Goal: Task Accomplishment & Management: Complete application form

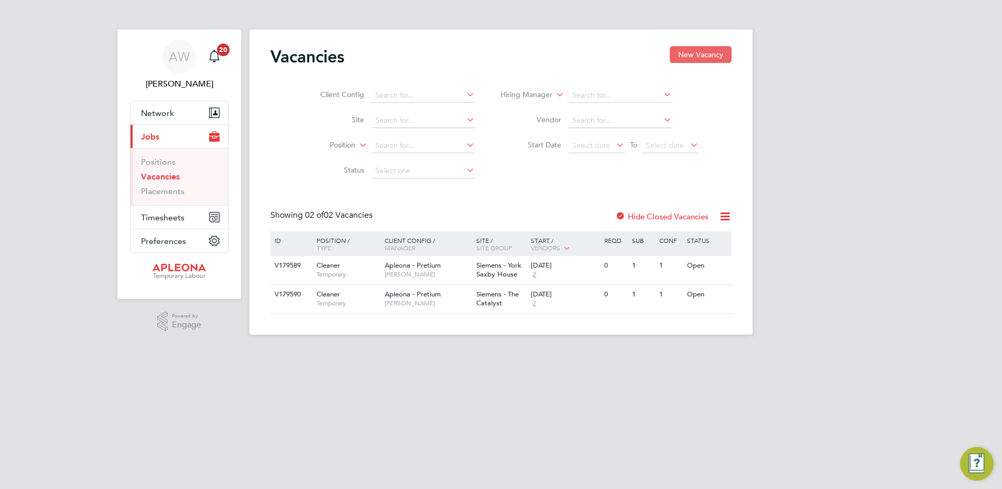
click at [694, 52] on button "New Vacancy" at bounding box center [701, 54] width 62 height 17
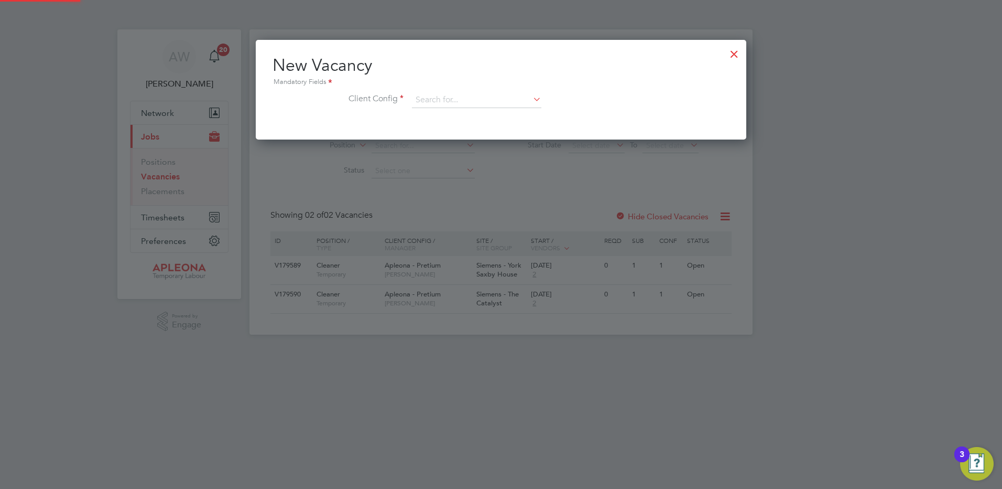
scroll to position [100, 491]
click at [445, 99] on input at bounding box center [476, 100] width 129 height 16
click at [447, 115] on li "Apleona - Pretium" at bounding box center [477, 115] width 131 height 14
type input "Apleona - Pretium"
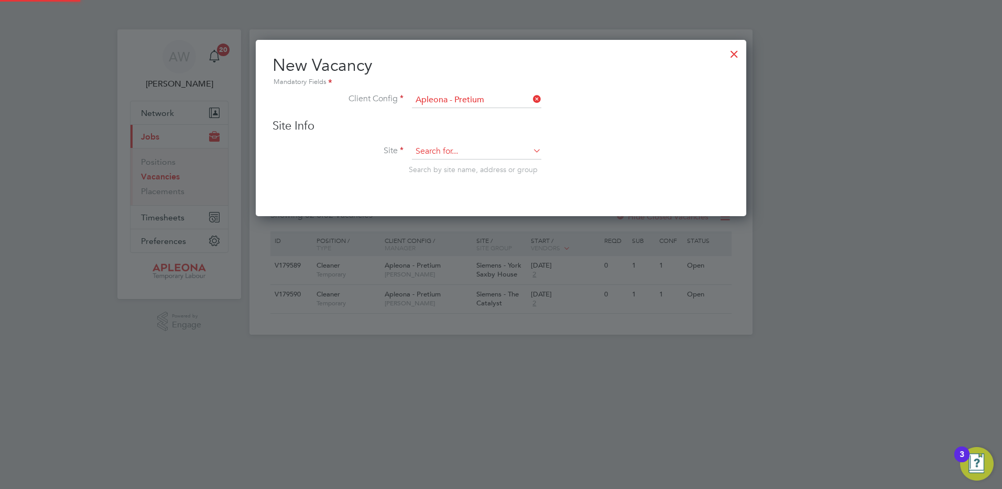
click at [451, 148] on input at bounding box center [476, 152] width 129 height 16
click at [467, 164] on li "Siemens - Ash by" at bounding box center [477, 166] width 131 height 14
type input "Siemens - [PERSON_NAME]"
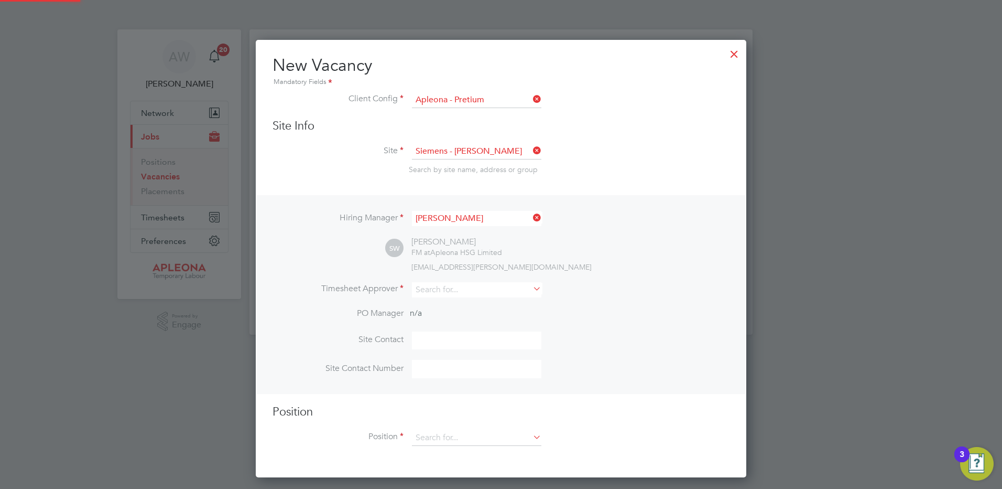
scroll to position [438, 491]
click at [483, 290] on input at bounding box center [476, 289] width 129 height 15
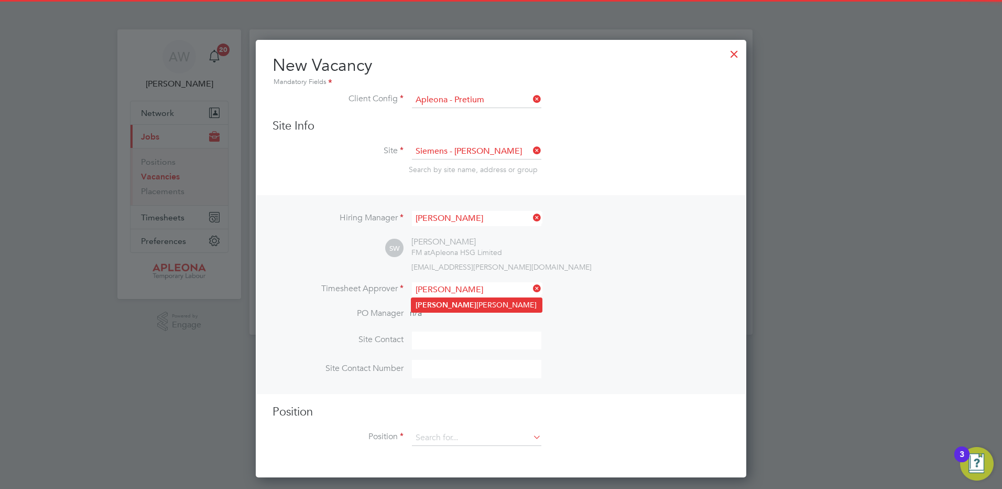
click at [469, 299] on li "[PERSON_NAME]" at bounding box center [477, 305] width 131 height 14
type input "[PERSON_NAME]"
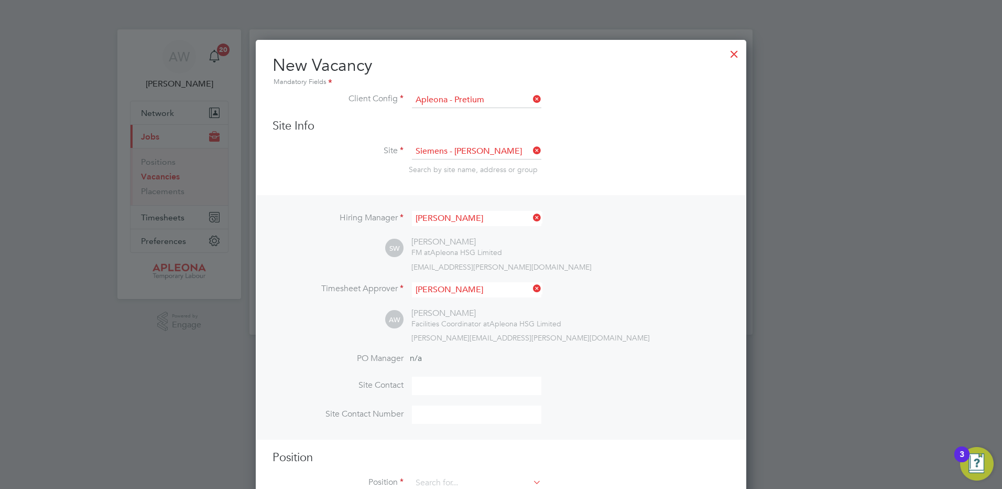
scroll to position [484, 491]
click at [434, 384] on input at bounding box center [476, 385] width 129 height 18
click at [424, 388] on input at bounding box center [476, 385] width 129 height 18
type input "[PERSON_NAME]"
click at [442, 413] on input at bounding box center [476, 414] width 129 height 18
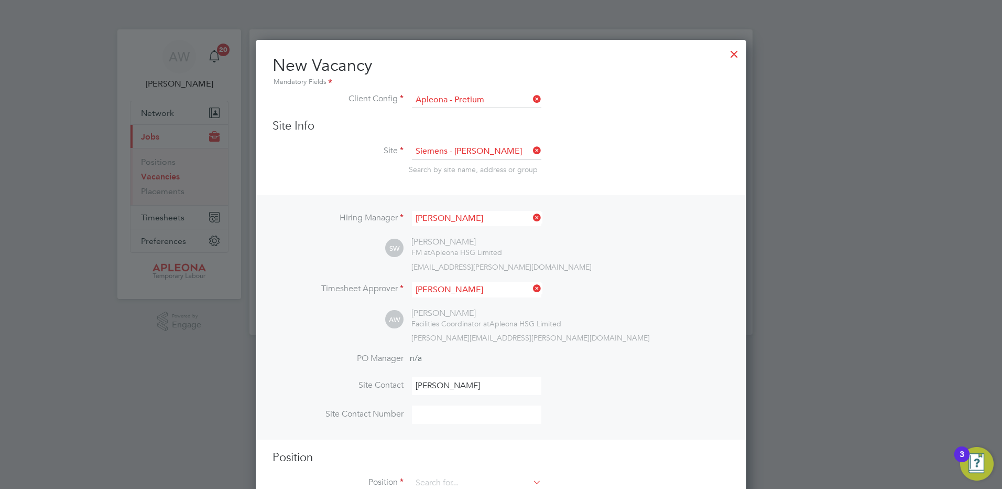
type input "07767054715"
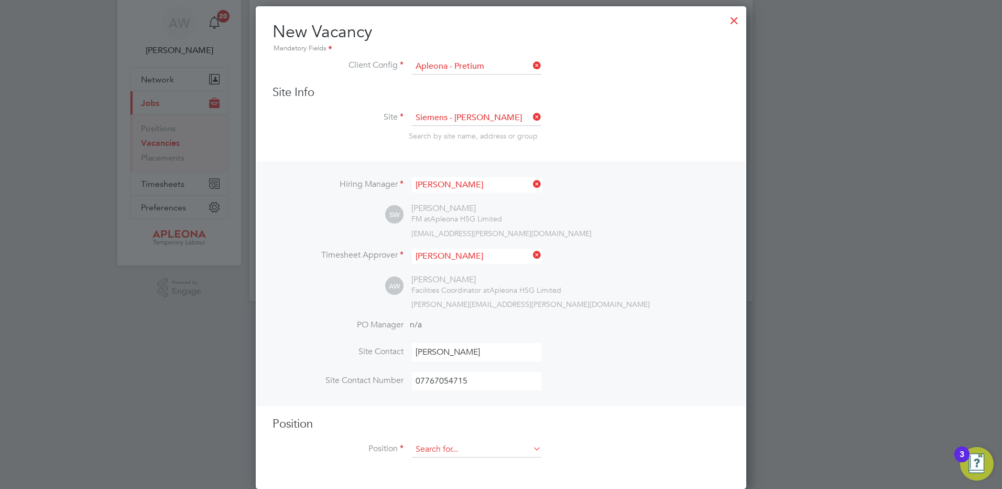
click at [448, 451] on input at bounding box center [476, 449] width 129 height 16
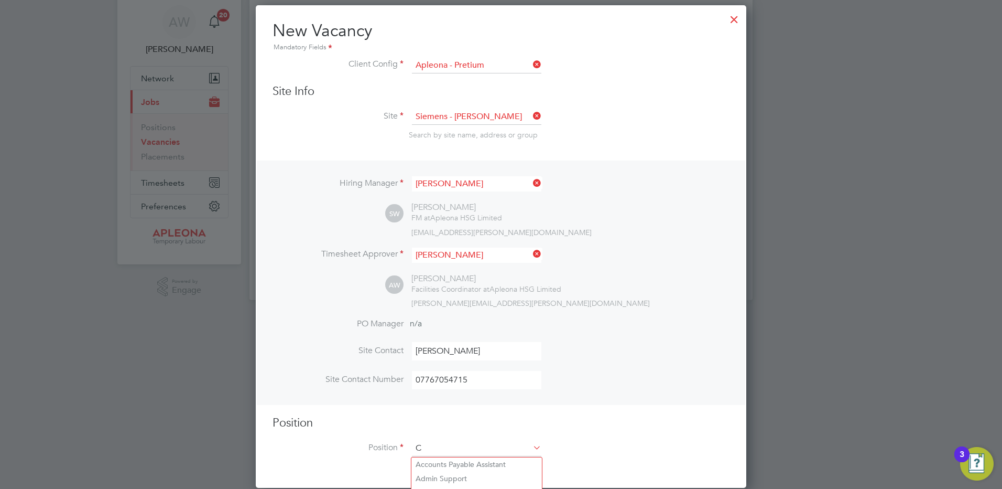
scroll to position [1511, 491]
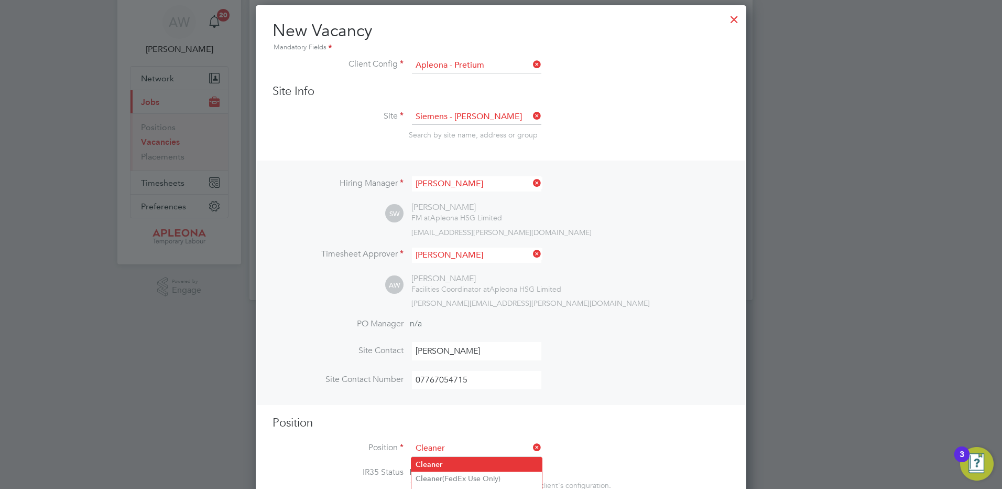
type input "Cleaner"
click at [440, 460] on b "Cleaner" at bounding box center [429, 464] width 27 height 9
type textarea "Lor Ipsumdol Sitametco adip el seddo eiu tem incididu ut labore, etdolore mag a…"
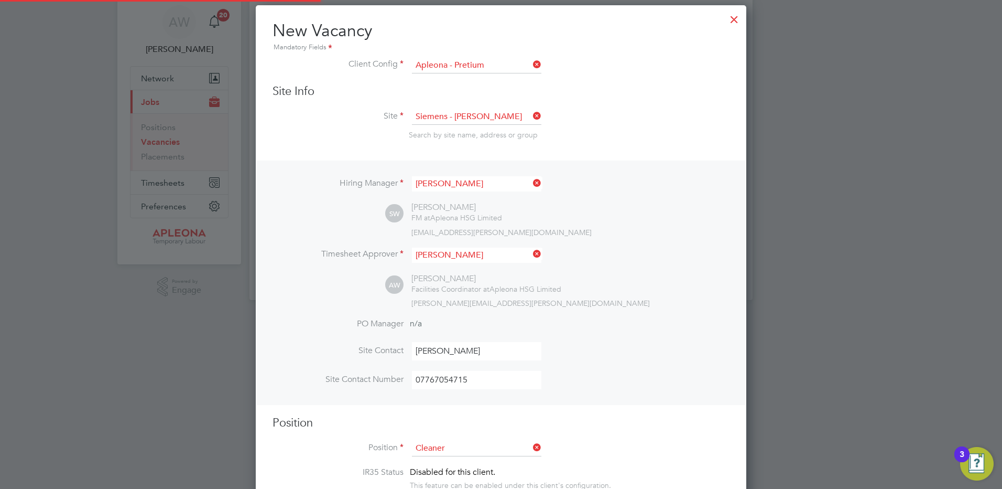
scroll to position [31, 55]
click at [718, 319] on div "Hiring Manager Simon Ward SW Simon Ward FM at Apleona HSG Limited simon.ward@ap…" at bounding box center [501, 282] width 489 height 244
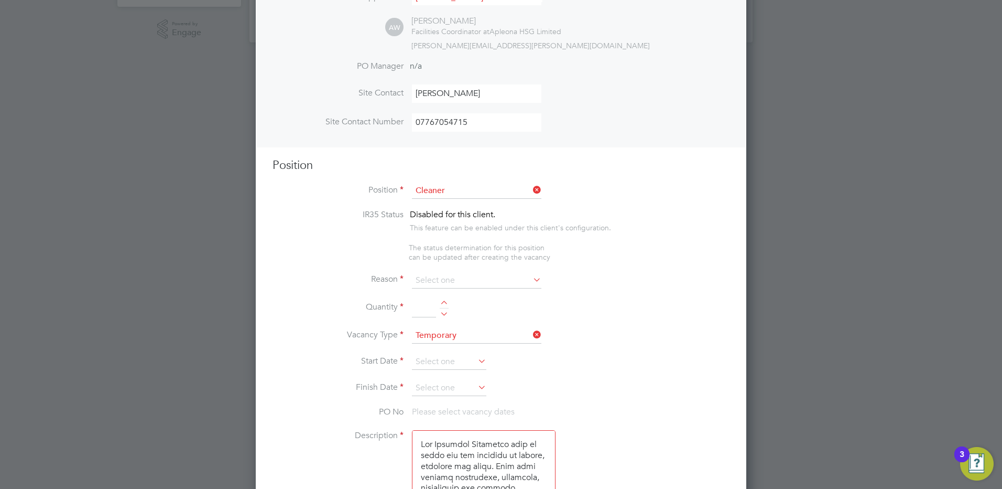
scroll to position [297, 0]
click at [448, 277] on input at bounding box center [476, 276] width 129 height 16
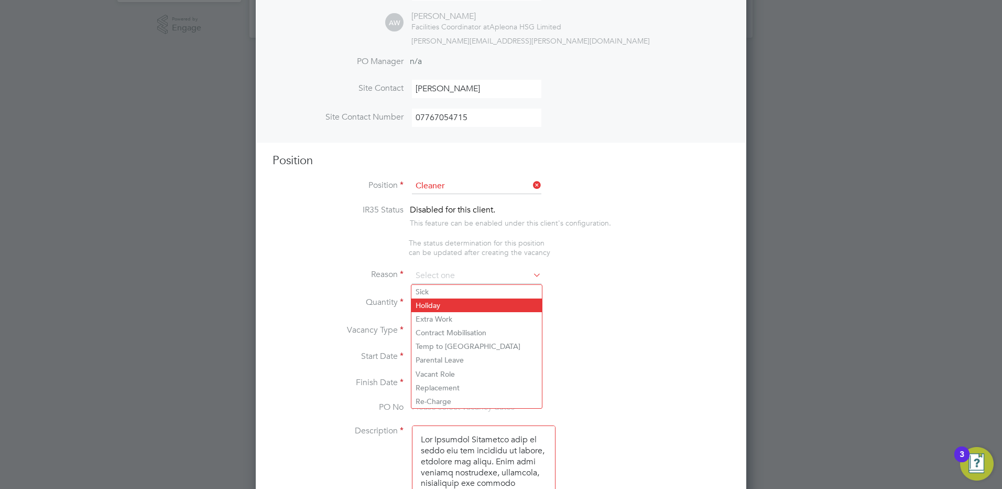
click at [437, 302] on li "Holiday" at bounding box center [477, 305] width 131 height 14
type input "Holiday"
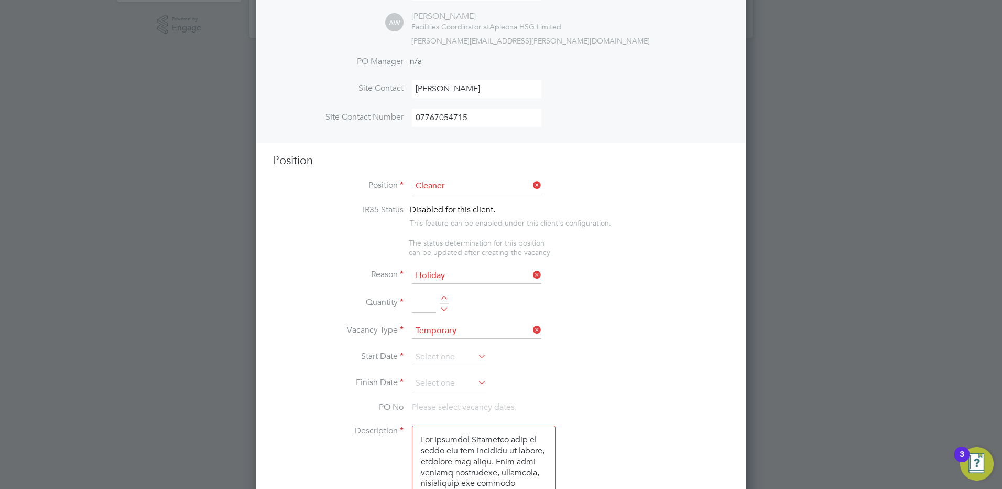
click at [430, 302] on input at bounding box center [424, 303] width 24 height 19
type input "1"
click at [695, 314] on li "Quantity 1" at bounding box center [501, 308] width 457 height 29
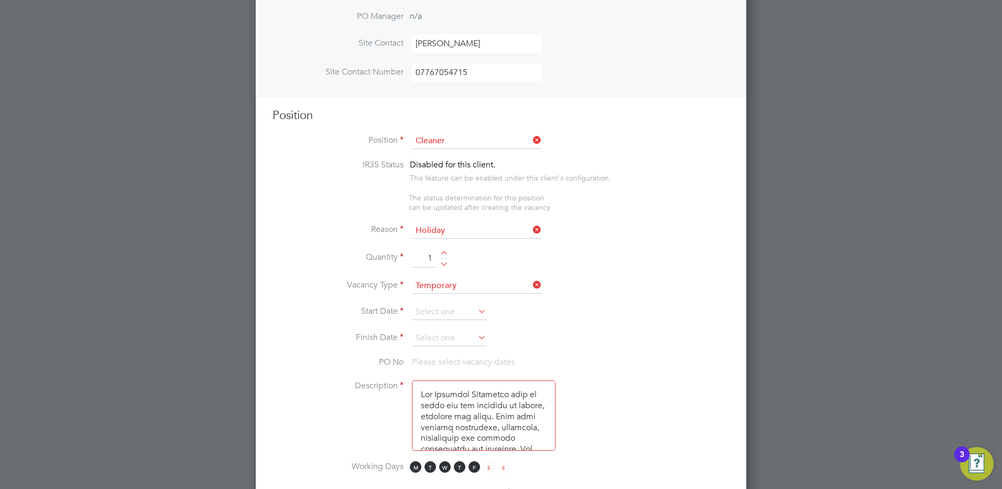
scroll to position [402, 0]
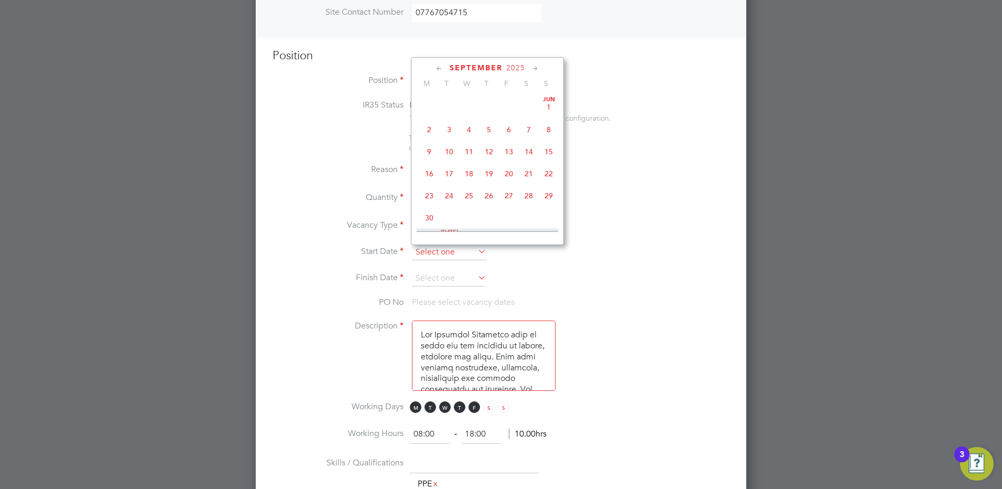
click at [451, 254] on input at bounding box center [449, 252] width 74 height 16
click at [537, 69] on icon at bounding box center [536, 69] width 10 height 12
click at [430, 128] on span "6" at bounding box center [429, 118] width 20 height 20
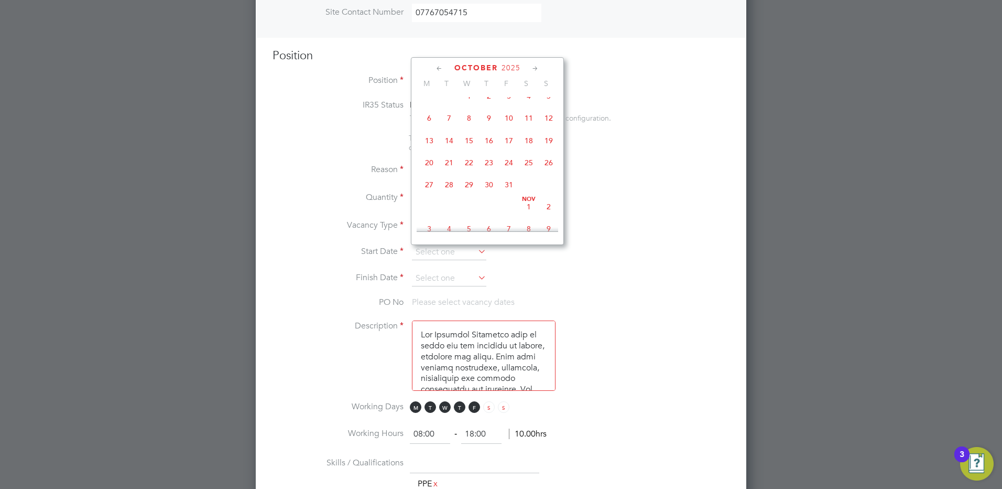
type input "[DATE]"
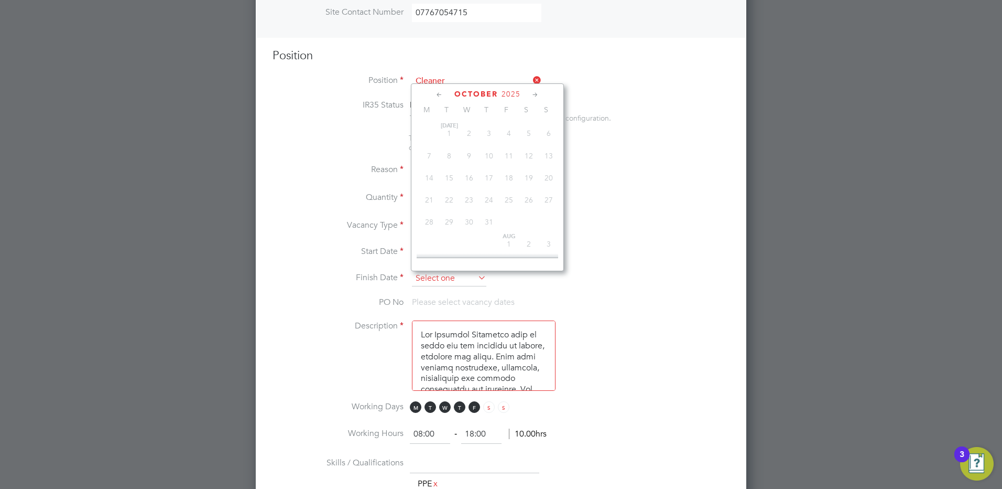
click at [428, 279] on input at bounding box center [449, 279] width 74 height 16
click at [537, 94] on icon at bounding box center [536, 95] width 10 height 12
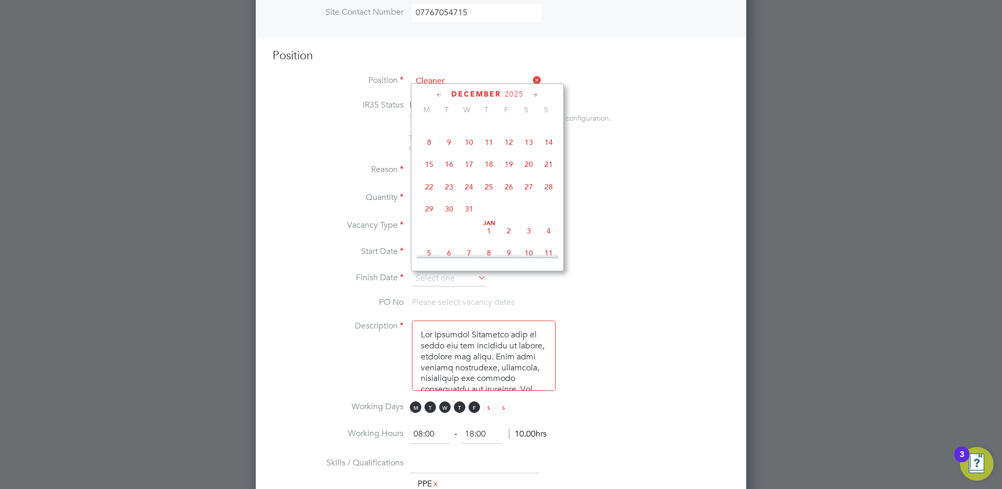
click at [431, 197] on span "22" at bounding box center [429, 187] width 20 height 20
type input "[DATE]"
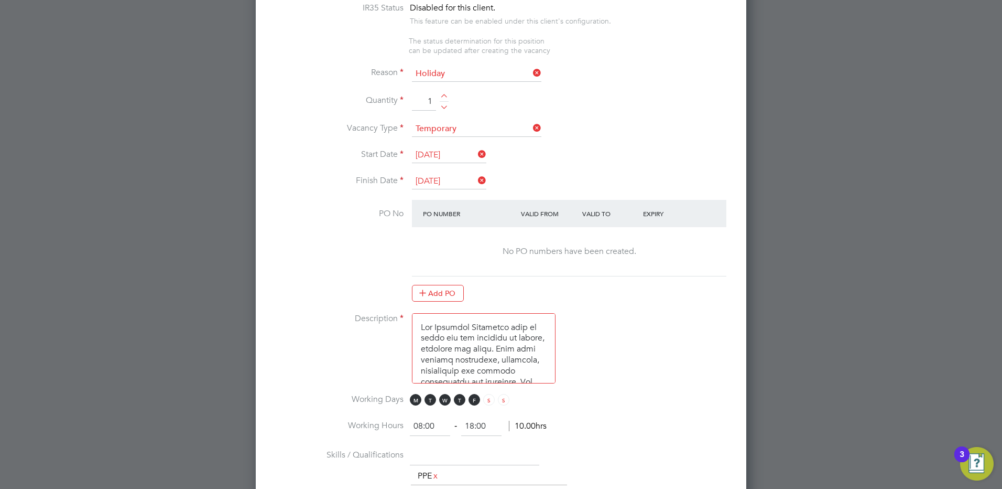
scroll to position [559, 0]
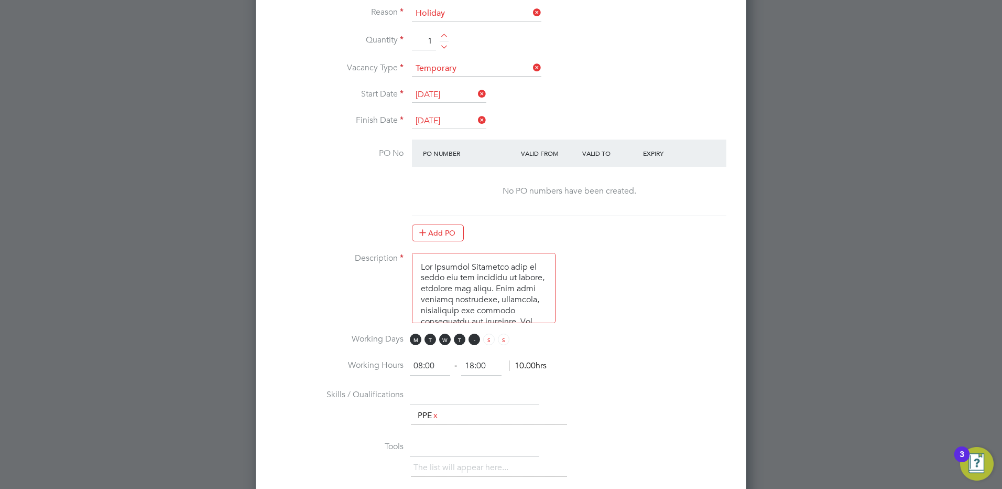
click at [471, 339] on span "F" at bounding box center [475, 339] width 12 height 12
click at [458, 339] on span "T" at bounding box center [460, 339] width 12 height 12
click at [443, 341] on span "W" at bounding box center [445, 339] width 12 height 12
click at [432, 341] on span "T" at bounding box center [431, 339] width 12 height 12
click at [422, 367] on input "08:00" at bounding box center [430, 365] width 40 height 19
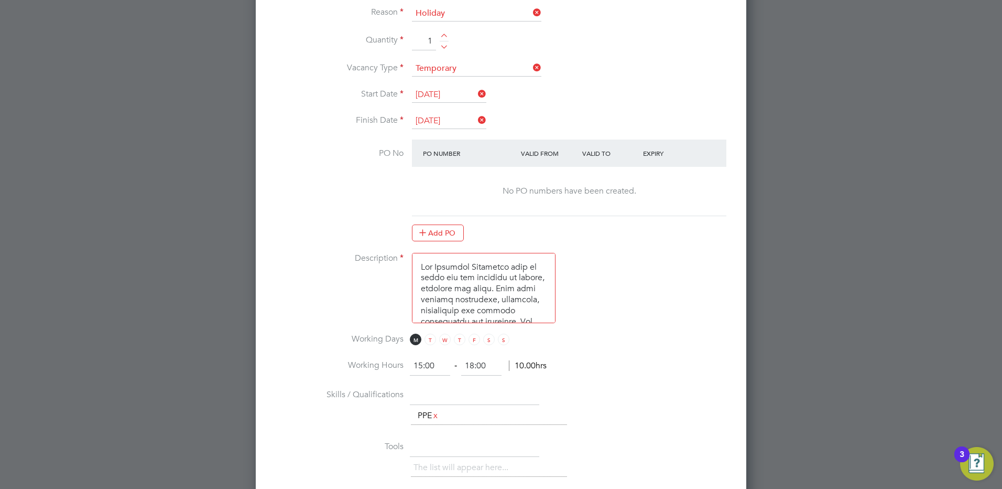
click at [434, 367] on input "15:00" at bounding box center [430, 365] width 40 height 19
type input "15:45"
click at [474, 365] on input "18:00" at bounding box center [481, 365] width 40 height 19
type input "20:00"
click at [633, 362] on li "Working Hours 15:45 ‐ 20:00 4.25hrs" at bounding box center [501, 370] width 457 height 29
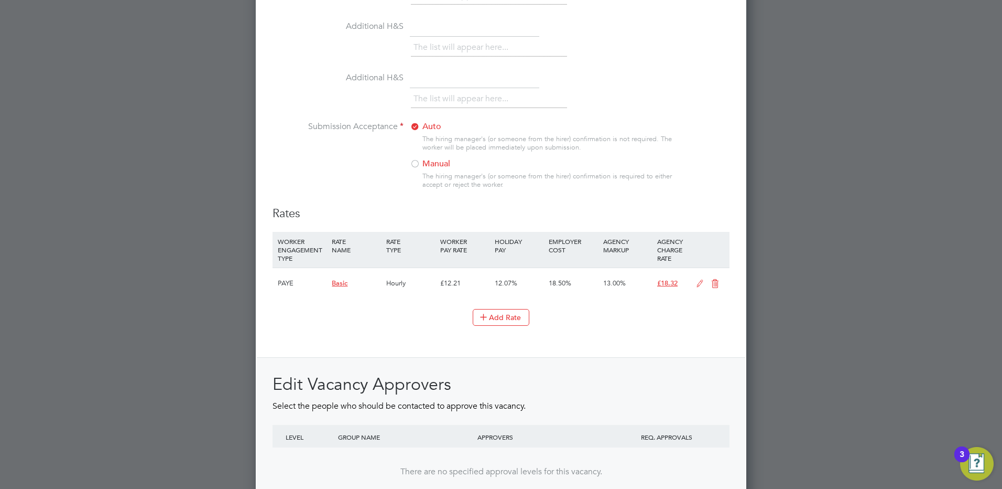
scroll to position [1133, 0]
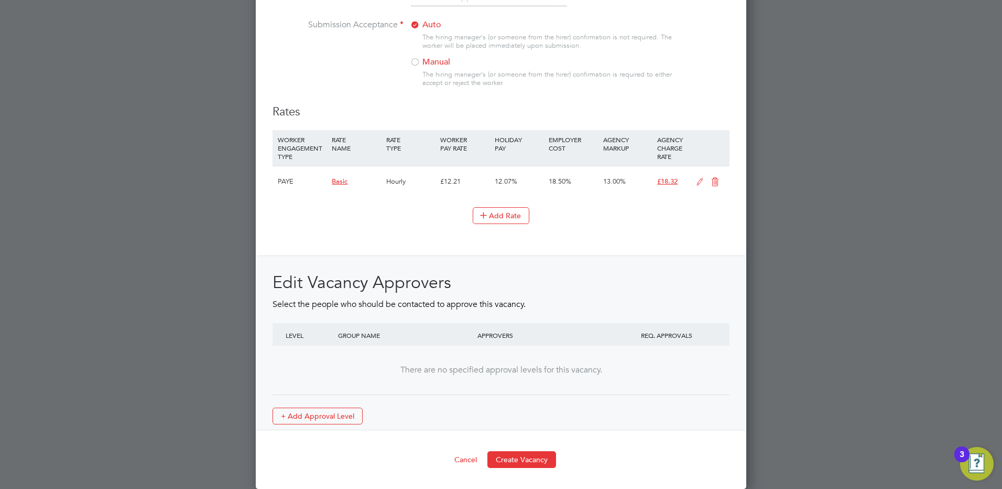
click at [416, 62] on div at bounding box center [415, 63] width 10 height 10
click at [524, 456] on button "Create Vacancy" at bounding box center [522, 459] width 69 height 17
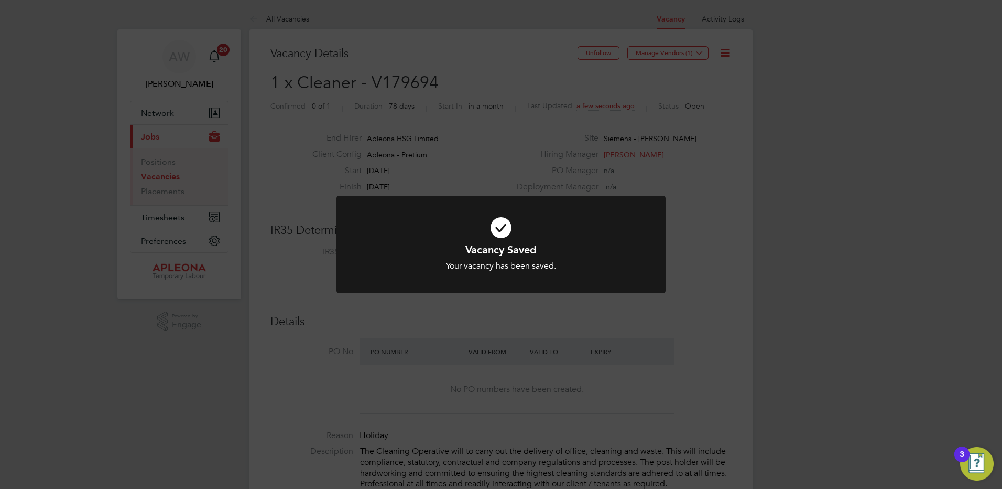
click at [715, 181] on div "Vacancy Saved Your vacancy has been saved. Cancel Okay" at bounding box center [501, 244] width 1002 height 489
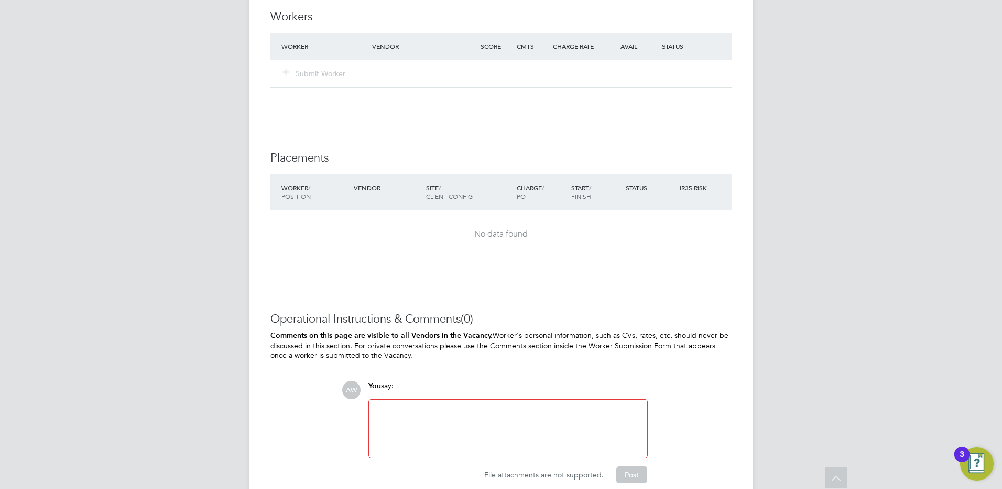
scroll to position [1096, 0]
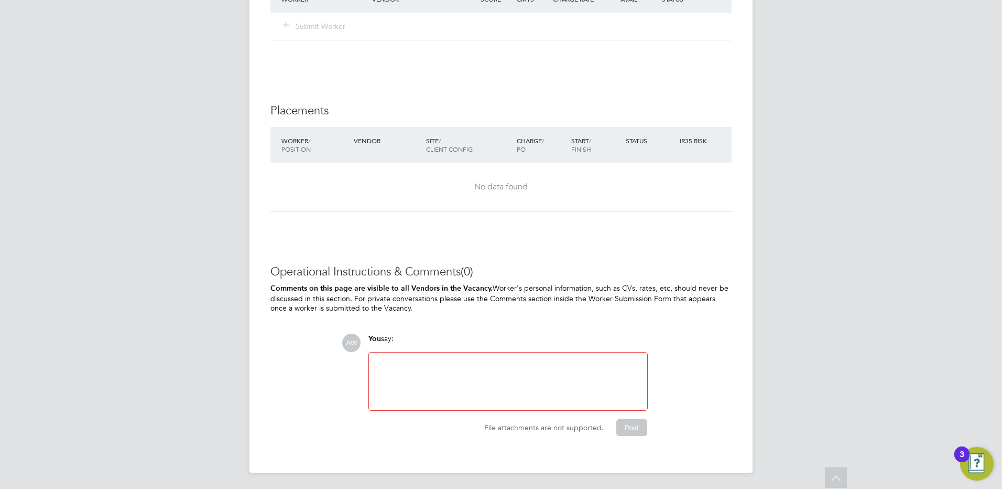
click at [402, 356] on div at bounding box center [508, 381] width 278 height 58
click at [401, 362] on div at bounding box center [508, 381] width 266 height 45
click at [629, 425] on button "Post" at bounding box center [631, 427] width 31 height 17
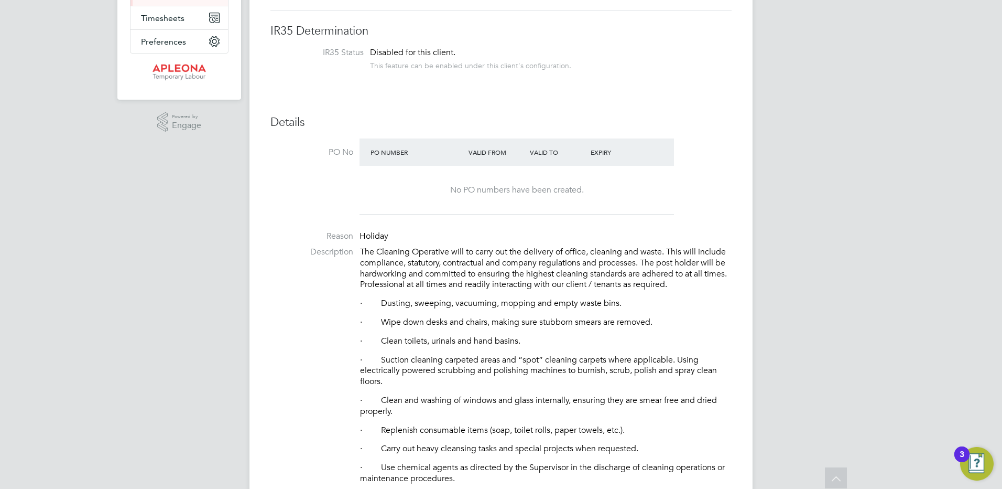
scroll to position [0, 0]
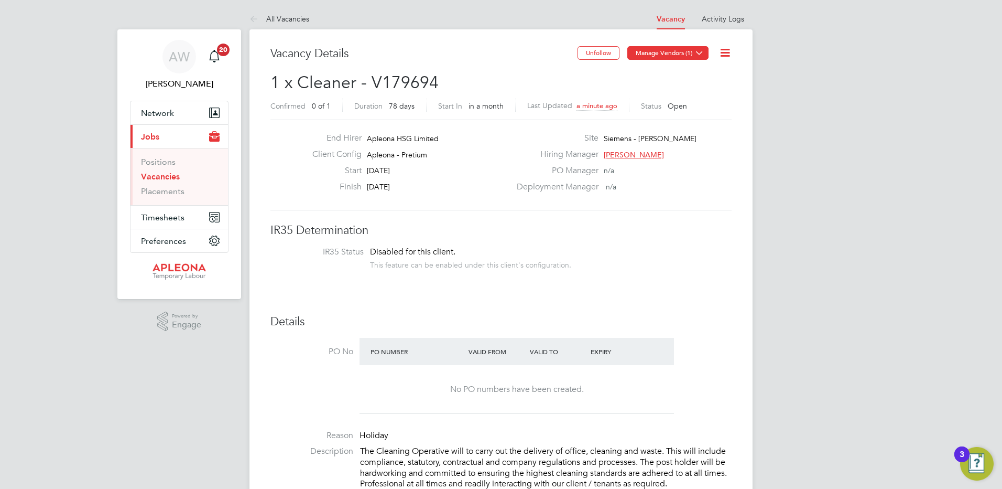
click at [698, 53] on icon at bounding box center [700, 53] width 8 height 8
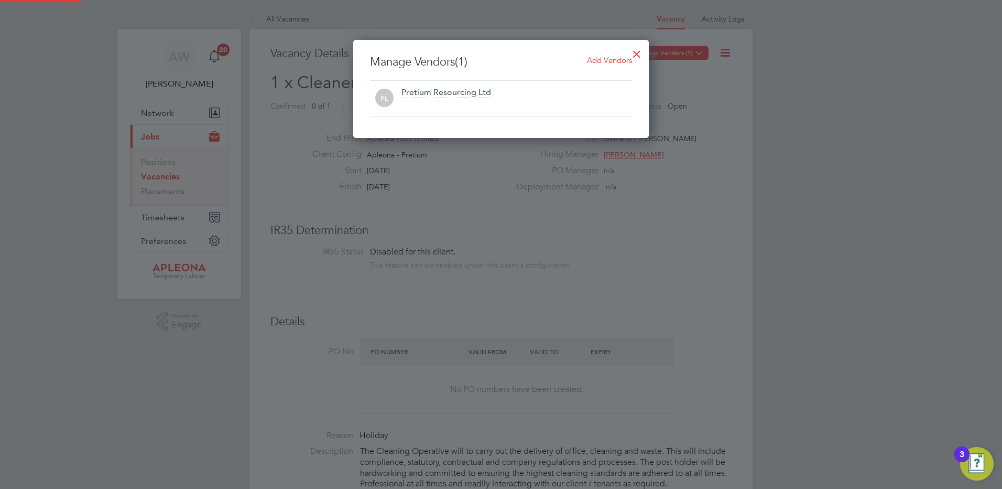
scroll to position [98, 296]
click at [588, 62] on span "Add Vendors" at bounding box center [609, 60] width 45 height 10
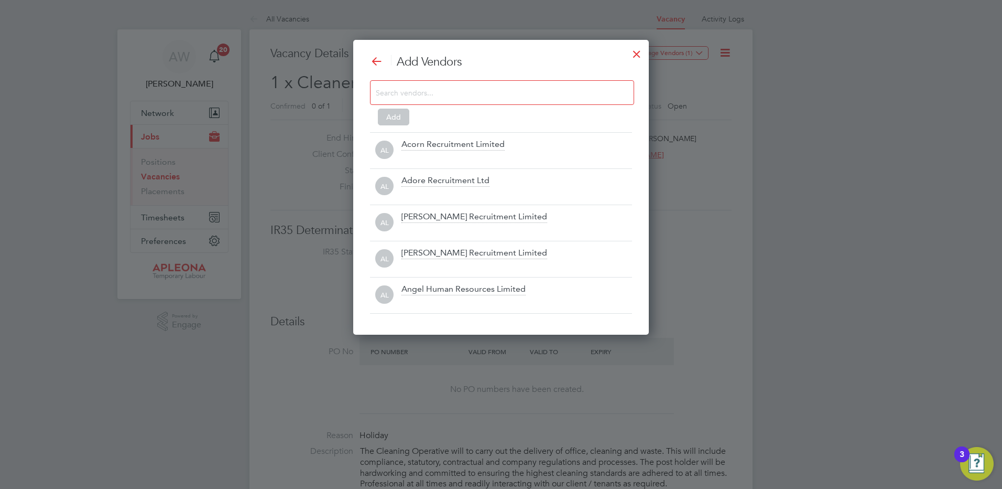
scroll to position [295, 296]
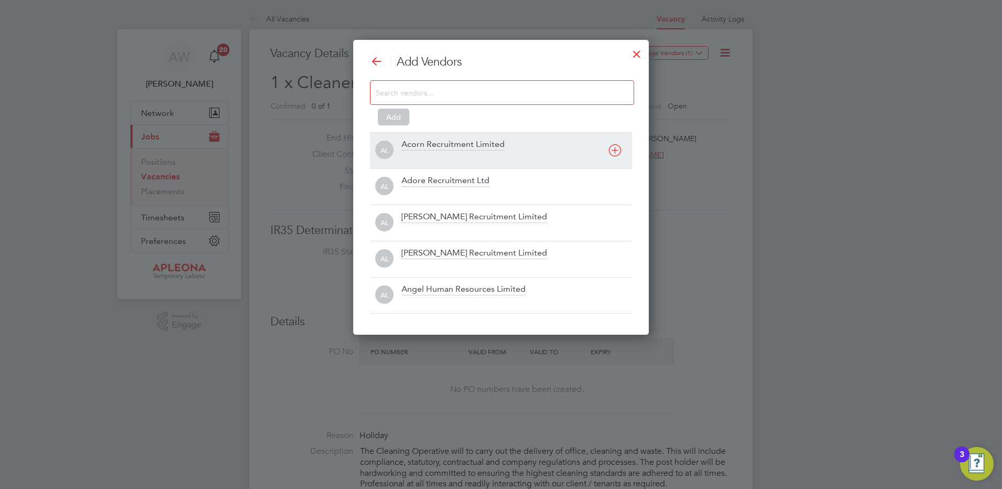
click at [407, 148] on div "Acorn Recruitment Limited" at bounding box center [453, 145] width 103 height 12
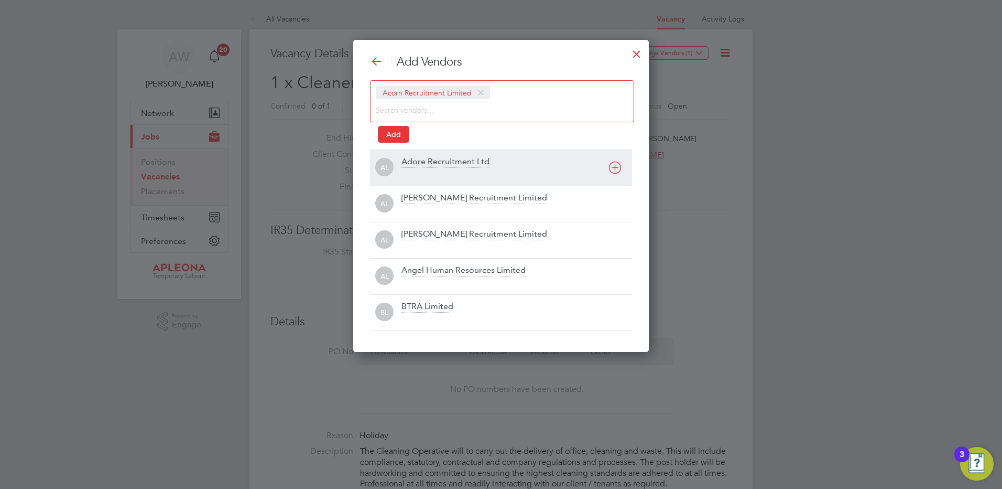
scroll to position [312, 296]
click at [410, 158] on div "Adore Recruitment Ltd" at bounding box center [446, 162] width 88 height 12
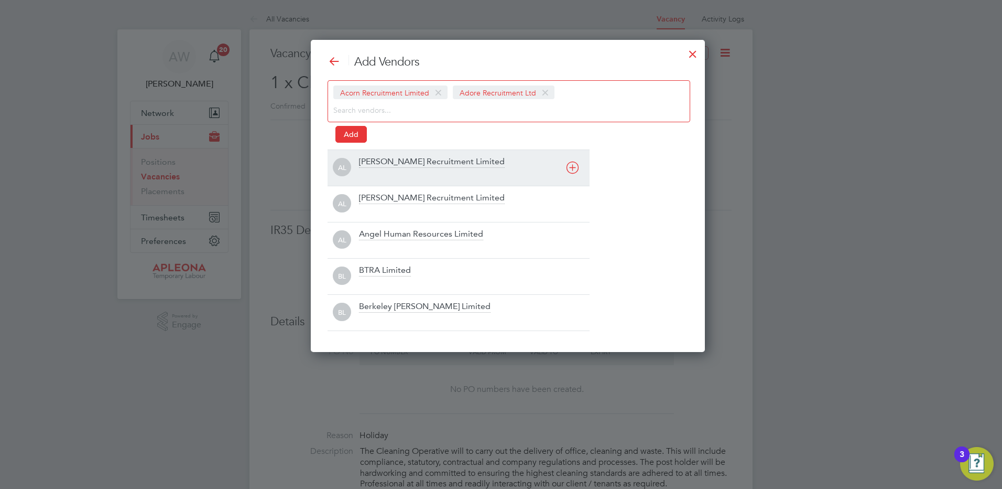
click at [410, 158] on div "[PERSON_NAME] Recruitment Limited" at bounding box center [432, 162] width 146 height 12
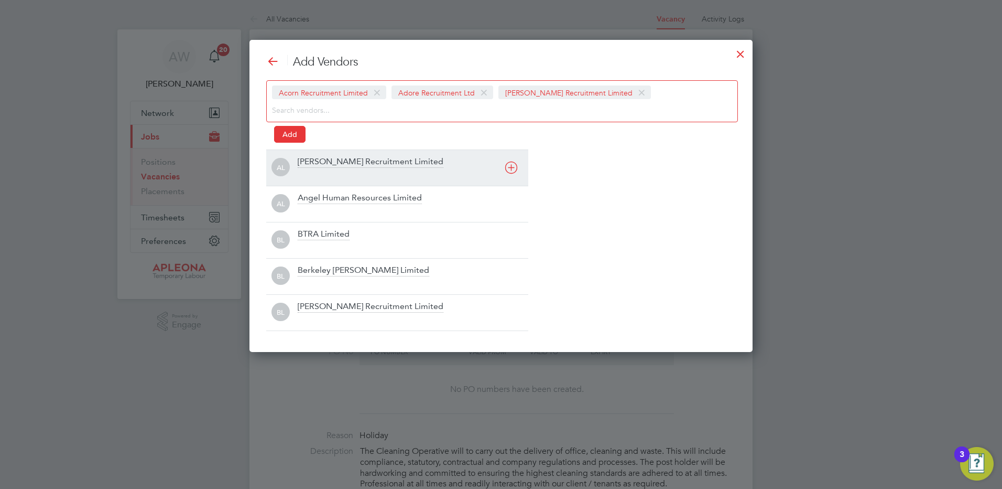
scroll to position [312, 504]
click at [397, 161] on div "[PERSON_NAME] Recruitment Limited" at bounding box center [371, 162] width 146 height 12
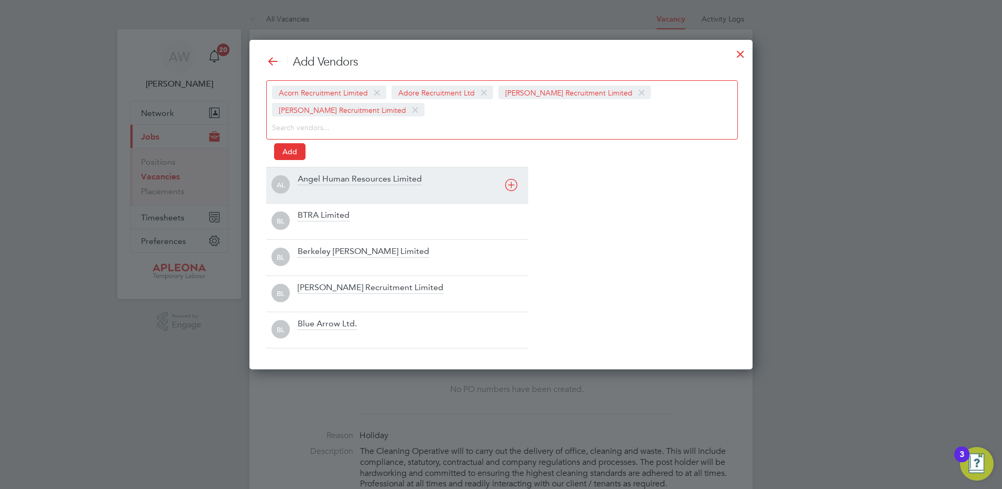
click at [376, 175] on div "Angel Human Resources Limited" at bounding box center [360, 180] width 124 height 12
click at [328, 180] on div "BTRA Limited" at bounding box center [324, 180] width 52 height 12
click at [328, 180] on div "Berkeley [PERSON_NAME] Limited" at bounding box center [364, 180] width 132 height 12
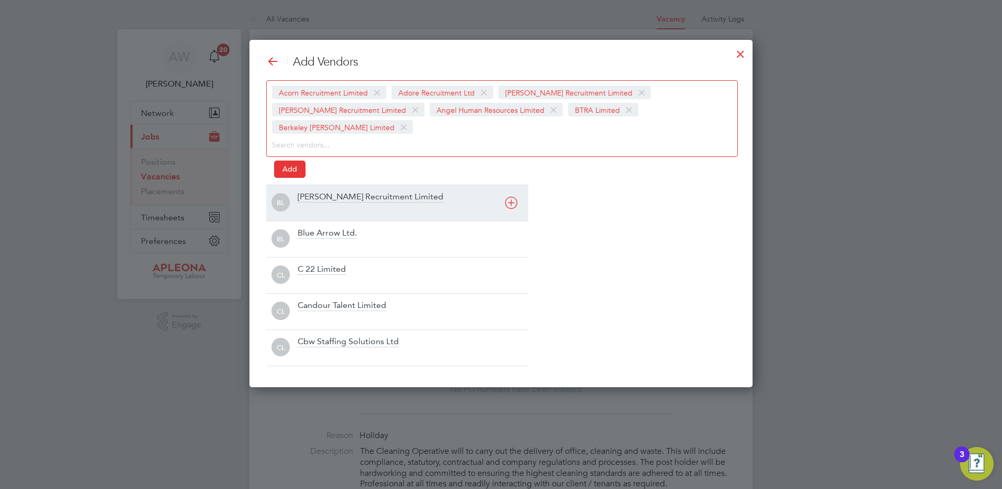
click at [328, 191] on div "[PERSON_NAME] Recruitment Limited" at bounding box center [371, 197] width 146 height 12
click at [325, 194] on div "Blue Arrow Ltd." at bounding box center [327, 197] width 59 height 12
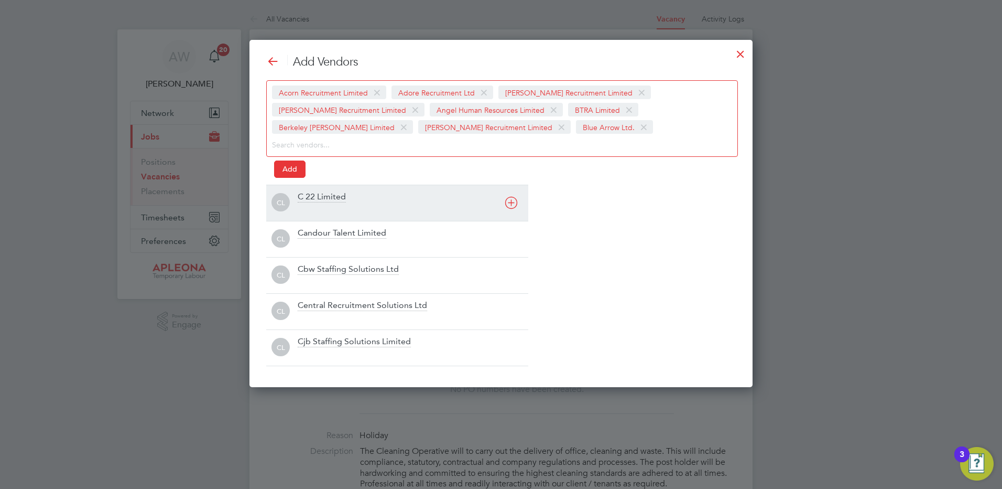
click at [323, 200] on div "C 22 Limited" at bounding box center [322, 197] width 48 height 12
click at [323, 200] on div "Candour Talent Limited" at bounding box center [342, 197] width 89 height 12
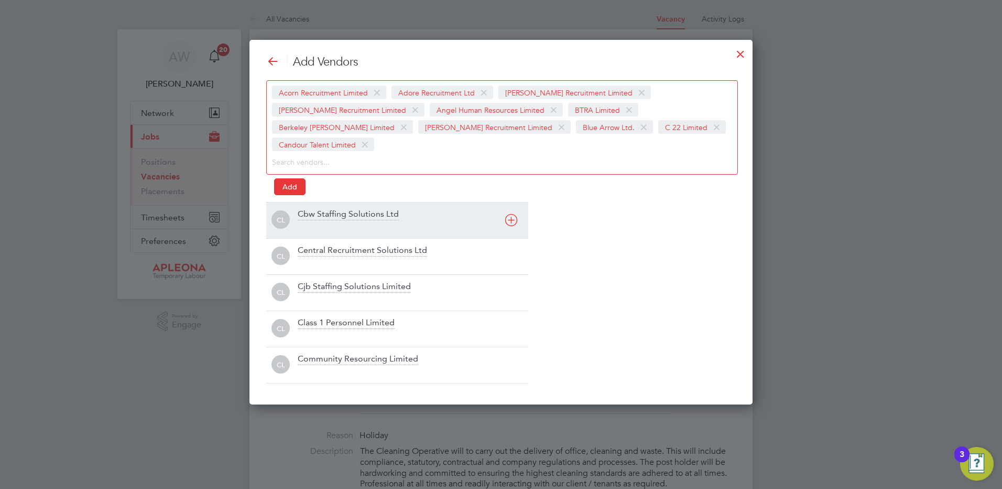
click at [323, 209] on div "Cbw Staffing Solutions Ltd" at bounding box center [348, 215] width 101 height 12
click at [325, 217] on div "Central Recruitment Solutions Ltd" at bounding box center [362, 215] width 129 height 12
click at [325, 217] on div "Cjb Staffing Solutions Limited" at bounding box center [354, 215] width 113 height 12
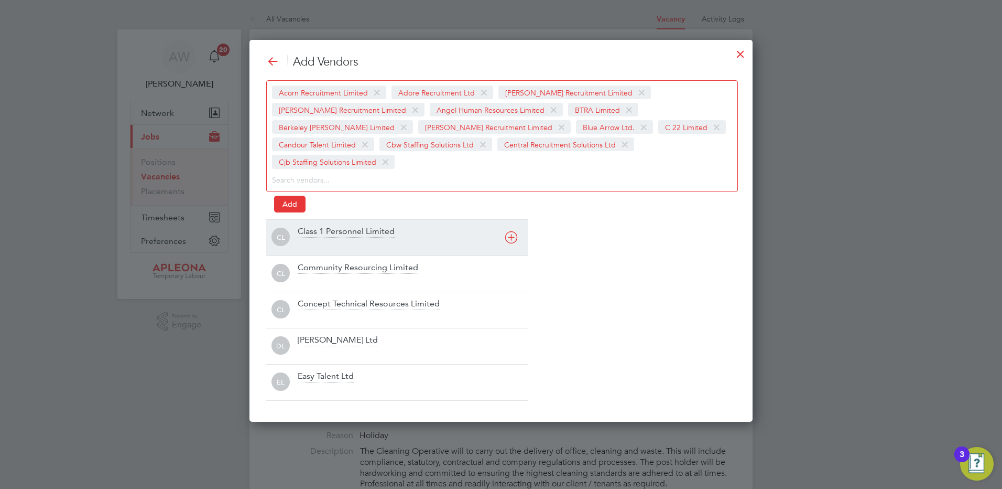
click at [331, 226] on div "Class 1 Personnel Limited" at bounding box center [346, 232] width 97 height 12
click at [329, 229] on div "Community Resourcing Limited" at bounding box center [358, 232] width 121 height 12
click at [329, 229] on div "Concept Technical Resources Limited" at bounding box center [369, 232] width 142 height 12
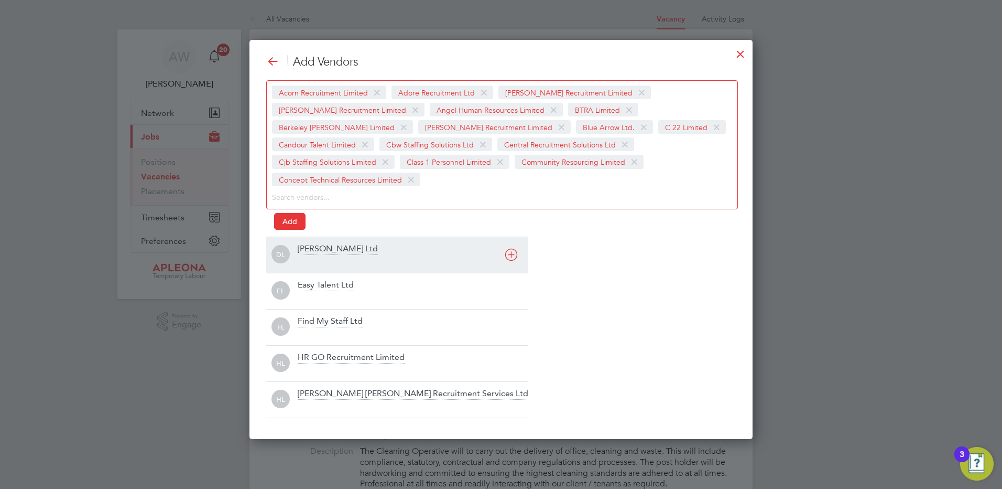
click at [329, 243] on div "[PERSON_NAME] Ltd" at bounding box center [338, 249] width 80 height 12
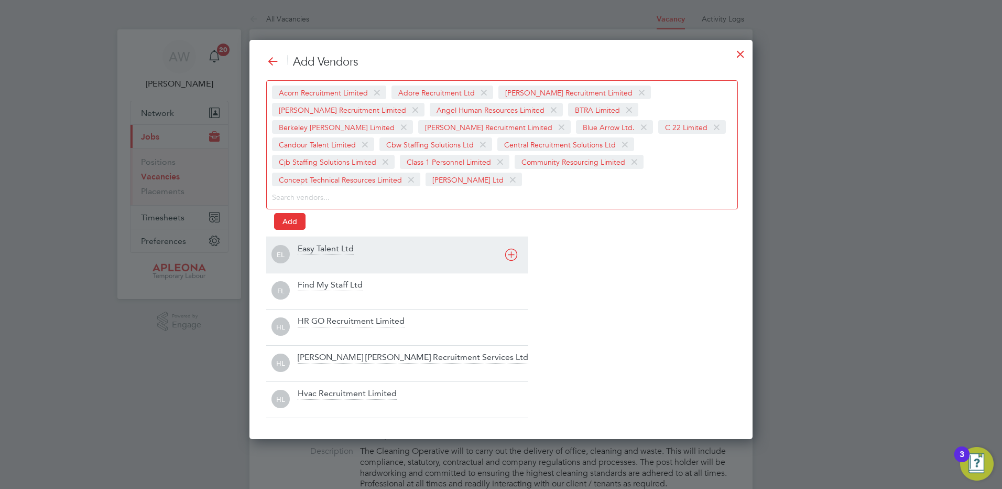
scroll to position [399, 504]
click at [325, 251] on div "Easy Talent Ltd" at bounding box center [326, 249] width 56 height 12
click at [325, 251] on div "Find My Staff Ltd" at bounding box center [330, 249] width 65 height 12
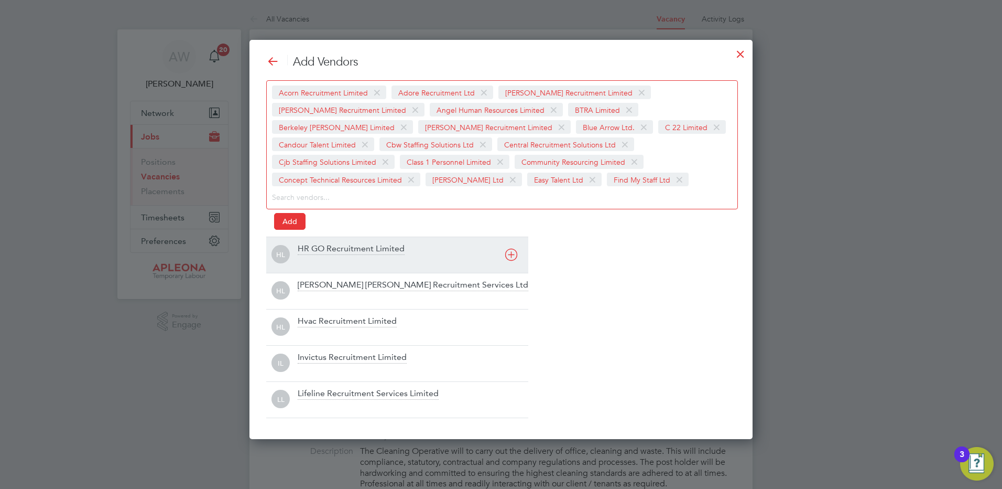
click at [325, 251] on div "HR GO Recruitment Limited" at bounding box center [351, 249] width 107 height 12
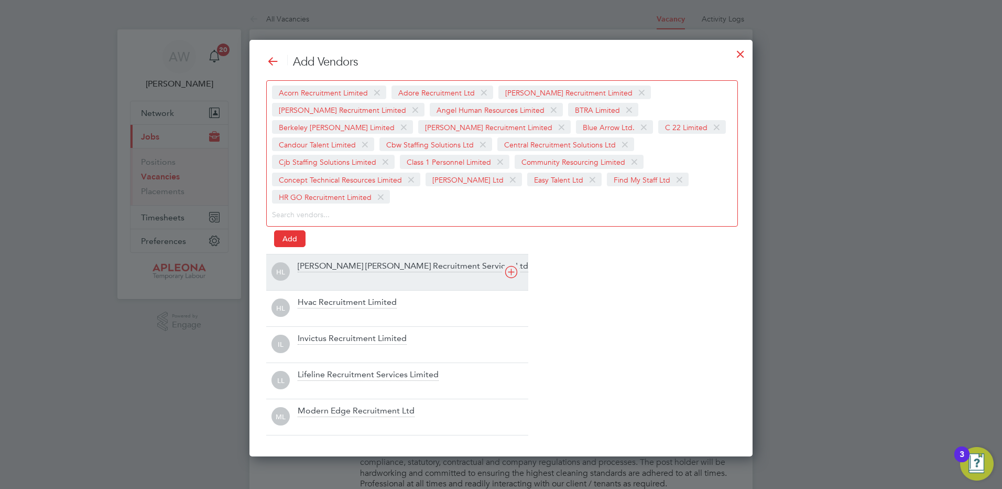
click at [325, 261] on div "[PERSON_NAME] [PERSON_NAME] Recruitment Services Ltd" at bounding box center [413, 267] width 231 height 12
click at [325, 263] on div "Hvac Recruitment Limited" at bounding box center [347, 267] width 99 height 12
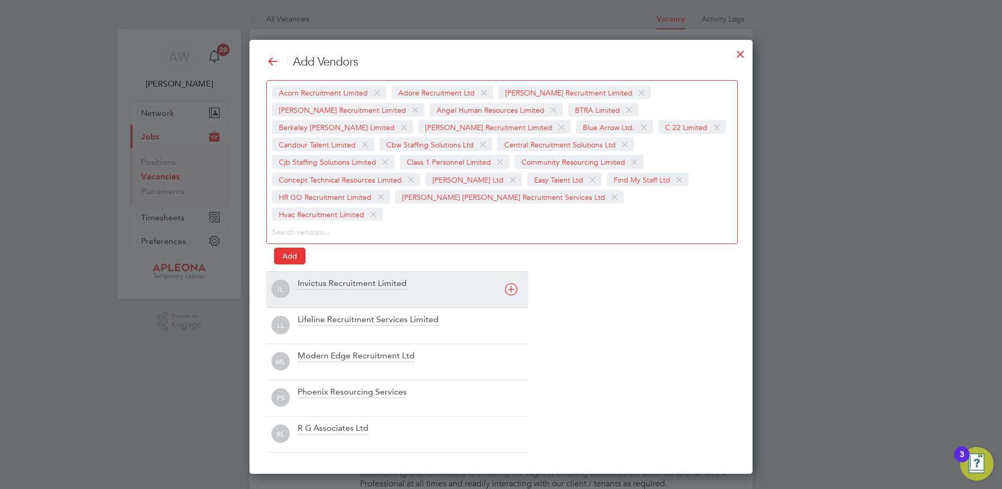
click at [325, 278] on div "Invictus Recruitment Limited" at bounding box center [352, 284] width 109 height 12
click at [325, 278] on div "Lifeline Recruitment Services Limited" at bounding box center [368, 284] width 141 height 12
click at [331, 287] on div "Modern Edge Recruitment Ltd" at bounding box center [356, 284] width 117 height 12
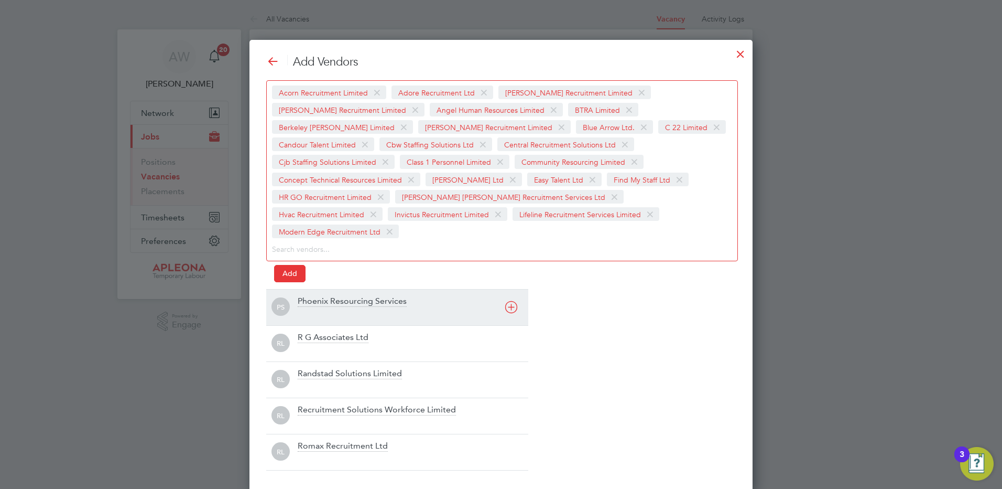
click at [331, 296] on div "Phoenix Resourcing Services" at bounding box center [352, 302] width 109 height 12
click at [331, 296] on div "R G Associates Ltd" at bounding box center [333, 302] width 71 height 12
click at [336, 296] on div "Randstad Solutions Limited" at bounding box center [350, 302] width 104 height 12
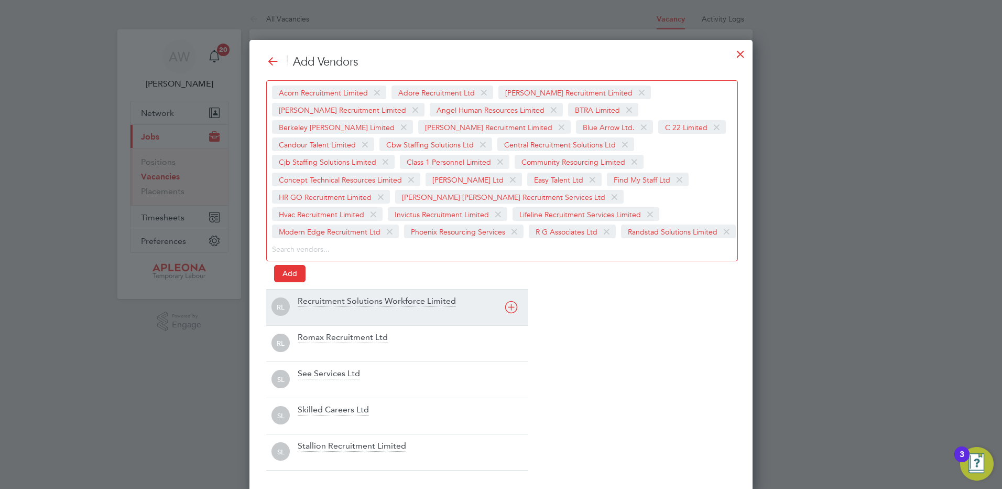
click at [337, 303] on div "Recruitment Solutions Workforce Limited" at bounding box center [377, 302] width 158 height 12
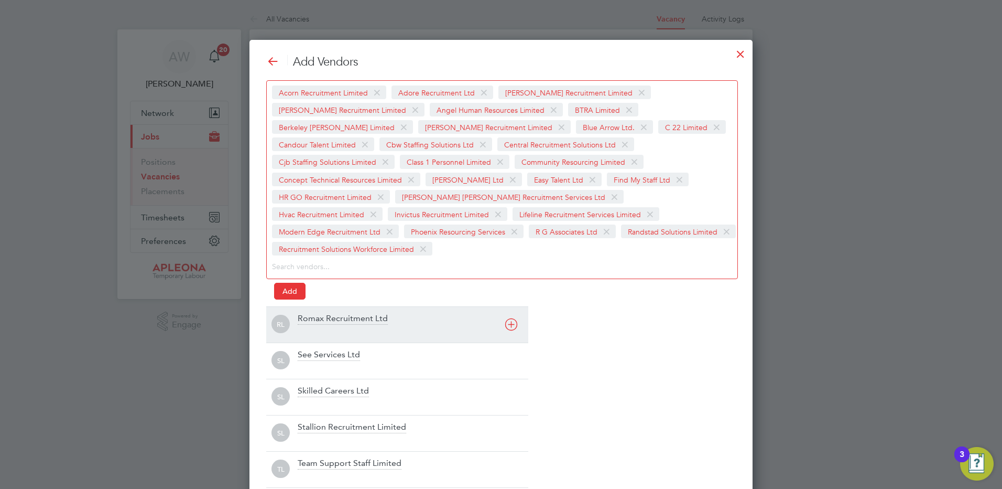
click at [340, 313] on div "Romax Recruitment Ltd" at bounding box center [343, 319] width 90 height 12
click at [335, 315] on div "See Services Ltd" at bounding box center [329, 319] width 62 height 12
click at [335, 315] on div "Skilled Careers Ltd" at bounding box center [333, 319] width 71 height 12
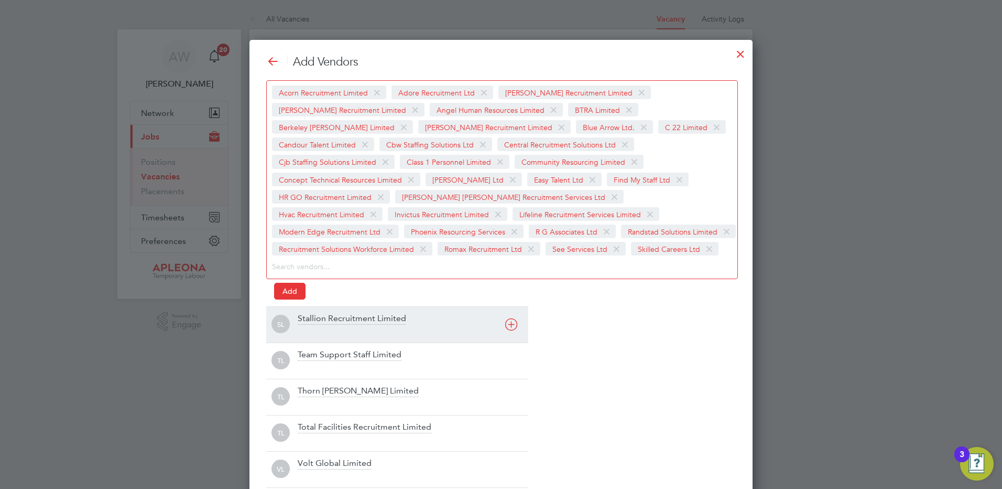
click at [331, 319] on div "Stallion Recruitment Limited" at bounding box center [352, 319] width 109 height 12
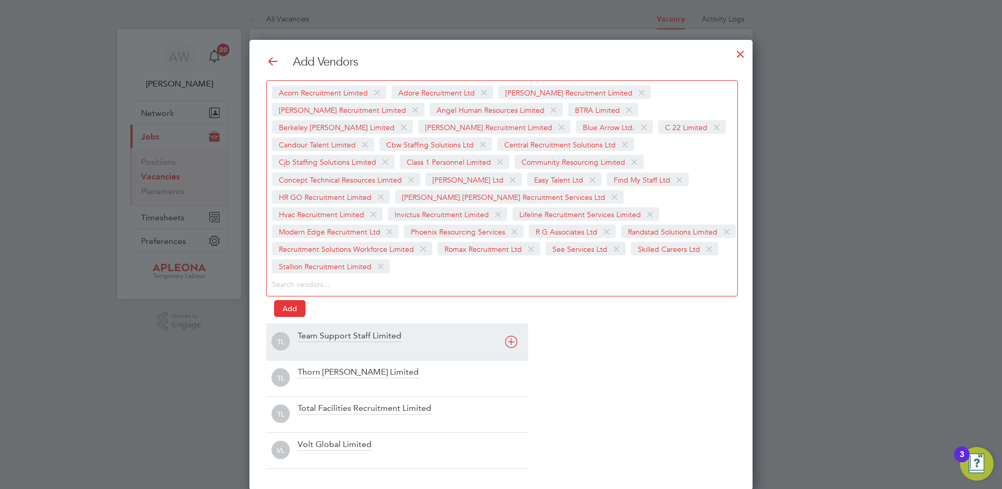
click at [331, 330] on div "Team Support Staff Limited" at bounding box center [350, 336] width 104 height 12
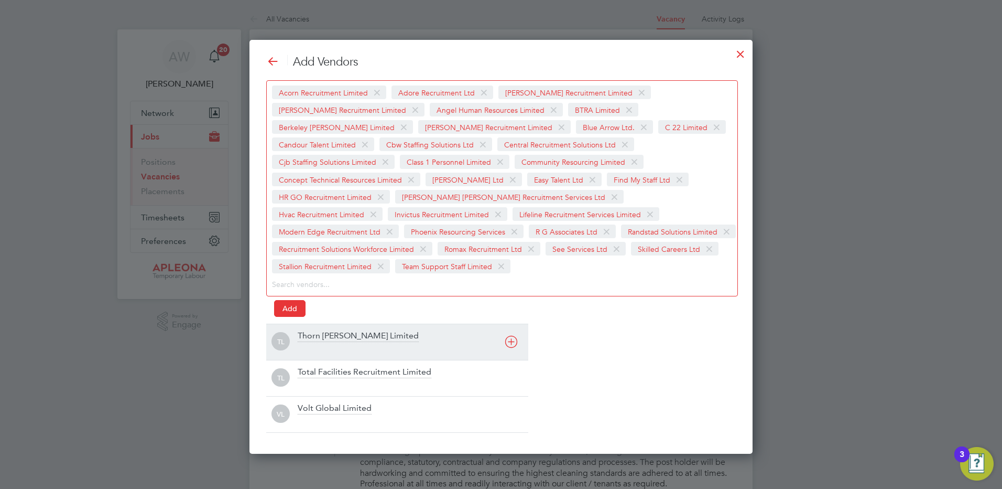
click at [329, 331] on div "Thorn [PERSON_NAME] Limited" at bounding box center [358, 336] width 121 height 12
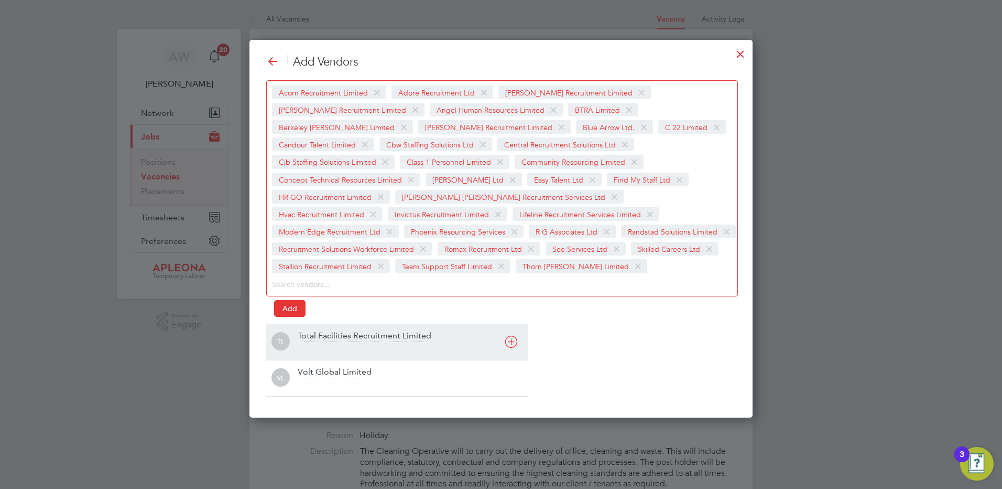
click at [332, 337] on div "Total Facilities Recruitment Limited" at bounding box center [365, 336] width 134 height 12
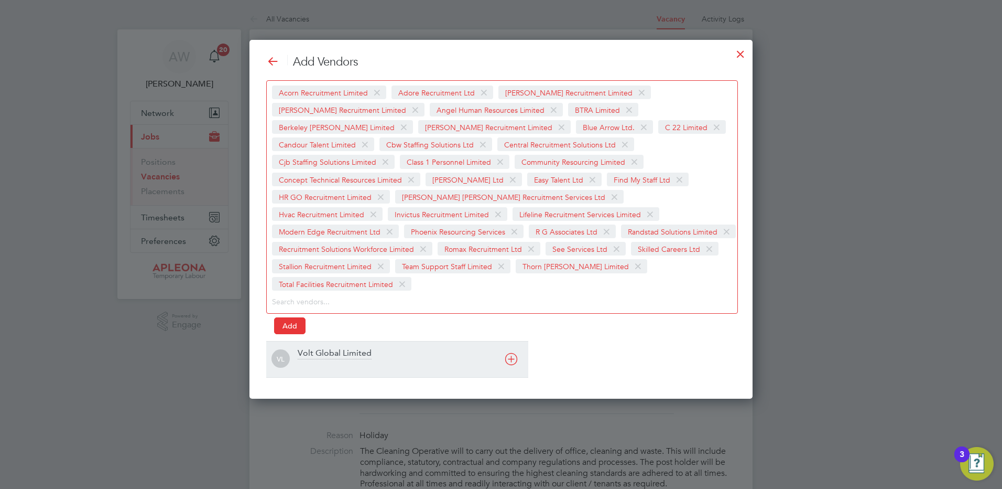
click at [331, 348] on div "Volt Global Limited" at bounding box center [335, 354] width 74 height 12
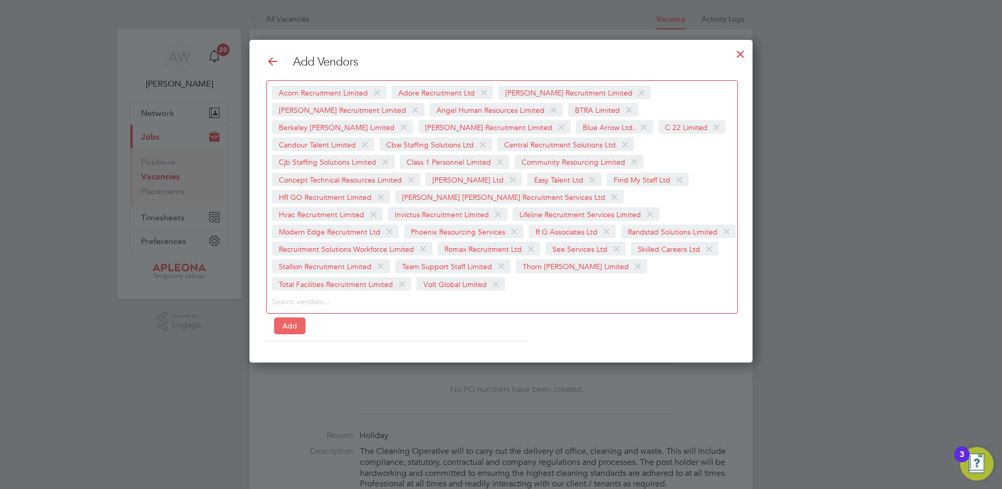
click at [282, 317] on button "Add" at bounding box center [289, 325] width 31 height 17
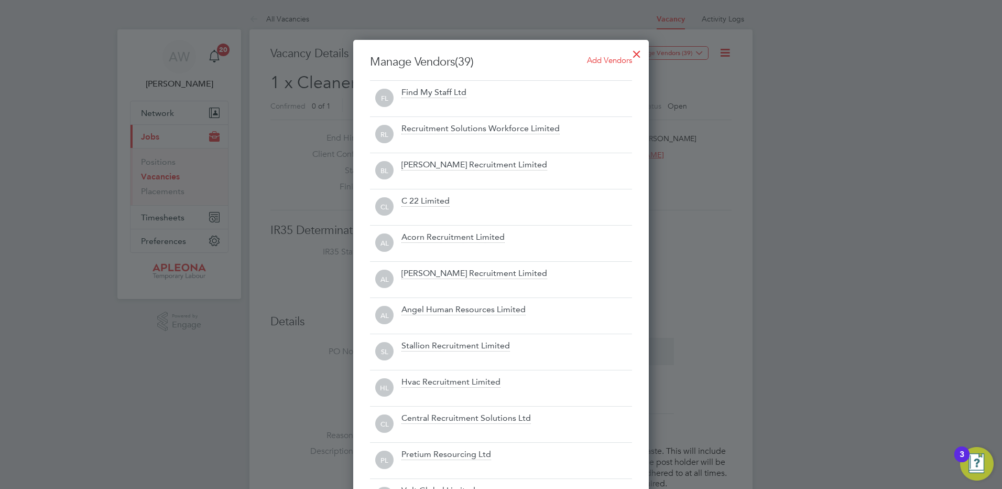
click at [634, 53] on div at bounding box center [637, 51] width 19 height 19
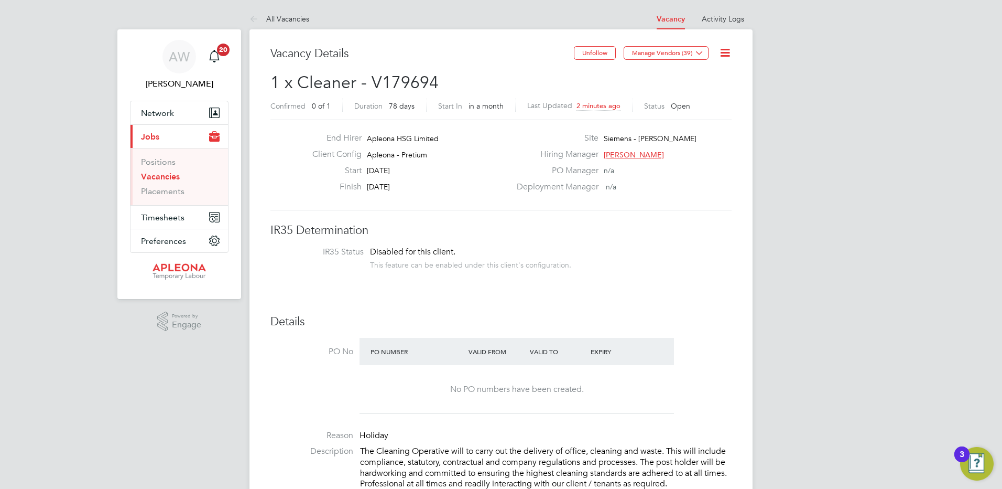
click at [167, 177] on link "Vacancies" at bounding box center [160, 176] width 39 height 10
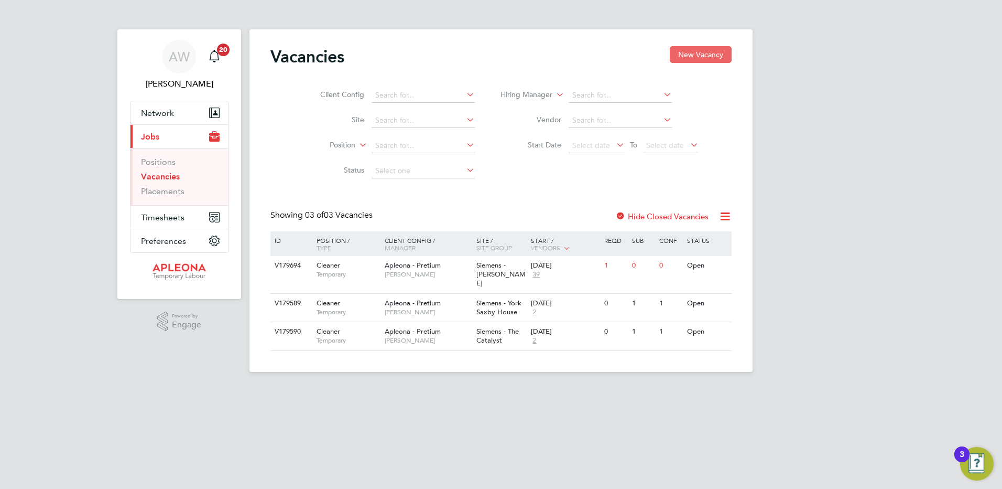
click at [716, 55] on button "New Vacancy" at bounding box center [701, 54] width 62 height 17
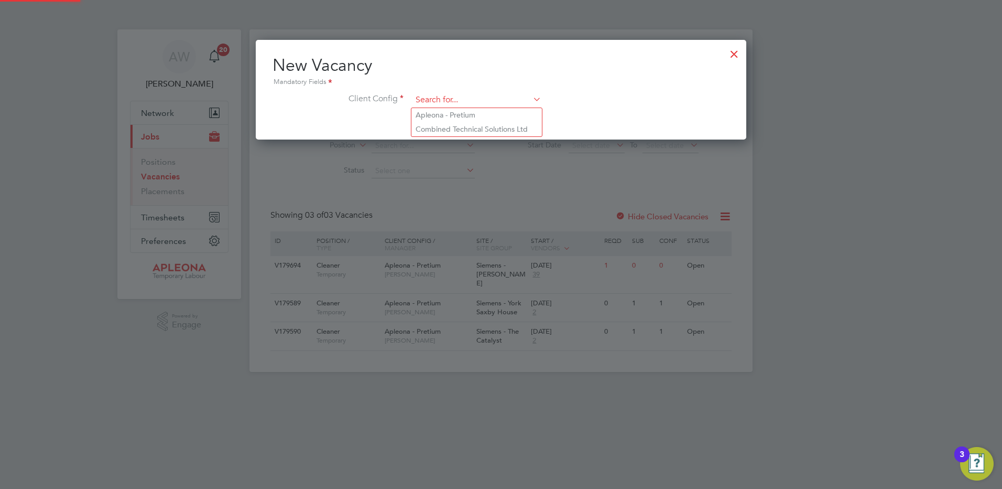
click at [423, 101] on input at bounding box center [476, 100] width 129 height 16
click at [428, 114] on li "Apleona - Pretium" at bounding box center [477, 115] width 131 height 14
type input "Apleona - Pretium"
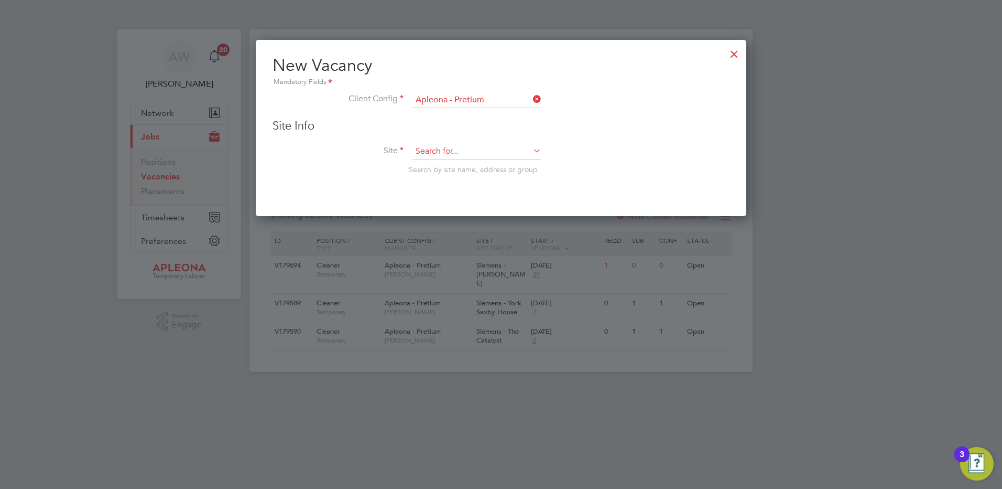
click at [426, 153] on input at bounding box center [476, 152] width 129 height 16
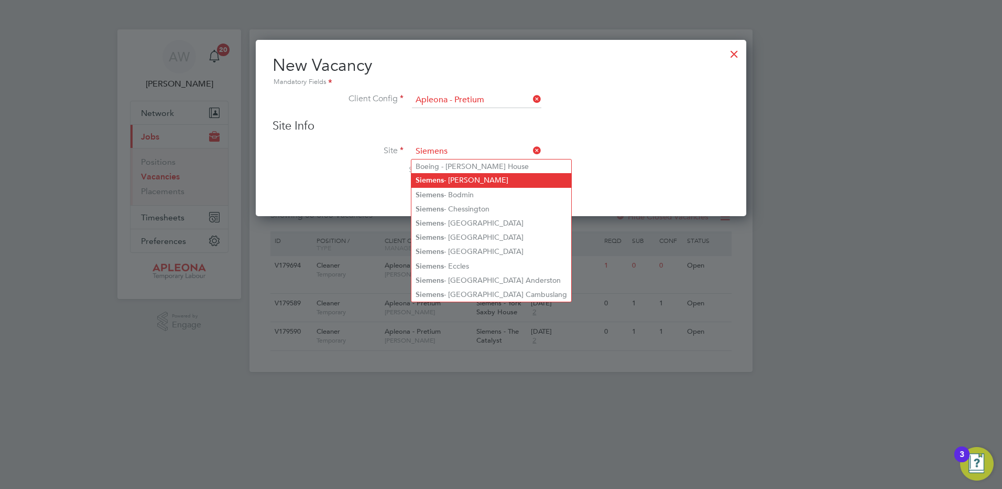
click at [431, 180] on b "Siemens" at bounding box center [430, 180] width 28 height 9
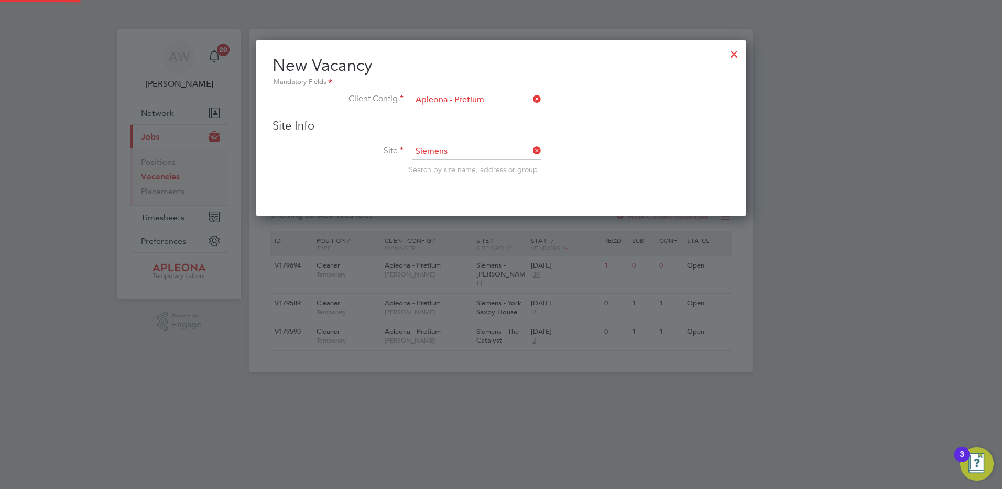
type input "Siemens - [PERSON_NAME]"
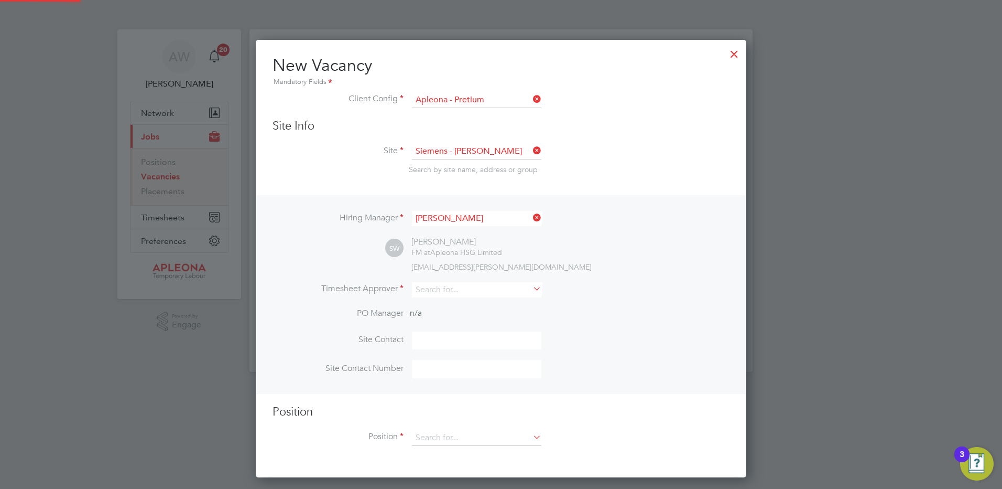
scroll to position [5, 5]
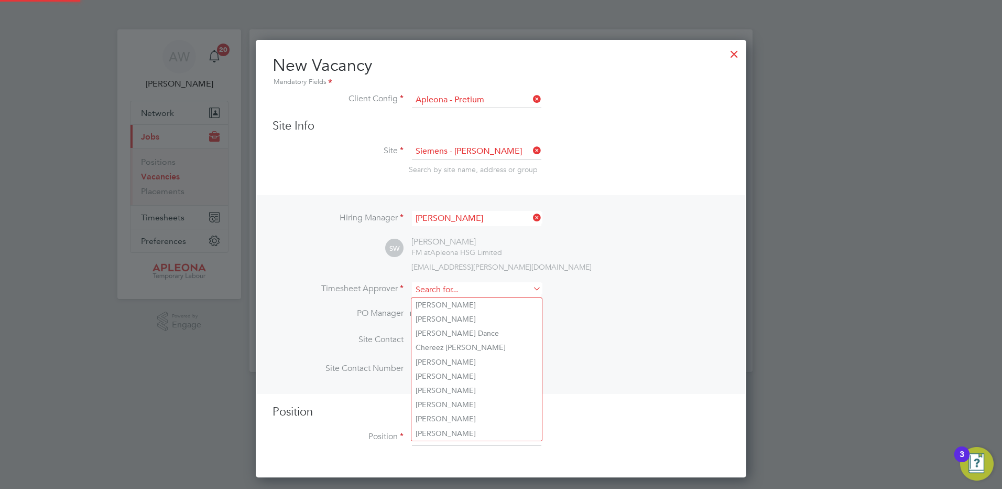
click at [442, 290] on input at bounding box center [476, 289] width 129 height 15
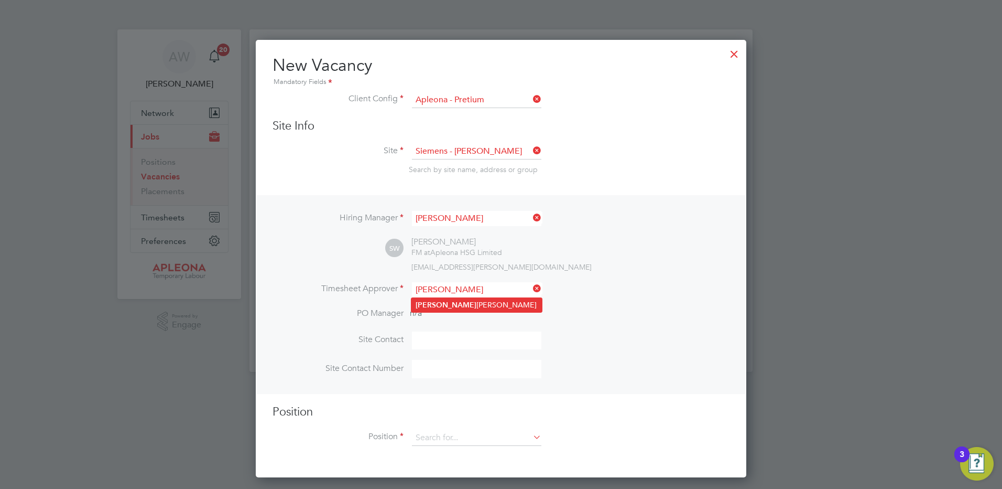
click at [443, 301] on li "[PERSON_NAME]" at bounding box center [477, 305] width 131 height 14
type input "[PERSON_NAME]"
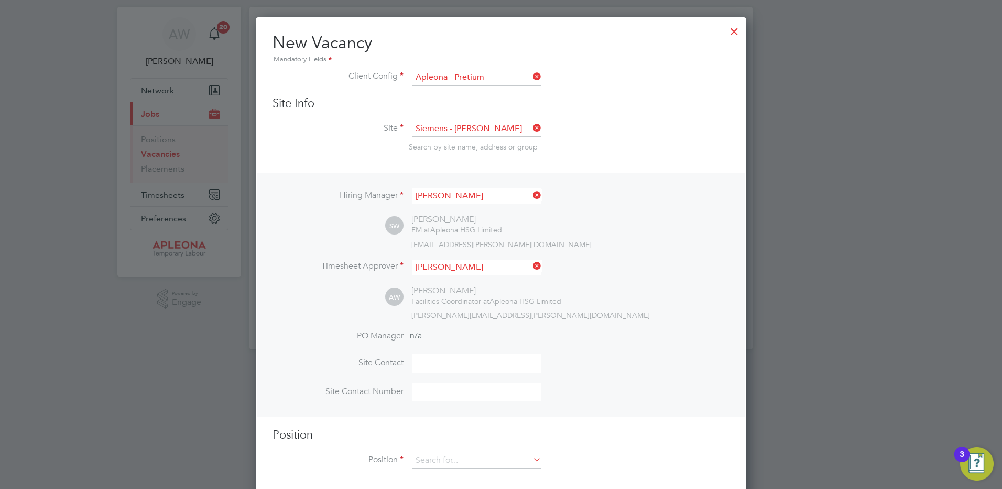
scroll to position [35, 0]
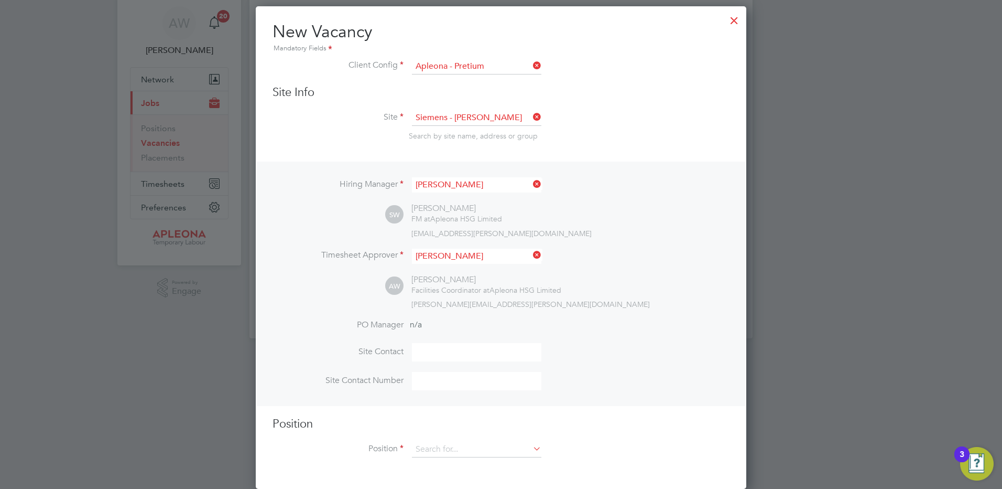
click at [468, 352] on input at bounding box center [476, 352] width 129 height 18
type input "[PERSON_NAME]"
type input "07767054715"
type input "Cleaner"
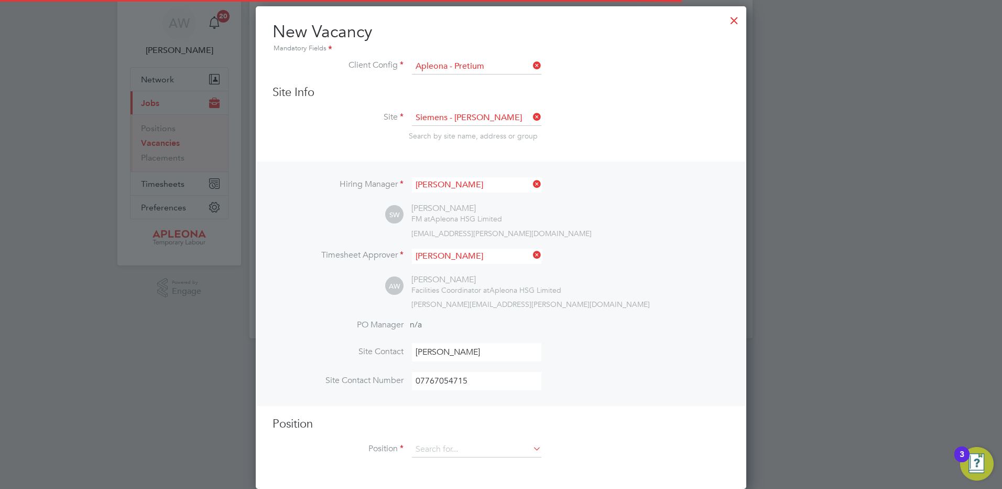
scroll to position [484, 491]
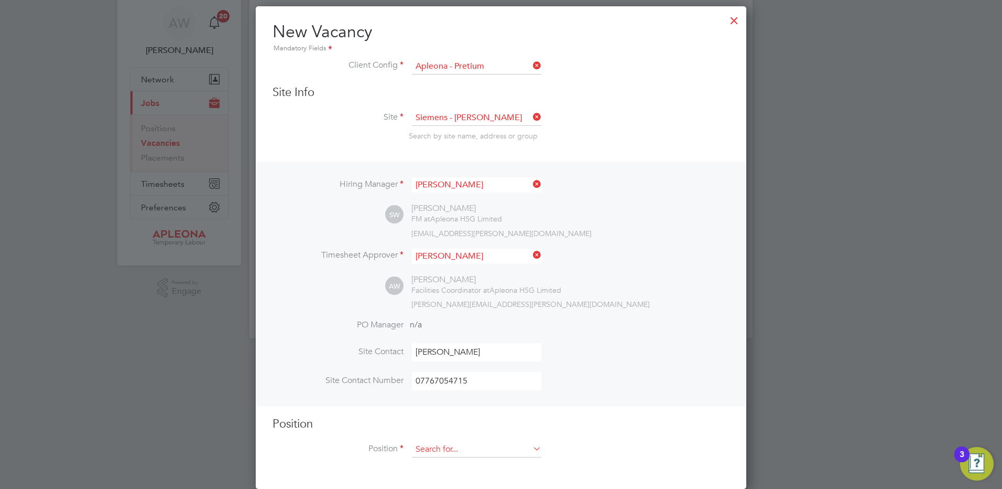
click at [455, 448] on input at bounding box center [476, 449] width 129 height 16
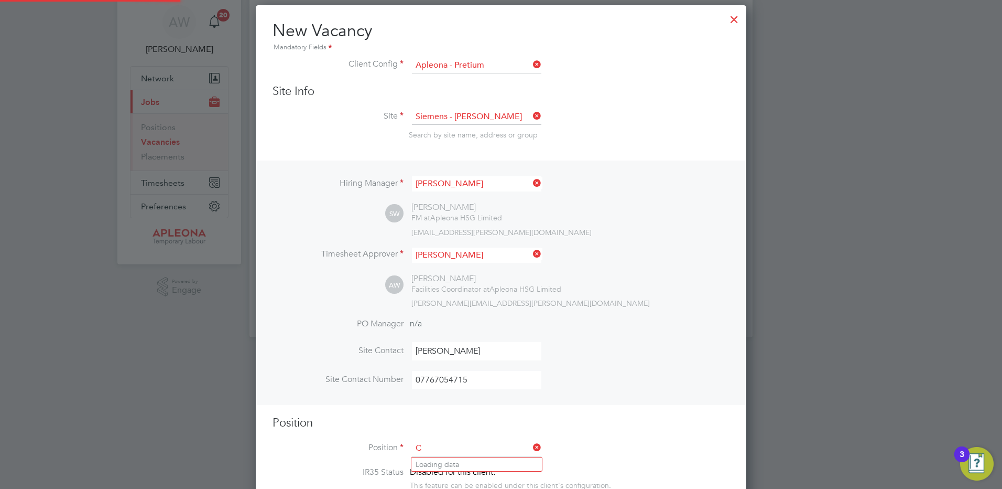
scroll to position [1511, 491]
type input "Cleaner"
click at [424, 464] on b "Cleaner" at bounding box center [429, 464] width 27 height 9
type textarea "Lor Ipsumdol Sitametco adip el seddo eiu tem incididu ut labore, etdolore mag a…"
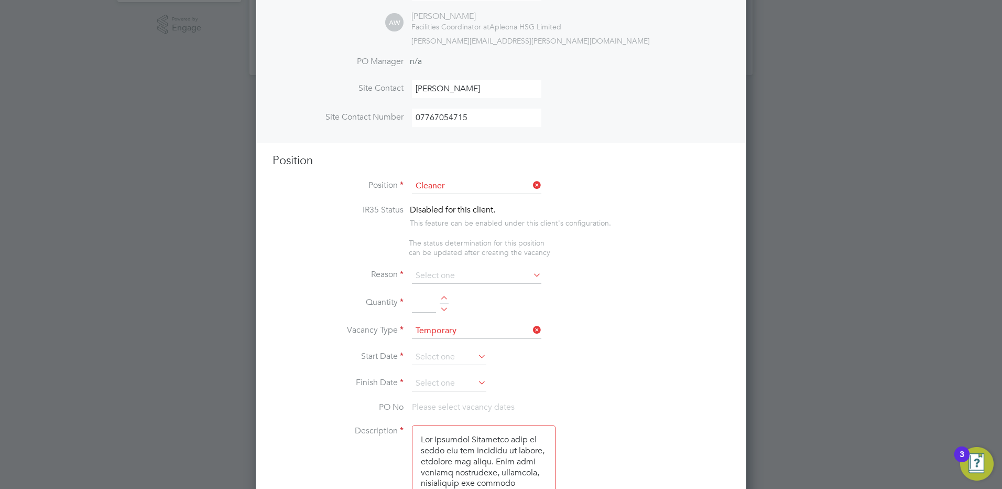
scroll to position [349, 0]
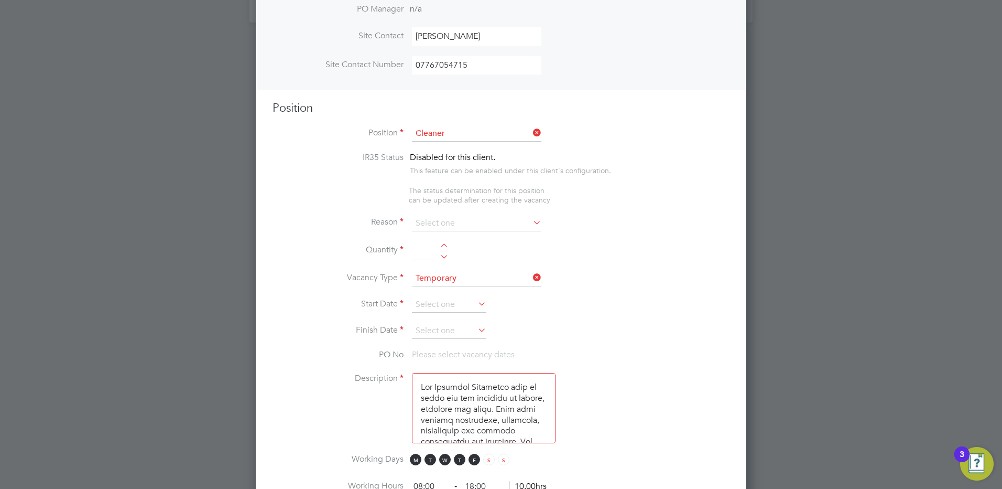
click at [531, 224] on icon at bounding box center [531, 222] width 0 height 15
click at [531, 223] on icon at bounding box center [531, 222] width 0 height 15
click at [465, 220] on input at bounding box center [476, 223] width 129 height 16
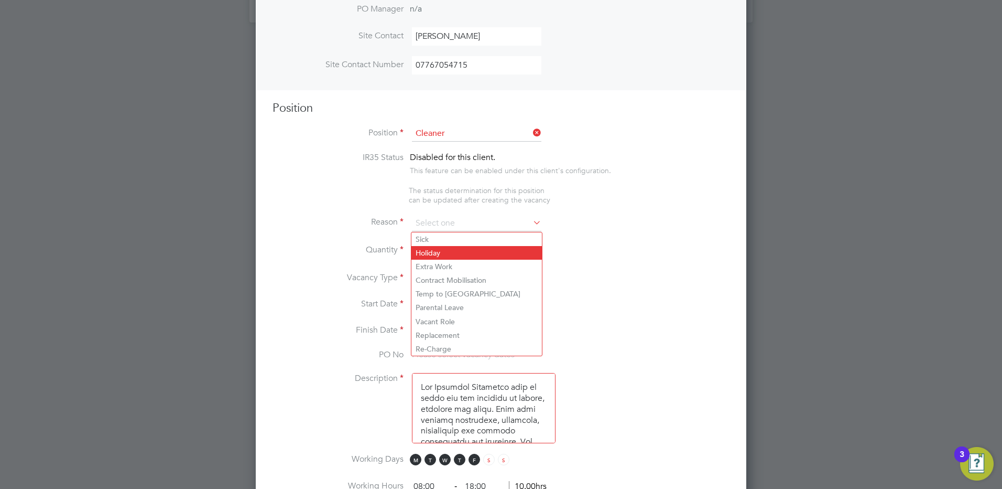
click at [428, 248] on li "Holiday" at bounding box center [477, 253] width 131 height 14
type input "Holiday"
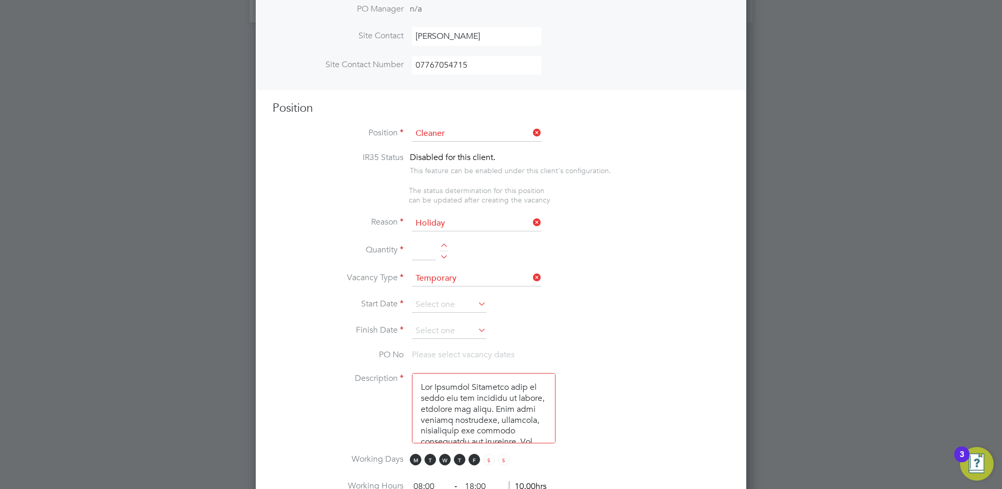
click at [425, 250] on input at bounding box center [424, 251] width 24 height 19
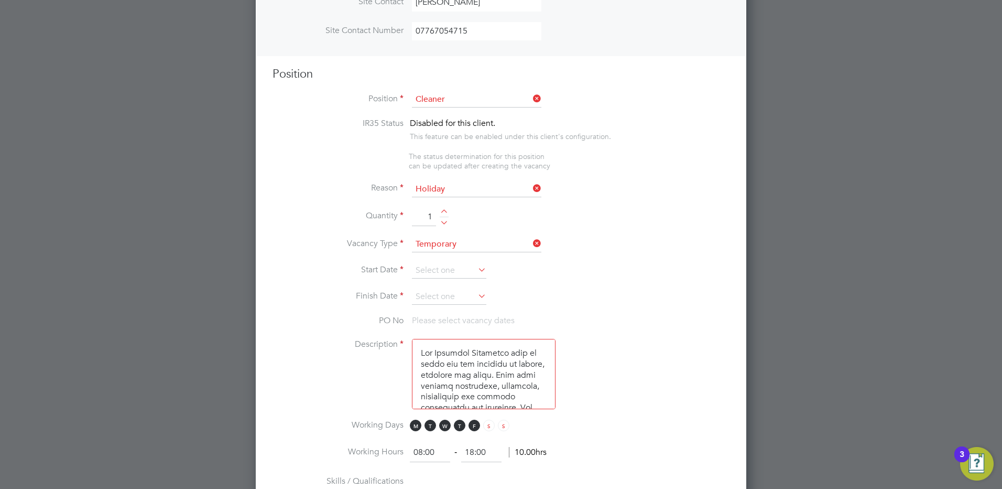
scroll to position [402, 0]
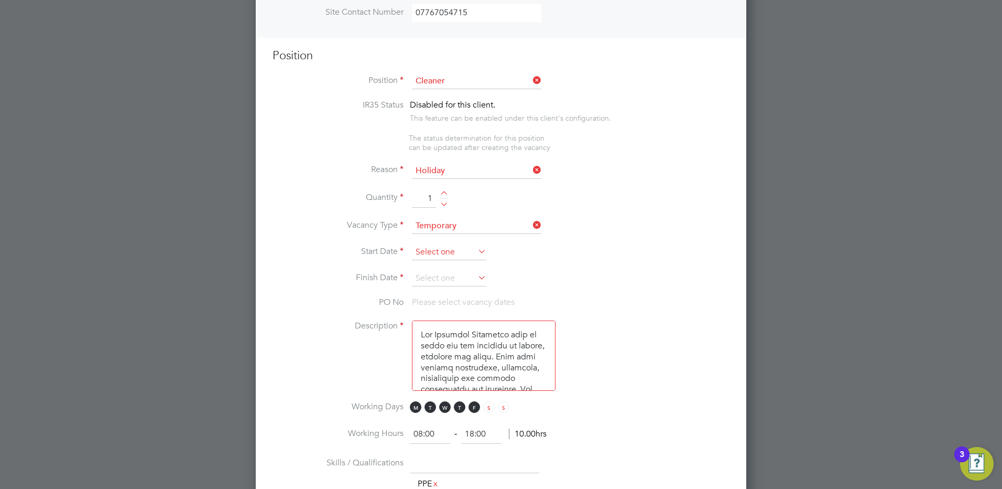
type input "1"
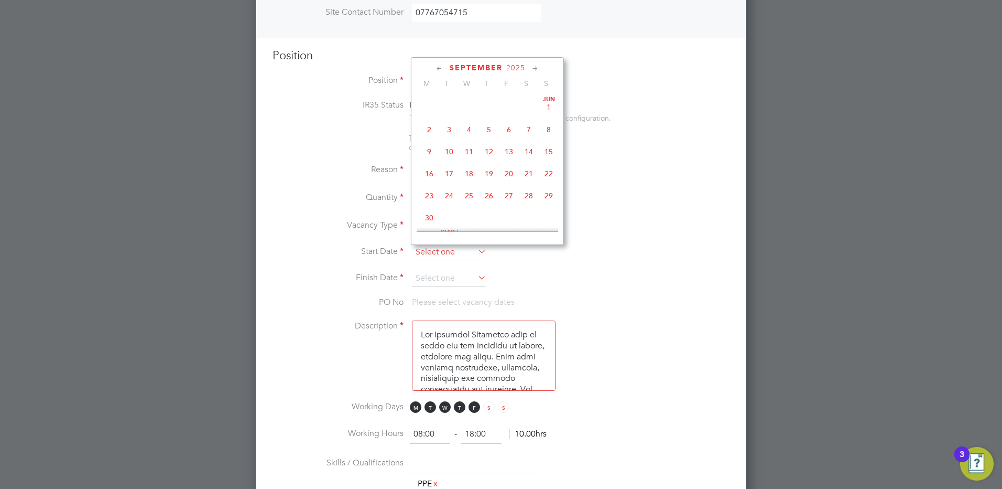
scroll to position [318, 0]
click at [448, 253] on input at bounding box center [449, 252] width 74 height 16
click at [539, 67] on icon at bounding box center [536, 69] width 10 height 12
click at [506, 106] on span "3" at bounding box center [509, 96] width 20 height 20
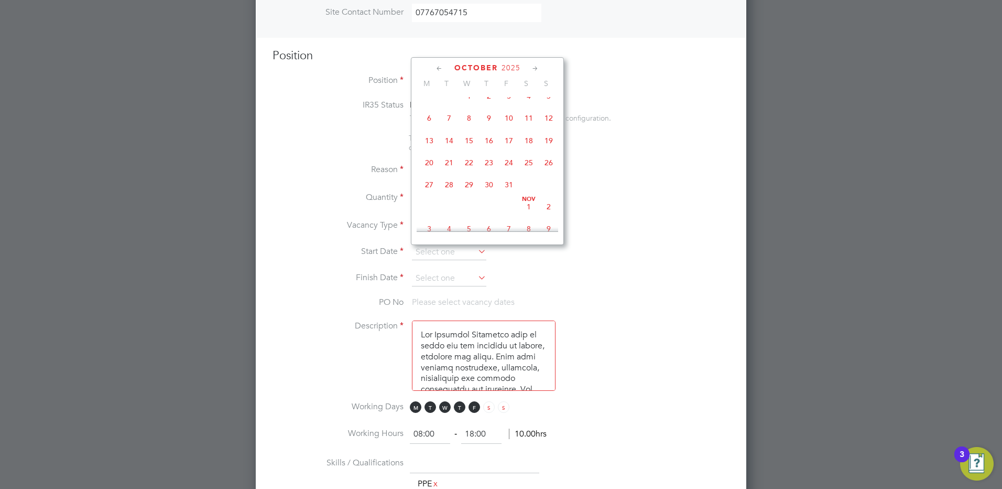
type input "[DATE]"
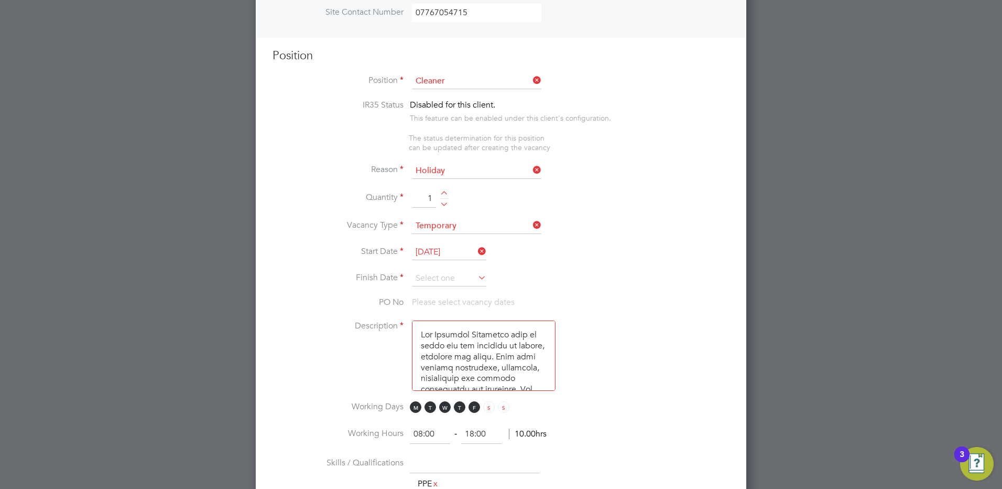
click at [476, 279] on icon at bounding box center [476, 277] width 0 height 15
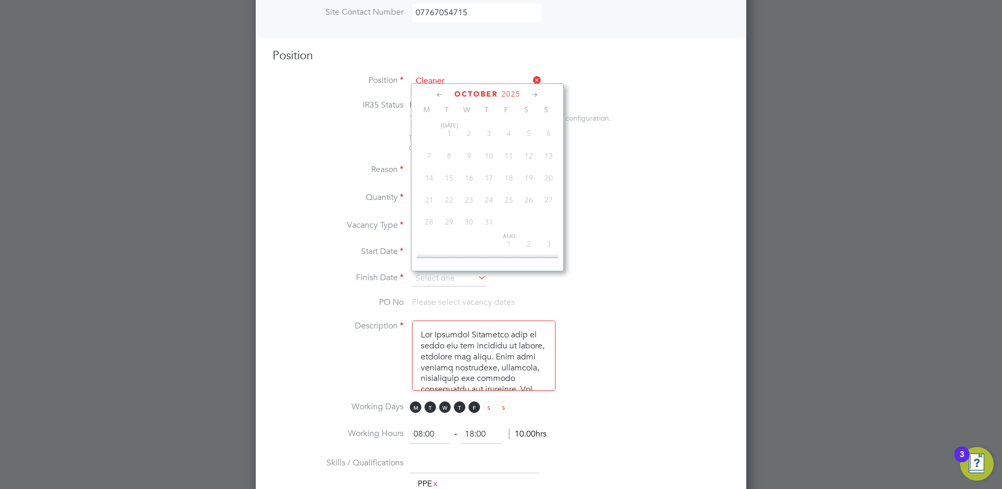
scroll to position [295, 0]
click at [536, 94] on icon at bounding box center [536, 95] width 10 height 12
click at [508, 174] on span "19" at bounding box center [509, 164] width 20 height 20
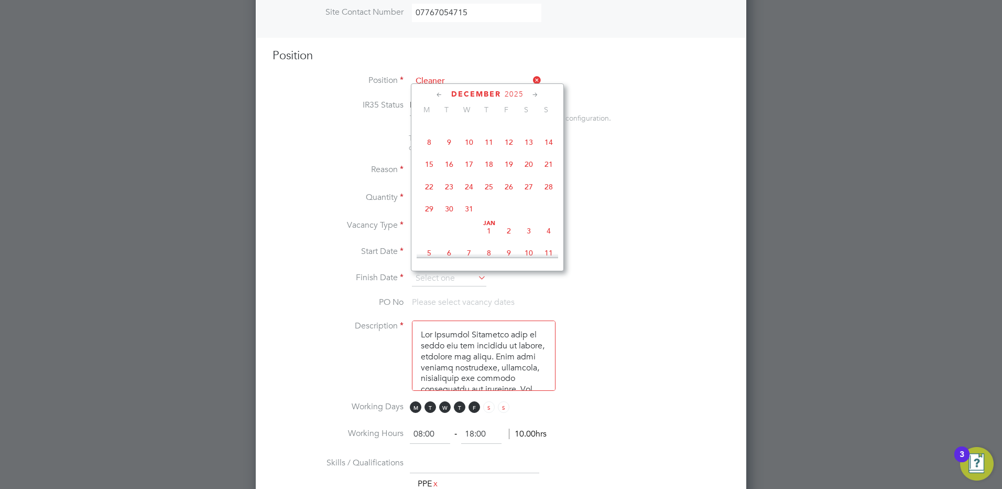
type input "19 Dec 2025"
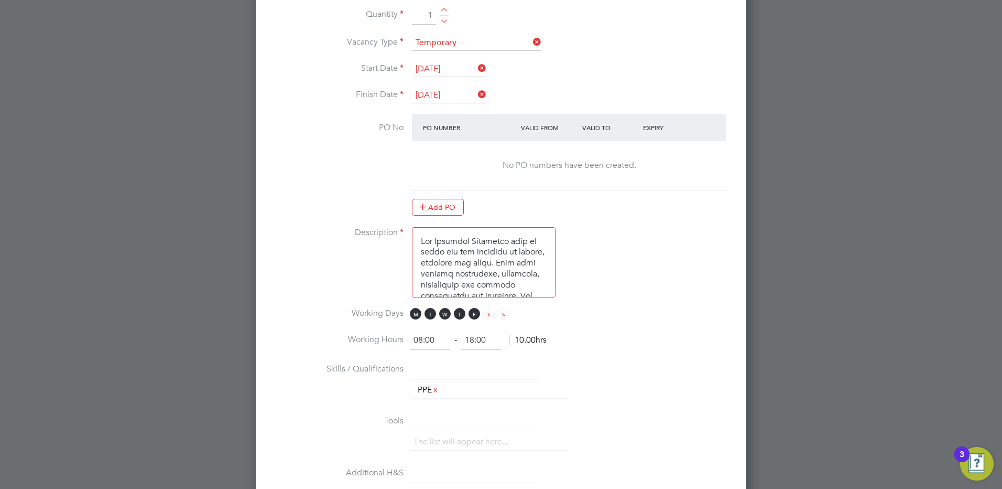
scroll to position [611, 0]
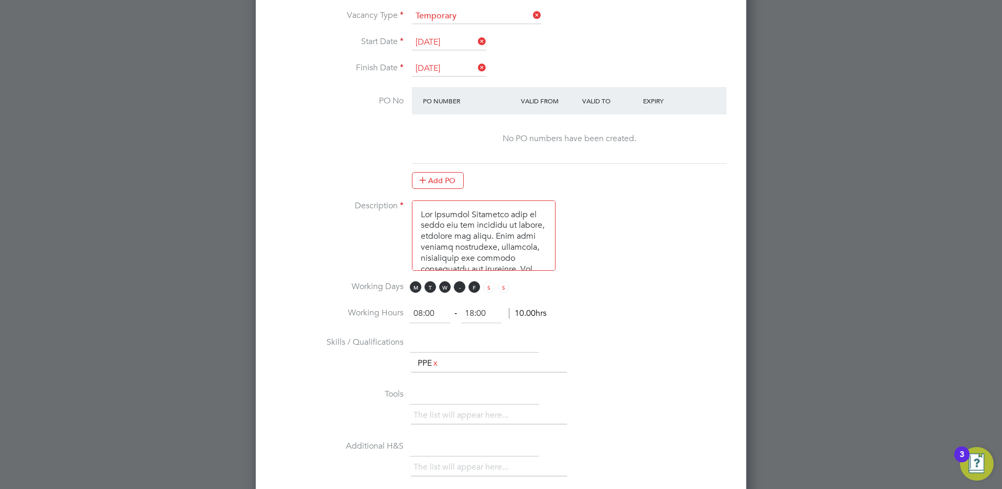
click at [460, 287] on span "T" at bounding box center [460, 287] width 12 height 12
drag, startPoint x: 448, startPoint y: 287, endPoint x: 437, endPoint y: 287, distance: 11.0
click at [448, 287] on span "W" at bounding box center [445, 287] width 12 height 12
click at [432, 287] on span "T" at bounding box center [431, 287] width 12 height 12
click at [418, 285] on span "M" at bounding box center [416, 287] width 12 height 12
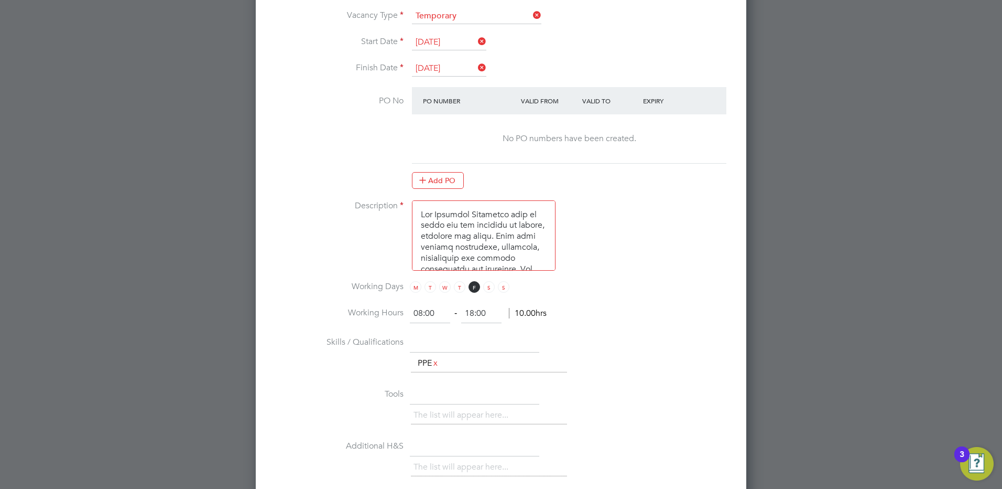
click at [421, 313] on input "08:00" at bounding box center [430, 313] width 40 height 19
type input "07:00"
click at [474, 314] on input "18:00" at bounding box center [481, 313] width 40 height 19
type input "10:00"
click at [746, 308] on div "New Vacancy Mandatory Fields Client Config Apleona - Pretium Site Info Site Sie…" at bounding box center [501, 219] width 491 height 1581
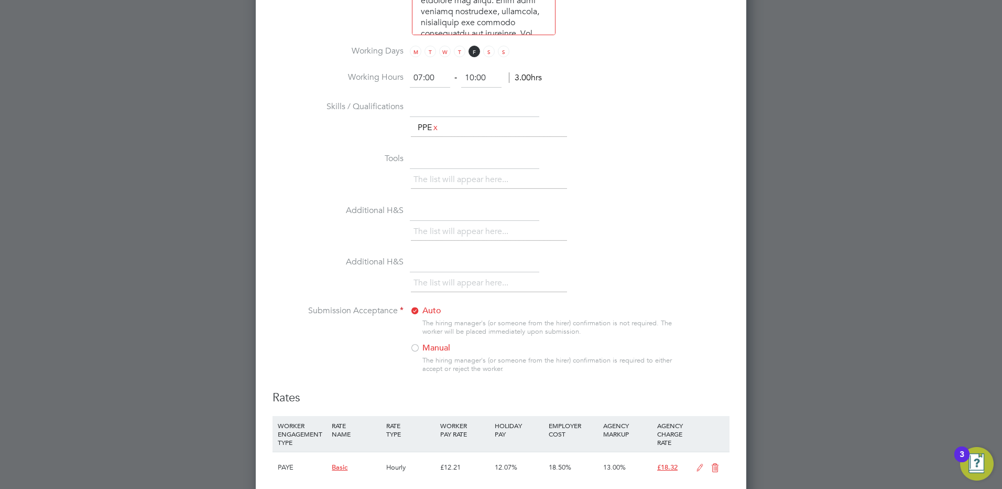
scroll to position [873, 0]
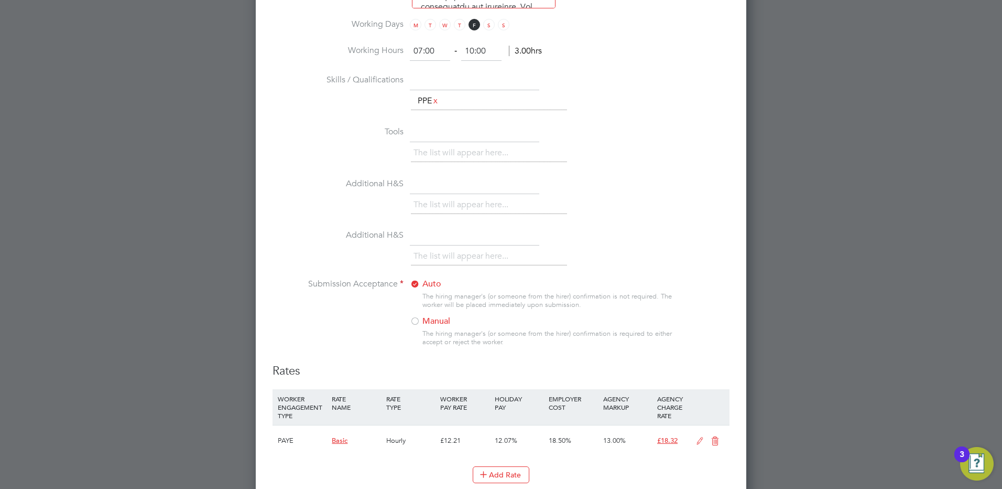
click at [415, 321] on div at bounding box center [415, 322] width 10 height 10
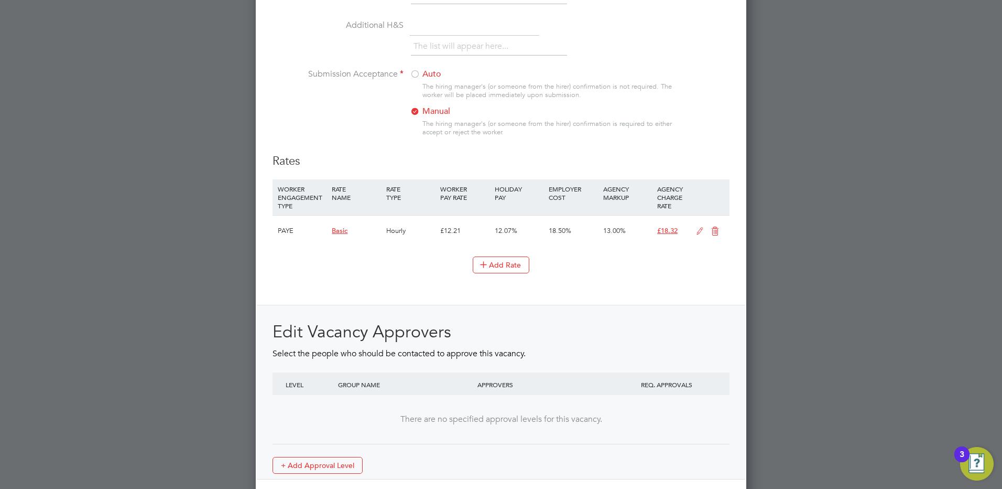
scroll to position [1133, 0]
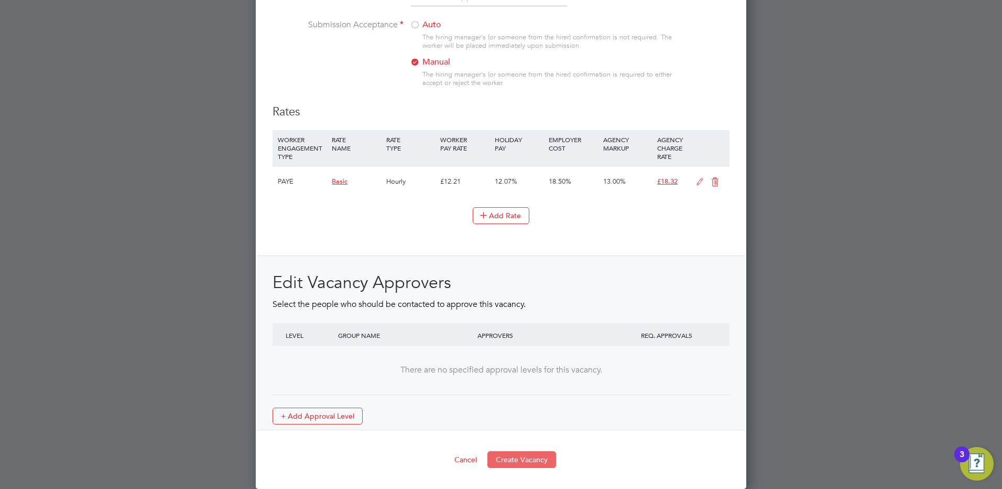
click at [512, 461] on button "Create Vacancy" at bounding box center [522, 459] width 69 height 17
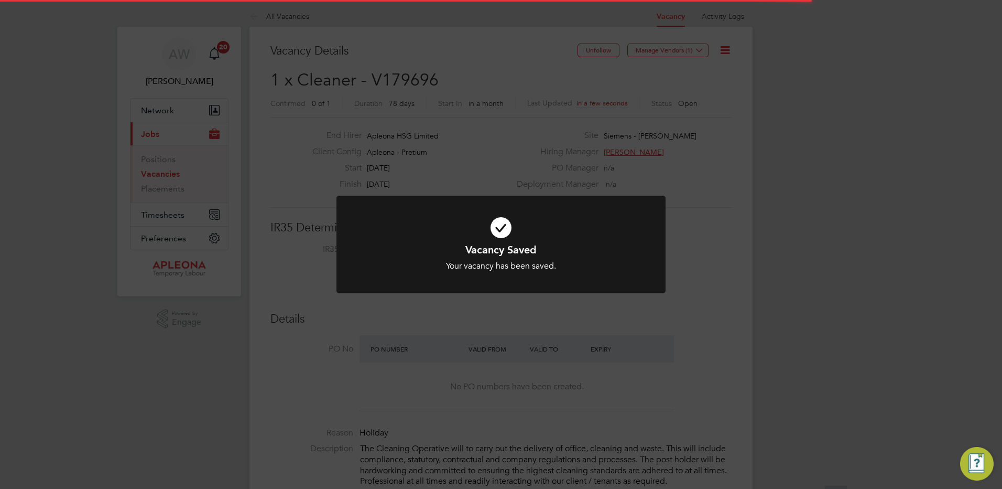
scroll to position [31, 73]
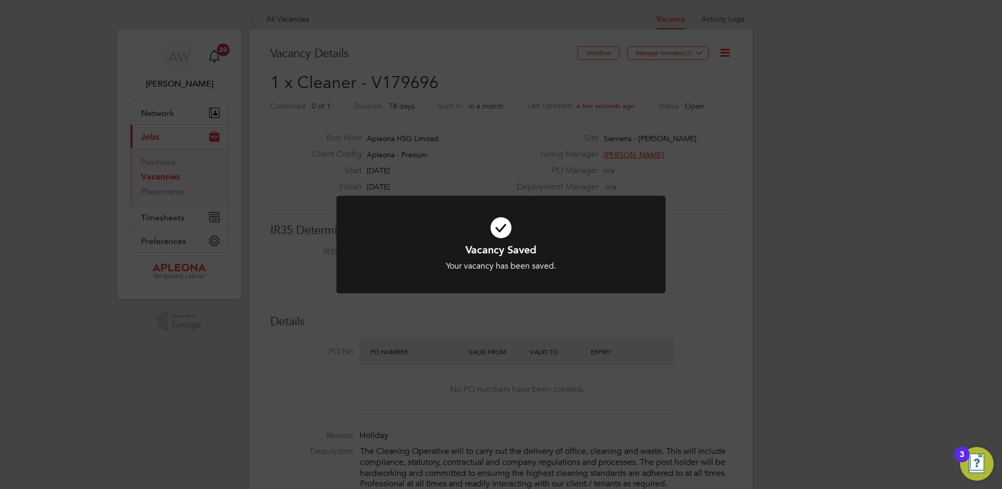
click at [719, 269] on div "Vacancy Saved Your vacancy has been saved. Cancel Okay" at bounding box center [501, 244] width 1002 height 489
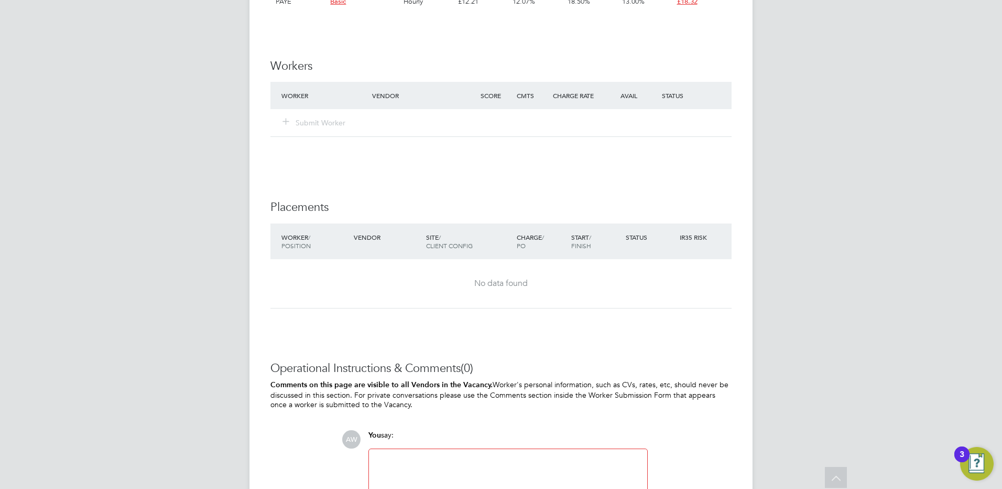
scroll to position [1096, 0]
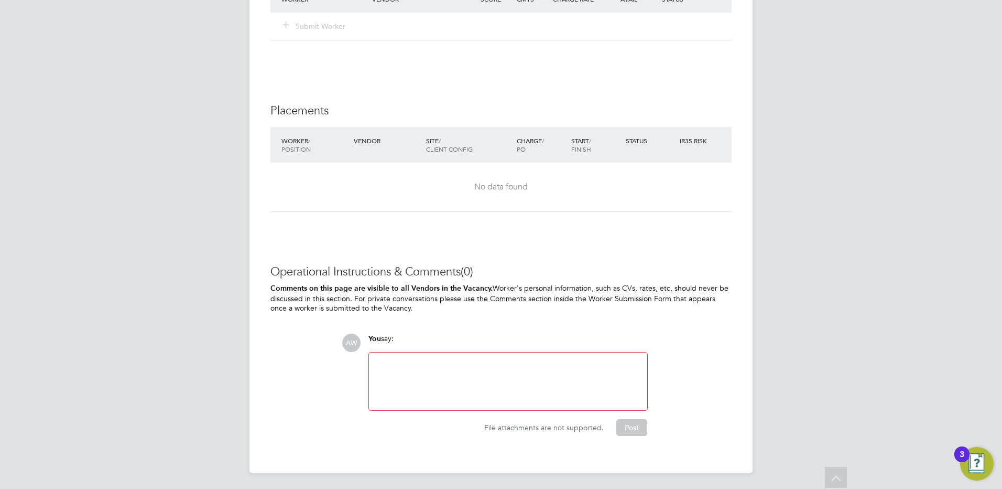
click at [387, 360] on div at bounding box center [508, 381] width 266 height 45
drag, startPoint x: 486, startPoint y: 361, endPoint x: 437, endPoint y: 362, distance: 49.8
click at [437, 362] on div "This vacancy is for FRIDAYS ONLY" at bounding box center [508, 381] width 266 height 45
click at [535, 390] on div "This vacancy is for FRIDAYS ONLY" at bounding box center [508, 381] width 266 height 45
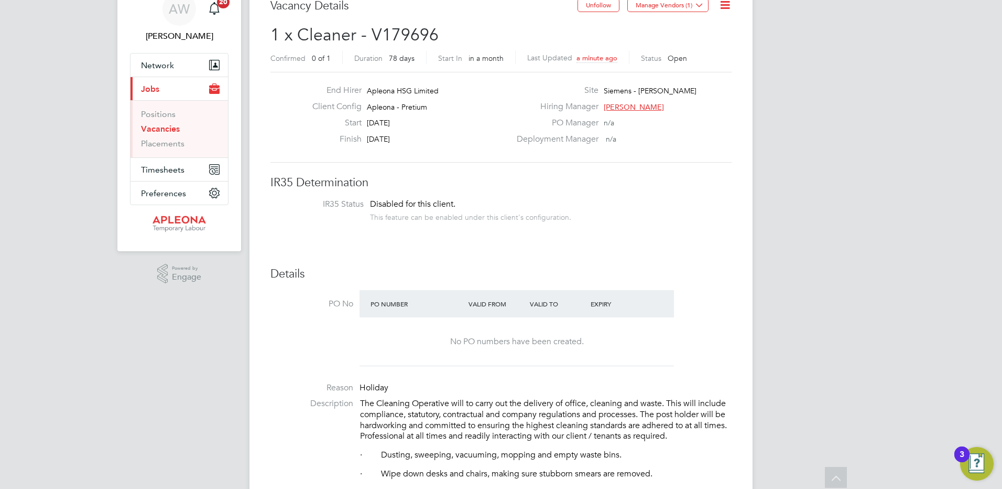
scroll to position [0, 0]
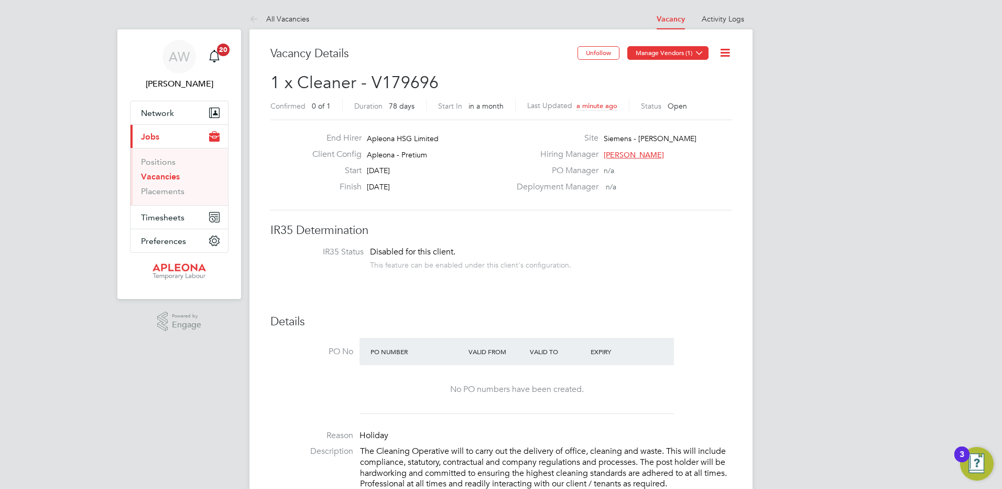
click at [699, 52] on icon at bounding box center [700, 53] width 8 height 8
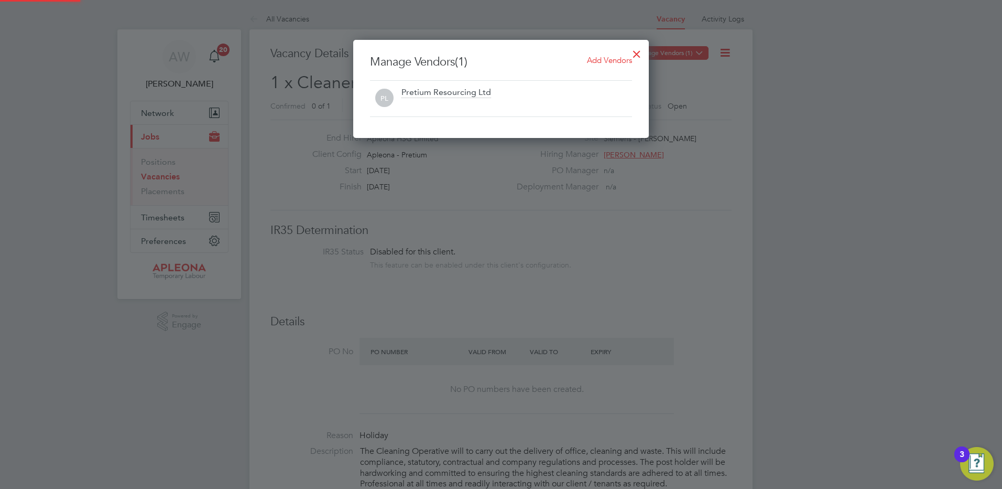
scroll to position [98, 296]
click at [596, 58] on span "Add Vendors" at bounding box center [609, 60] width 45 height 10
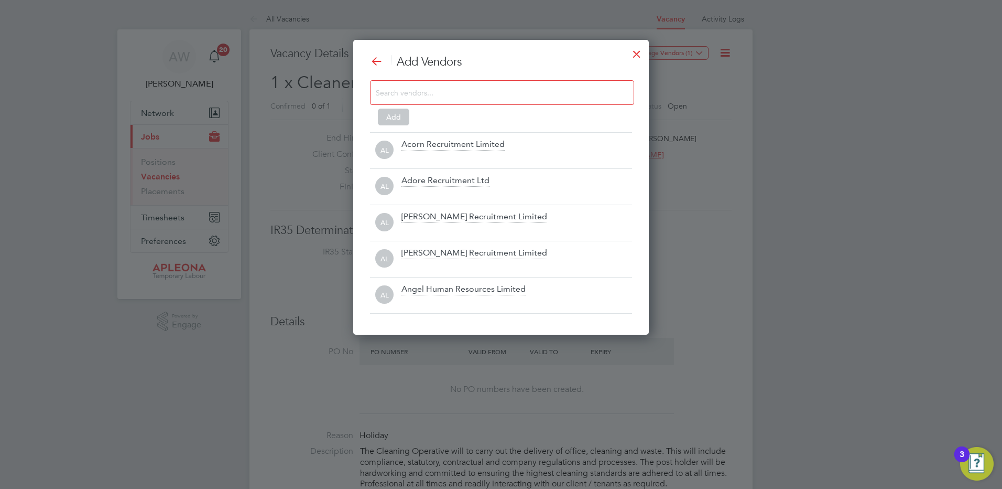
scroll to position [295, 296]
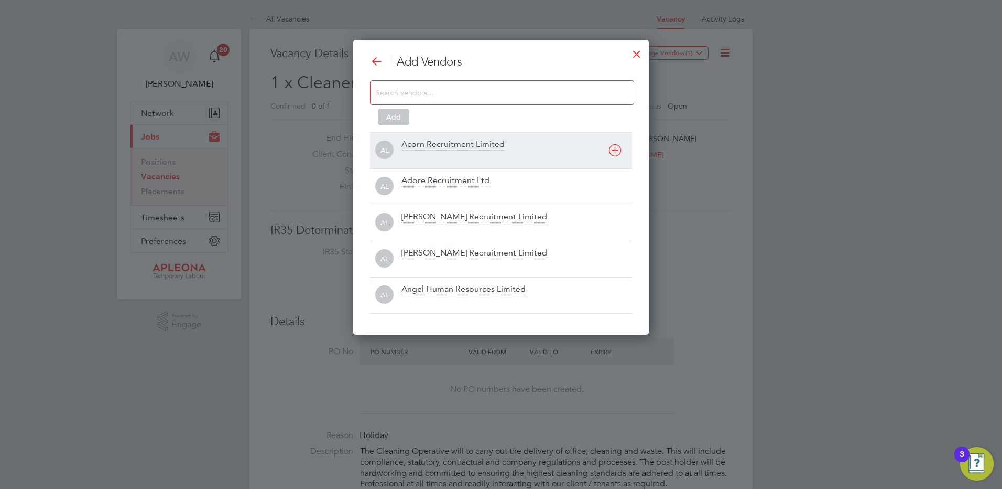
click at [450, 142] on div "Acorn Recruitment Limited" at bounding box center [453, 145] width 103 height 12
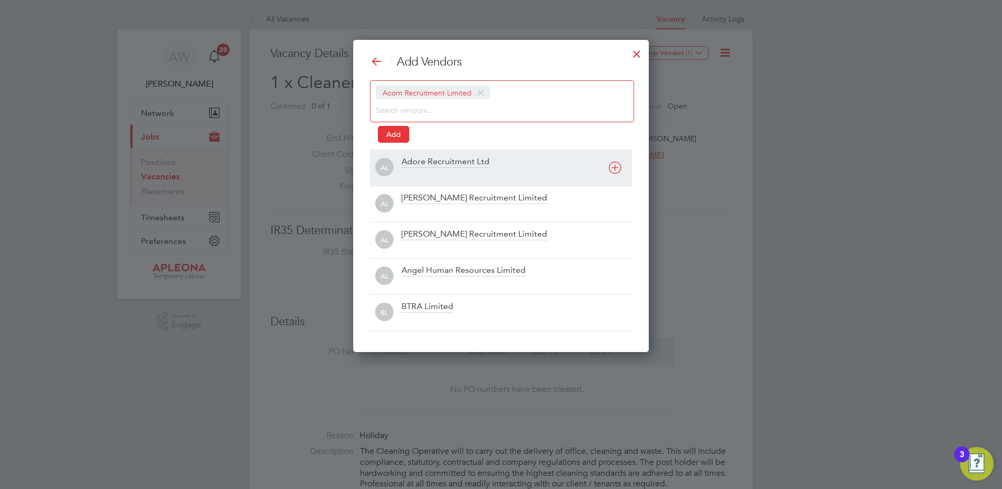
click at [439, 165] on div "Adore Recruitment Ltd" at bounding box center [446, 162] width 88 height 12
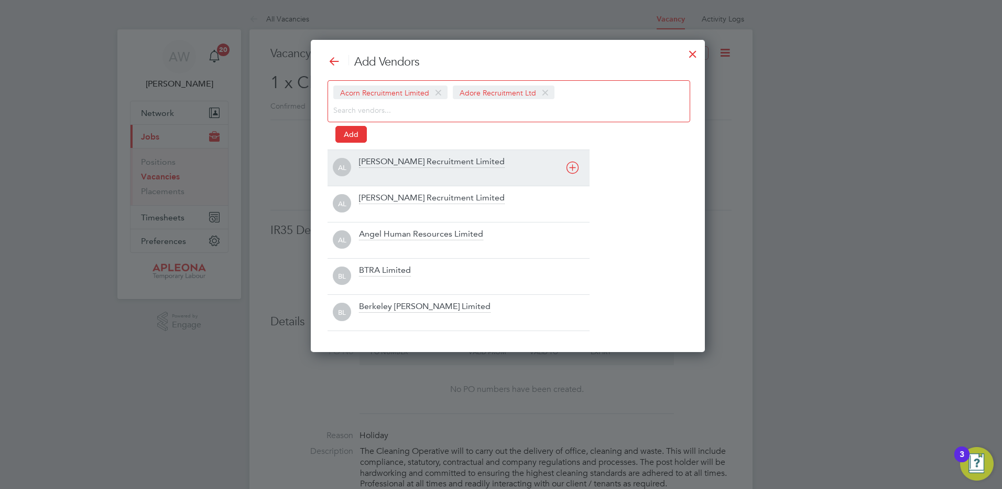
click at [439, 165] on div "[PERSON_NAME] Recruitment Limited" at bounding box center [432, 162] width 146 height 12
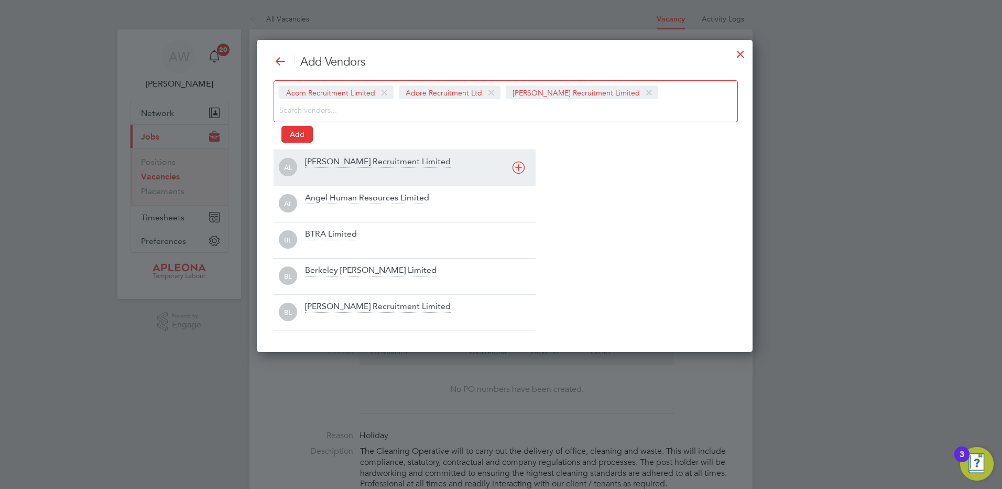
scroll to position [312, 504]
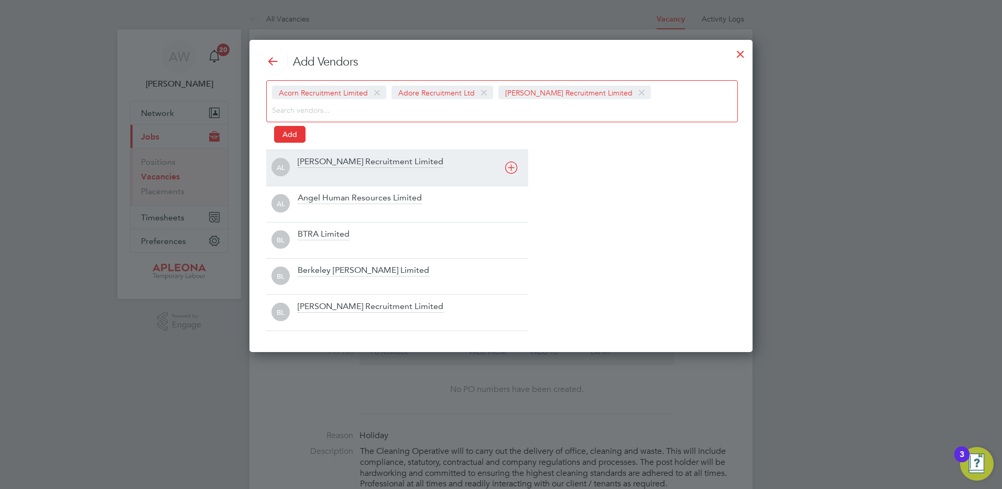
click at [382, 160] on div "[PERSON_NAME] Recruitment Limited" at bounding box center [371, 162] width 146 height 12
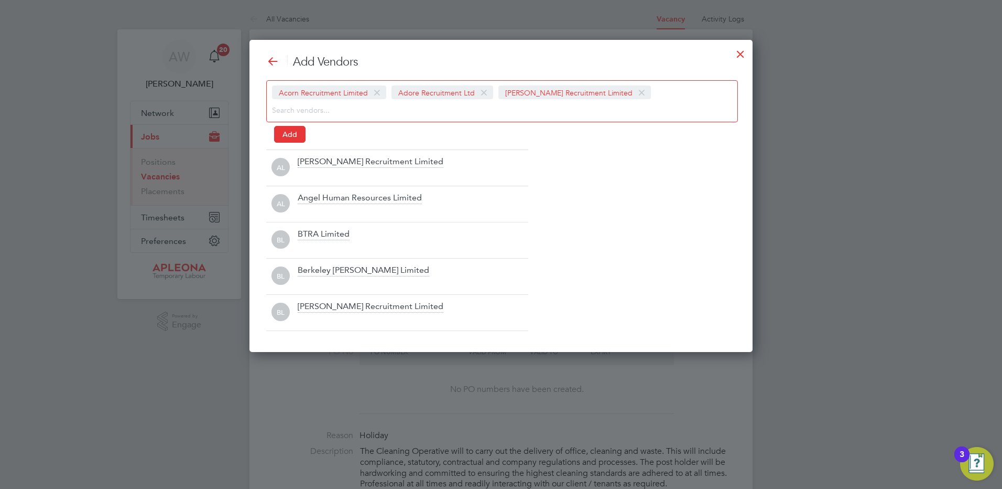
scroll to position [330, 504]
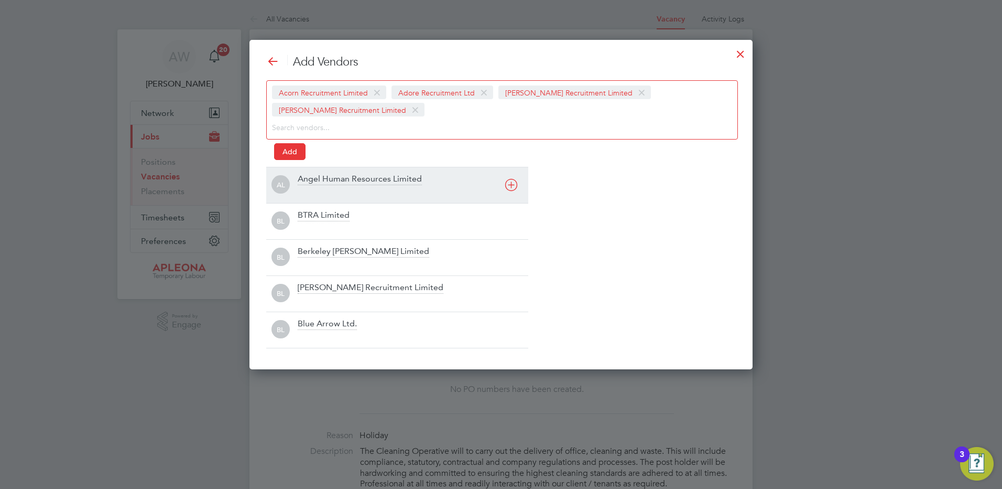
click at [342, 182] on div "Angel Human Resources Limited" at bounding box center [360, 180] width 124 height 12
click at [338, 180] on div "BTRA Limited" at bounding box center [324, 180] width 52 height 12
click at [338, 180] on div "Berkeley [PERSON_NAME] Limited" at bounding box center [364, 180] width 132 height 12
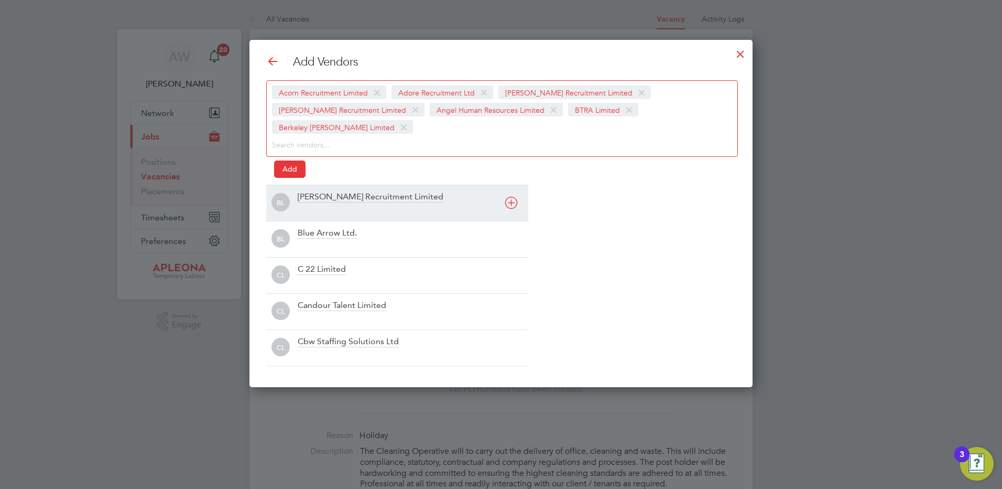
click at [338, 191] on div "[PERSON_NAME] Recruitment Limited" at bounding box center [371, 197] width 146 height 12
click at [338, 194] on div "Blue Arrow Ltd." at bounding box center [327, 197] width 59 height 12
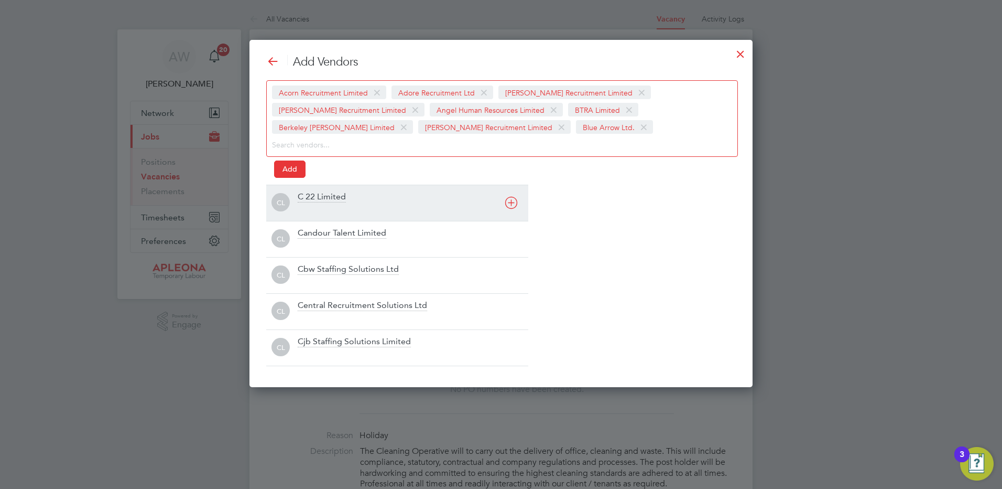
click at [328, 201] on div "C 22 Limited" at bounding box center [322, 197] width 48 height 12
click at [324, 198] on div "Candour Talent Limited" at bounding box center [342, 197] width 89 height 12
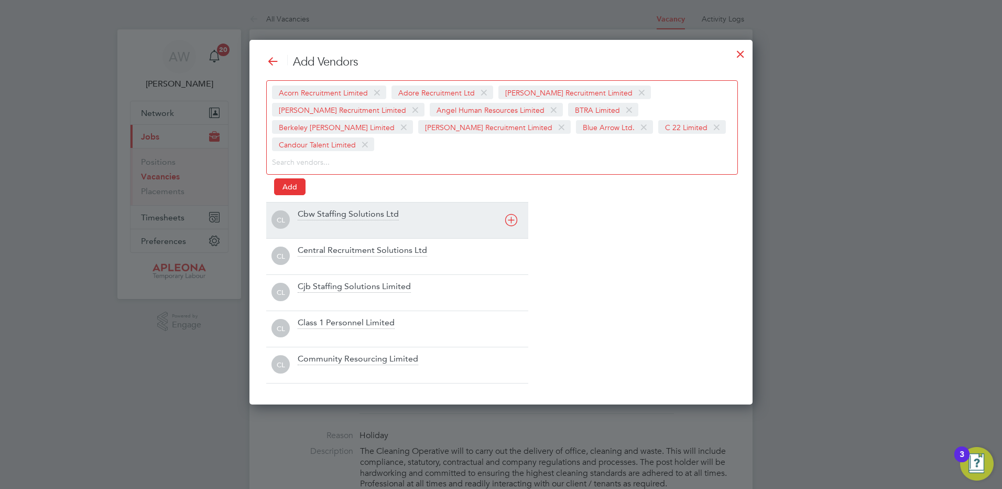
click at [324, 209] on div "Cbw Staffing Solutions Ltd" at bounding box center [348, 215] width 101 height 12
click at [324, 198] on div "Add Vendors Acorn Recruitment Limited Adore Recruitment Ltd Alex Young Recruitm…" at bounding box center [501, 219] width 470 height 329
click at [321, 214] on div "Central Recruitment Solutions Ltd" at bounding box center [362, 215] width 129 height 12
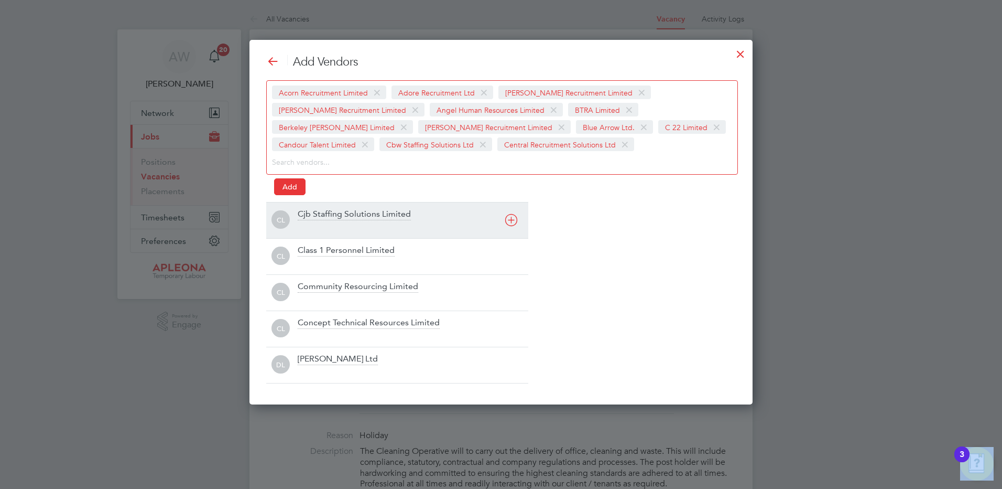
click at [321, 214] on div "Cjb Staffing Solutions Limited" at bounding box center [354, 215] width 113 height 12
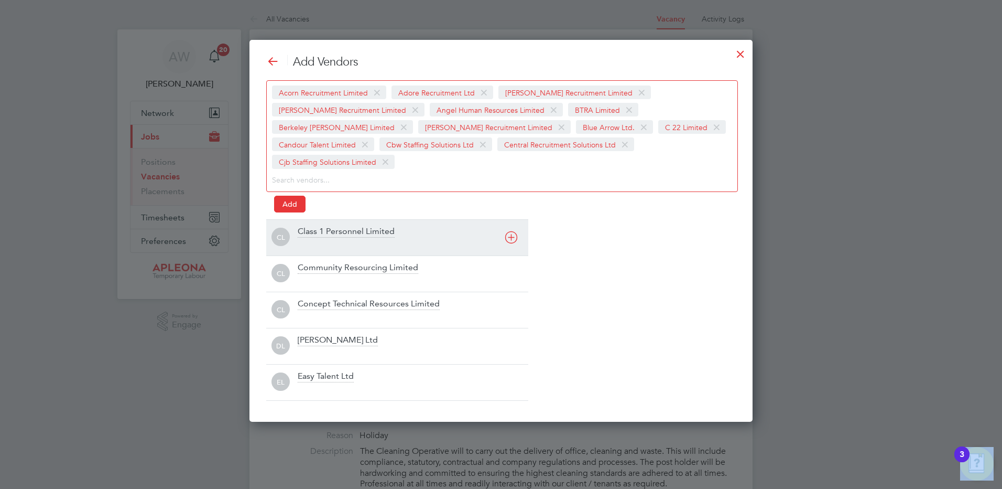
click at [321, 226] on div "Class 1 Personnel Limited" at bounding box center [346, 232] width 97 height 12
click at [320, 233] on div "Community Resourcing Limited" at bounding box center [358, 232] width 121 height 12
click at [320, 233] on div "Concept Technical Resources Limited" at bounding box center [369, 232] width 142 height 12
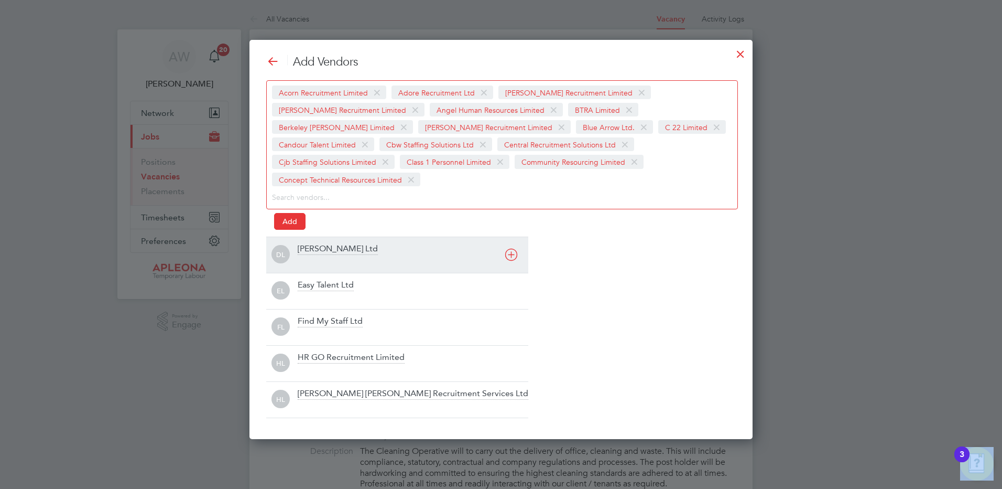
click at [320, 243] on div "[PERSON_NAME] Ltd" at bounding box center [338, 249] width 80 height 12
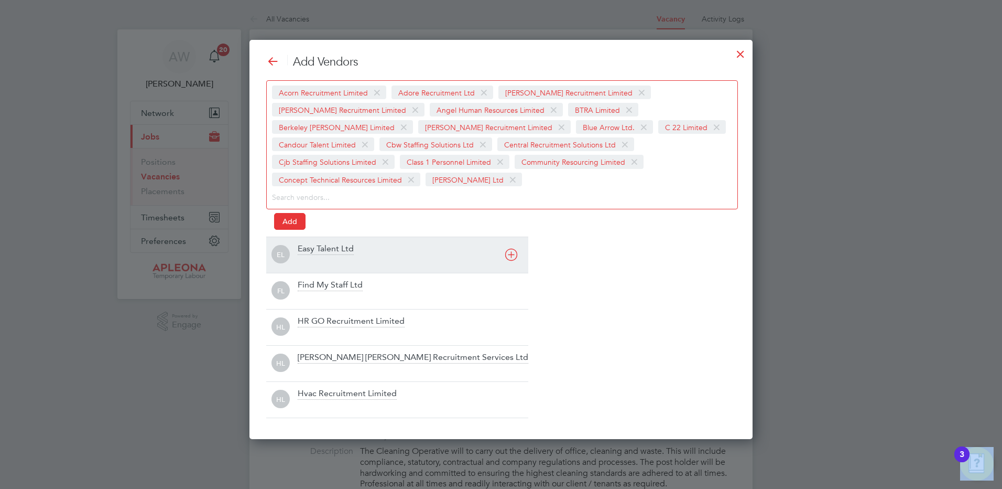
scroll to position [399, 504]
click at [319, 250] on div "Easy Talent Ltd" at bounding box center [326, 249] width 56 height 12
click at [319, 250] on div "Find My Staff Ltd" at bounding box center [330, 249] width 65 height 12
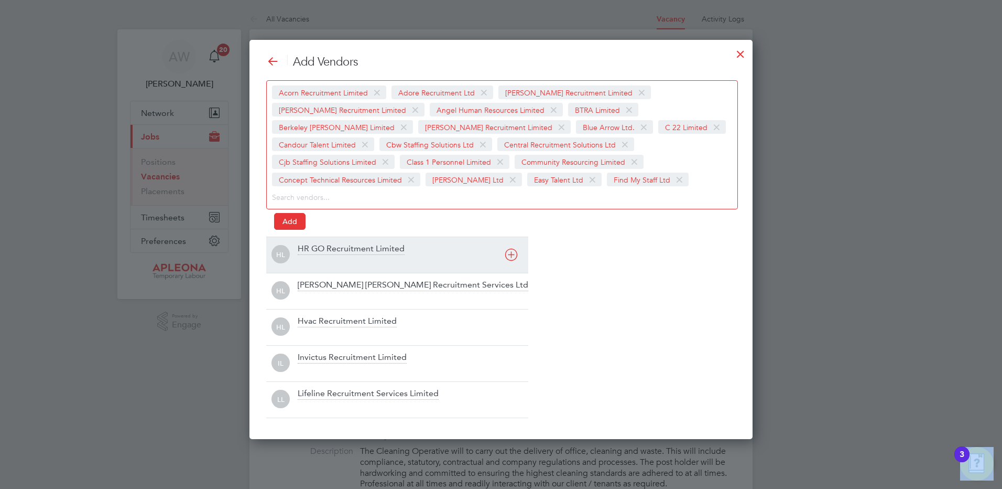
click at [319, 250] on div "HR GO Recruitment Limited" at bounding box center [351, 249] width 107 height 12
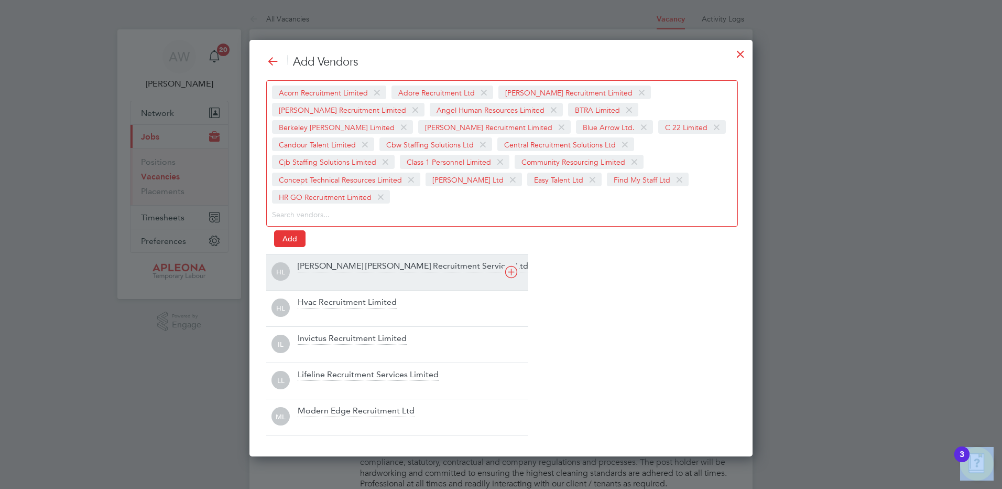
click at [319, 261] on div "[PERSON_NAME] [PERSON_NAME] Recruitment Services Ltd" at bounding box center [413, 267] width 231 height 12
click at [320, 265] on div "Hvac Recruitment Limited" at bounding box center [347, 267] width 99 height 12
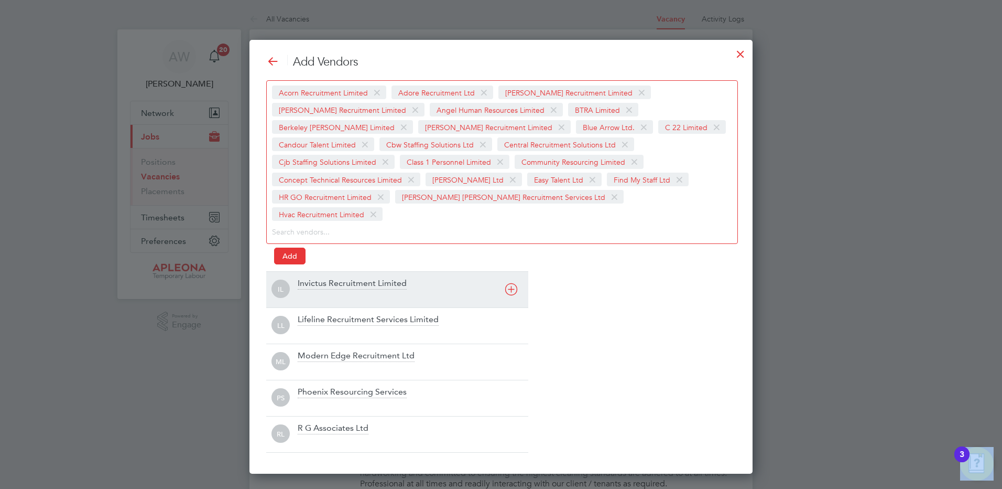
click at [320, 278] on div "Invictus Recruitment Limited" at bounding box center [352, 284] width 109 height 12
click at [319, 278] on div "Lifeline Recruitment Services Limited" at bounding box center [368, 284] width 141 height 12
click at [320, 283] on div "Modern Edge Recruitment Ltd" at bounding box center [356, 284] width 117 height 12
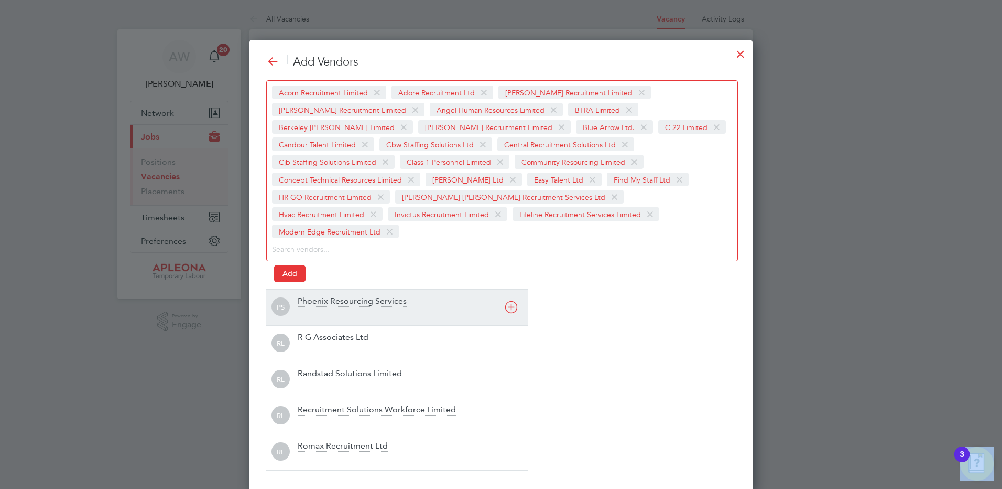
click at [320, 296] on div "Phoenix Resourcing Services" at bounding box center [352, 302] width 109 height 12
click at [320, 296] on div "R G Associates Ltd" at bounding box center [333, 302] width 71 height 12
click at [325, 304] on div "Randstad Solutions Limited" at bounding box center [350, 302] width 104 height 12
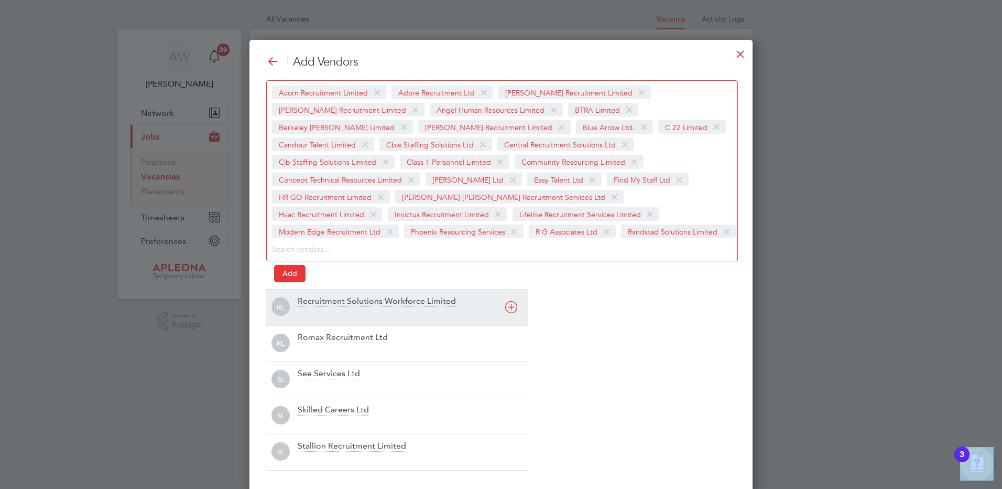
click at [325, 304] on div "Recruitment Solutions Workforce Limited" at bounding box center [377, 302] width 158 height 12
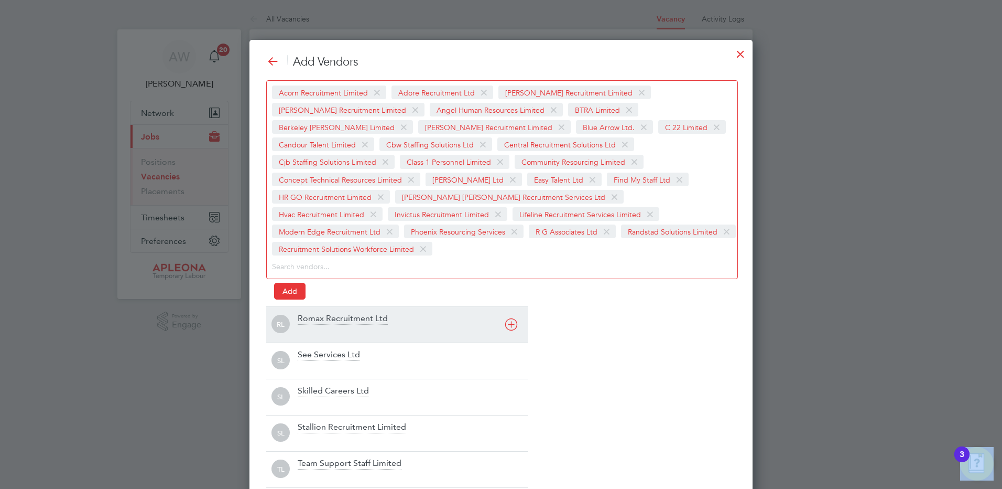
click at [325, 313] on div "Romax Recruitment Ltd" at bounding box center [343, 319] width 90 height 12
click at [326, 317] on div "See Services Ltd" at bounding box center [329, 319] width 62 height 12
click at [326, 317] on div "Skilled Careers Ltd" at bounding box center [333, 319] width 71 height 12
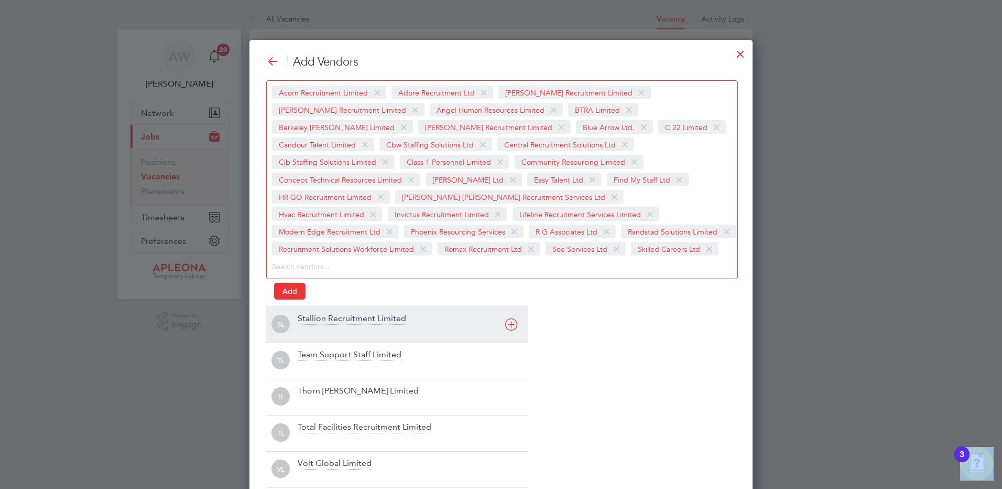
click at [326, 317] on div "Stallion Recruitment Limited" at bounding box center [352, 319] width 109 height 12
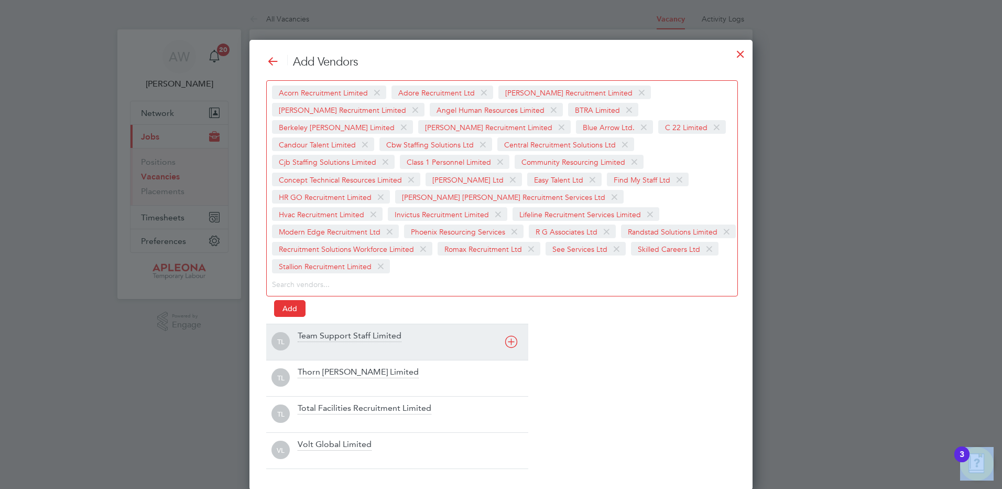
click at [326, 330] on div "Team Support Staff Limited" at bounding box center [350, 336] width 104 height 12
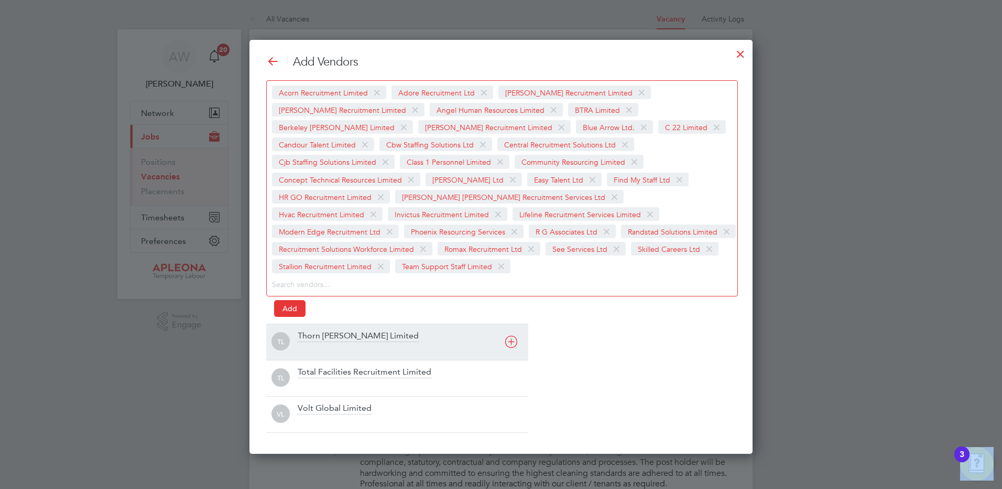
click at [331, 335] on div "Thorn [PERSON_NAME] Limited" at bounding box center [358, 336] width 121 height 12
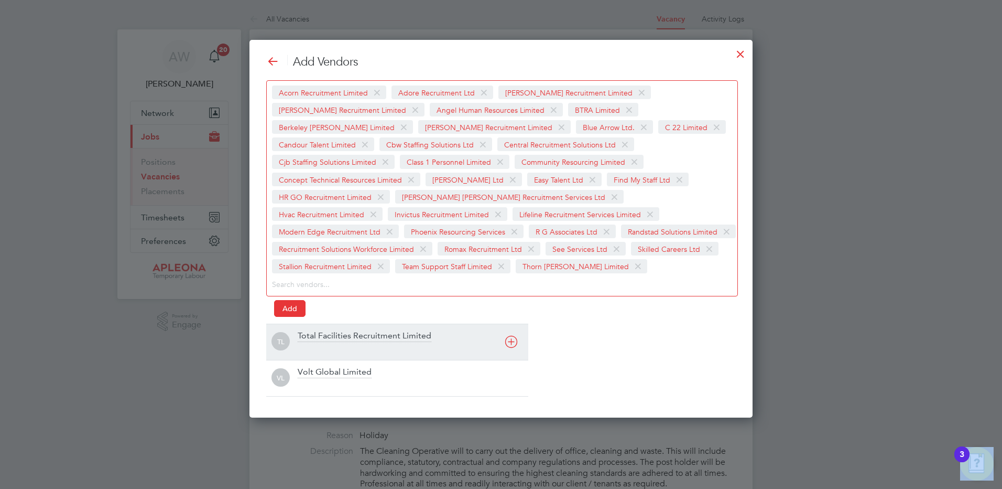
click at [331, 335] on div "Total Facilities Recruitment Limited" at bounding box center [365, 336] width 134 height 12
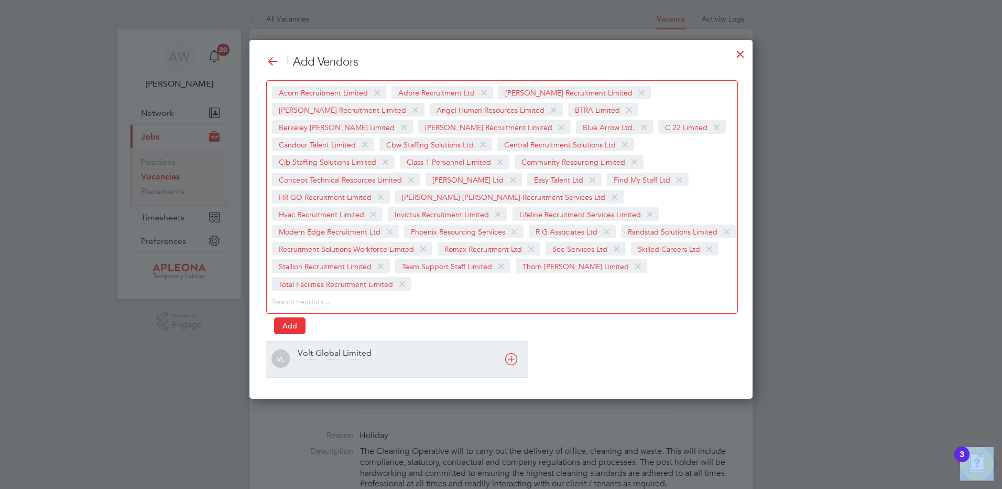
click at [331, 348] on div "Volt Global Limited" at bounding box center [335, 354] width 74 height 12
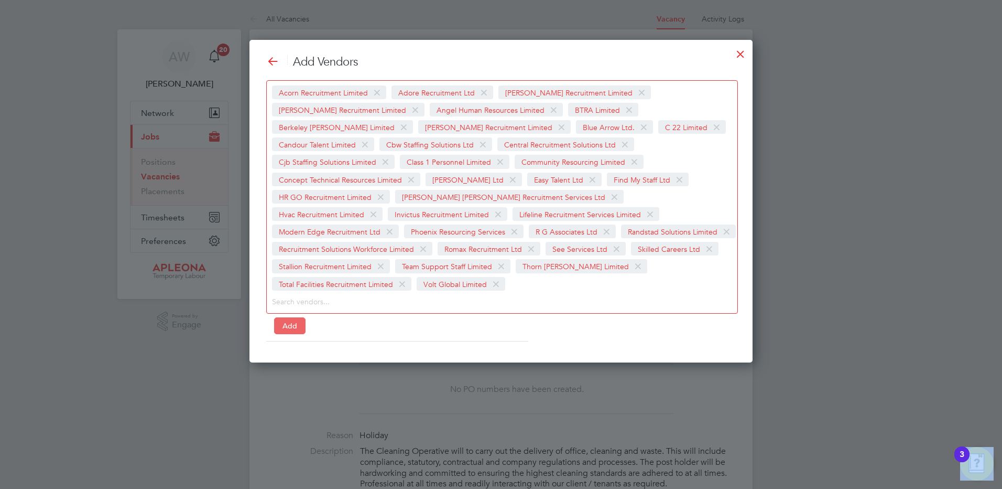
click at [290, 317] on button "Add" at bounding box center [289, 325] width 31 height 17
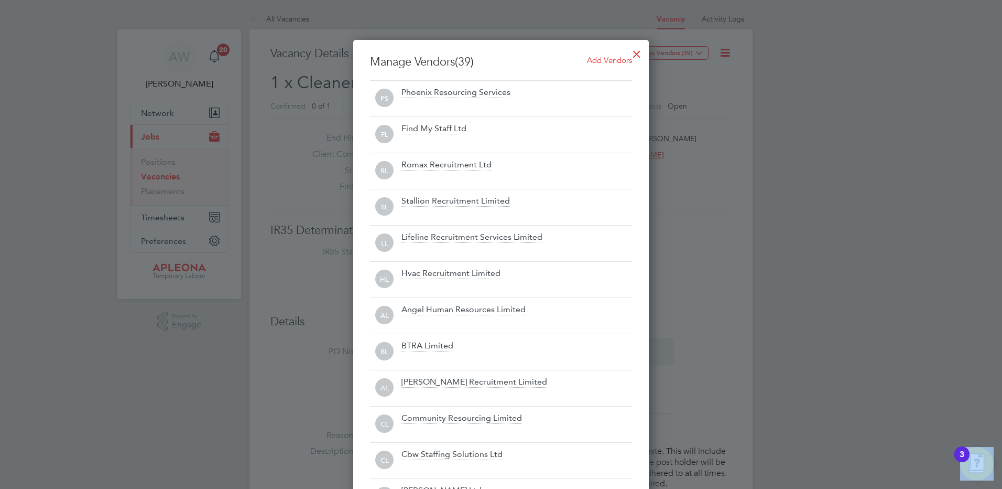
click at [635, 51] on div at bounding box center [637, 51] width 19 height 19
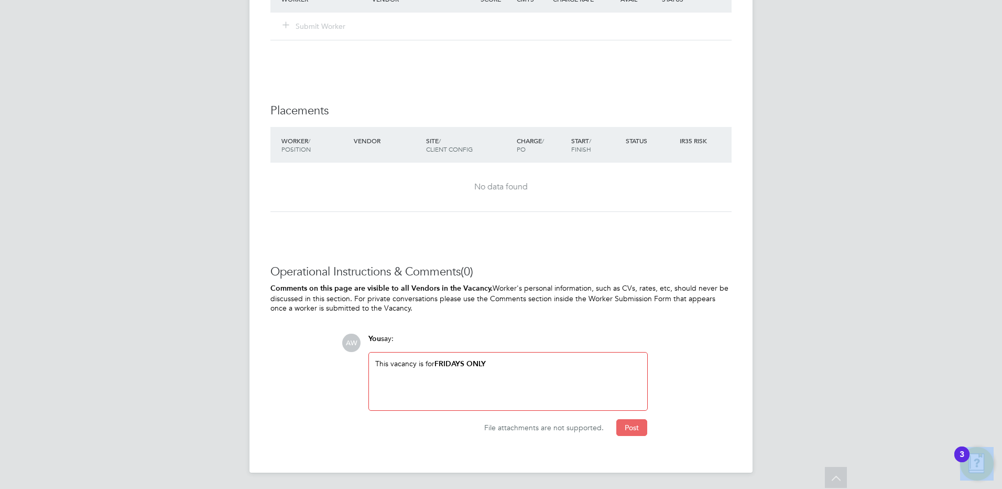
click at [625, 428] on button "Post" at bounding box center [631, 427] width 31 height 17
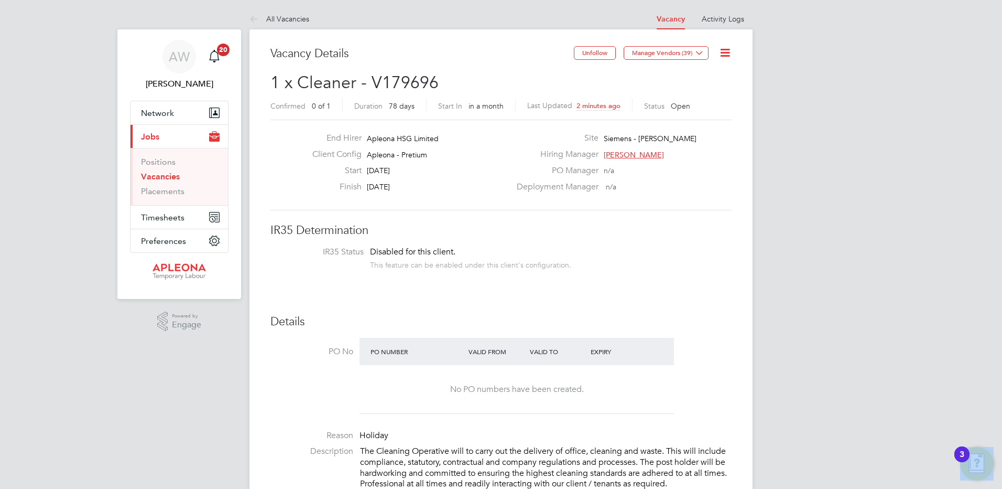
click at [157, 175] on link "Vacancies" at bounding box center [160, 176] width 39 height 10
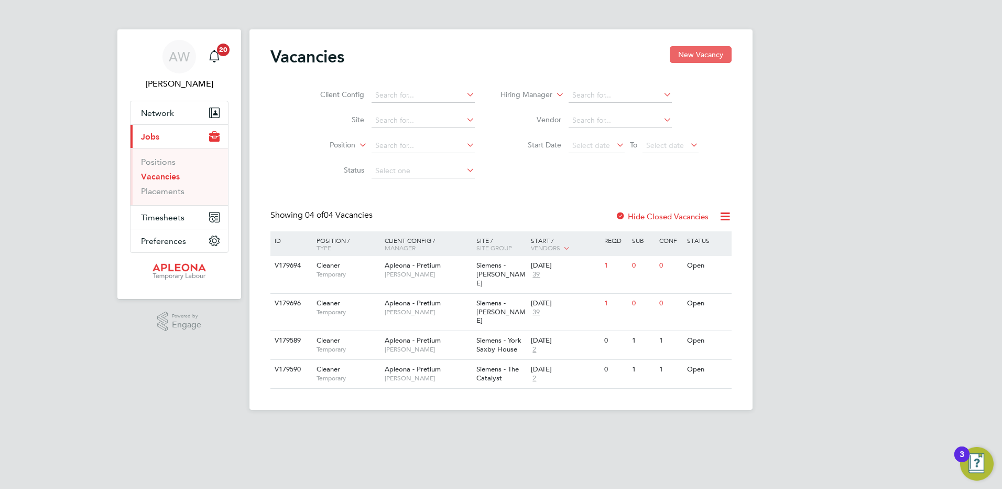
click at [683, 55] on button "New Vacancy" at bounding box center [701, 54] width 62 height 17
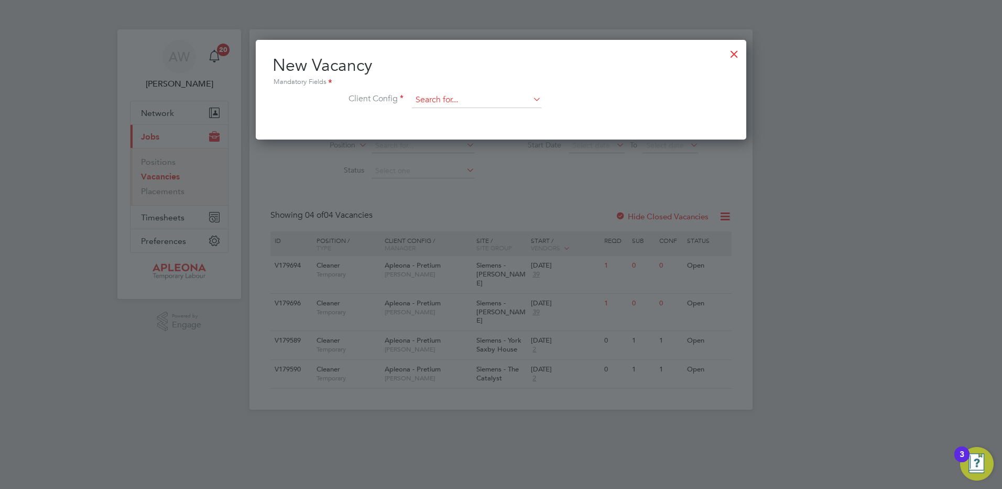
click at [428, 100] on input at bounding box center [476, 100] width 129 height 16
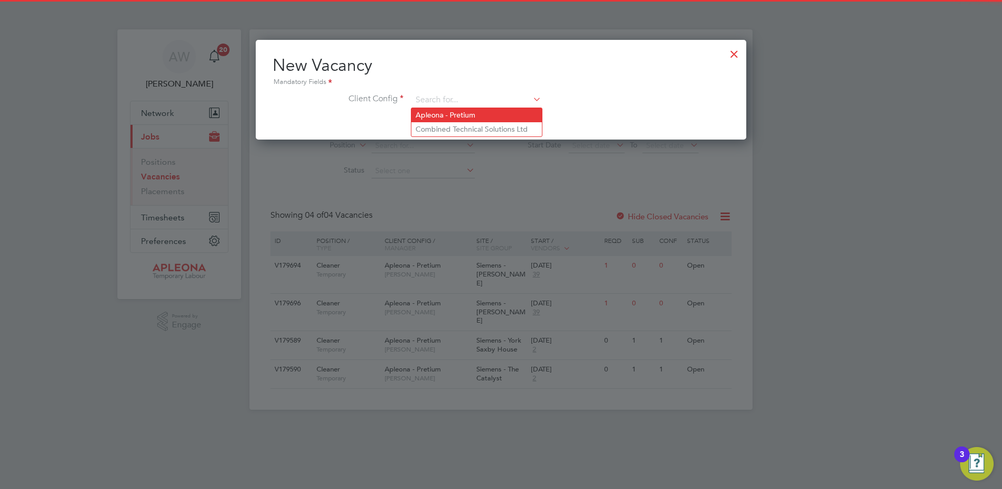
click at [436, 115] on li "Apleona - Pretium" at bounding box center [477, 115] width 131 height 14
type input "Apleona - Pretium"
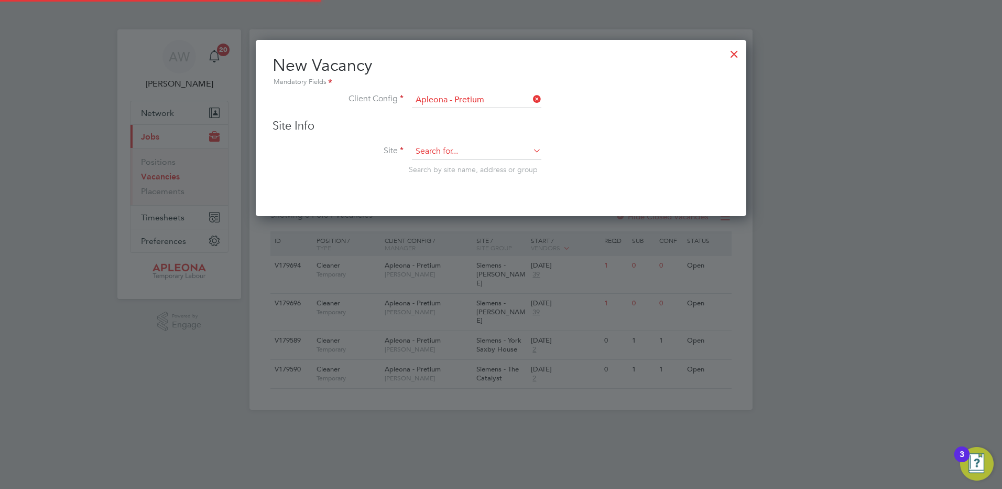
click at [418, 148] on input at bounding box center [476, 152] width 129 height 16
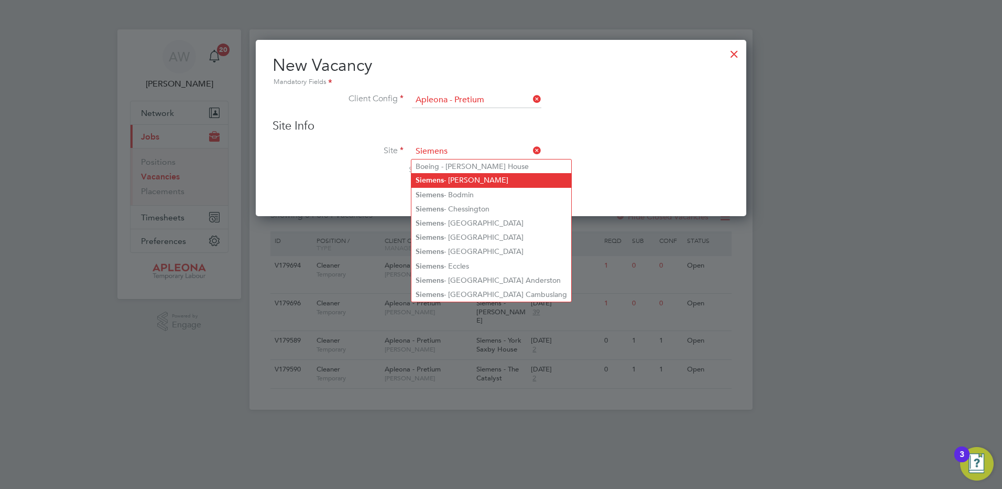
click at [427, 180] on b "Siemens" at bounding box center [430, 180] width 28 height 9
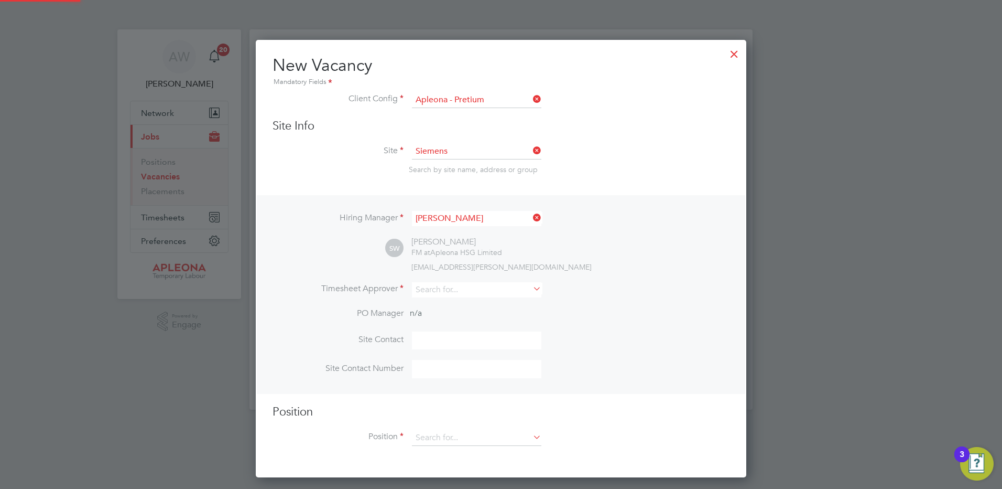
type input "Siemens - [PERSON_NAME]"
click at [440, 287] on input at bounding box center [476, 289] width 129 height 15
click at [433, 302] on b "[PERSON_NAME]" at bounding box center [446, 304] width 61 height 9
type input "[PERSON_NAME]"
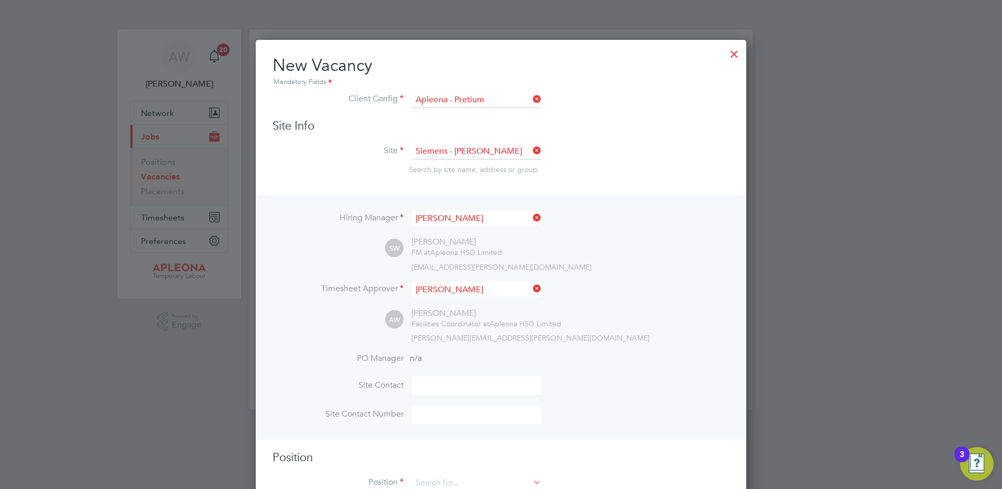
click at [438, 384] on input at bounding box center [476, 385] width 129 height 18
type input "[PERSON_NAME]"
type input "07767054715"
type input "Cleaner"
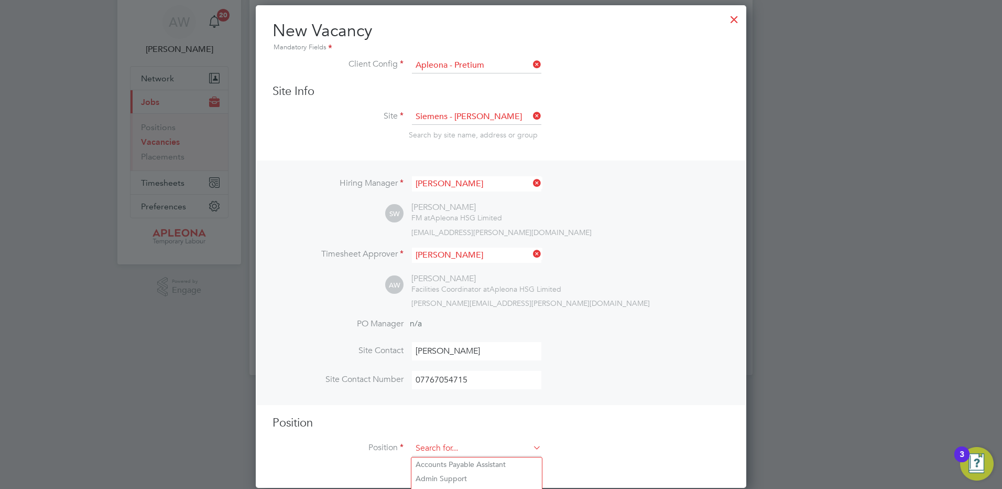
click at [443, 449] on input at bounding box center [476, 448] width 129 height 16
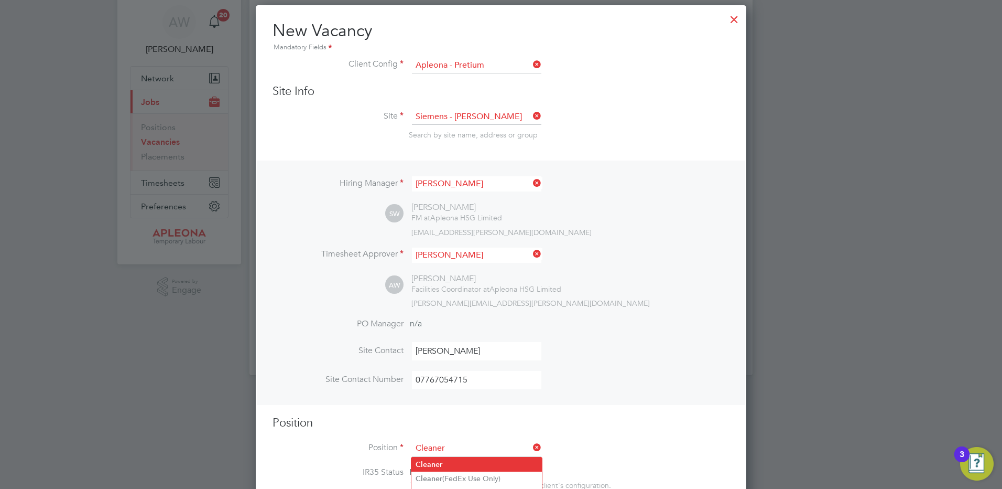
type input "Cleaner"
click at [437, 461] on b "Cleaner" at bounding box center [429, 464] width 27 height 9
type textarea "Lor Ipsumdol Sitametco adip el seddo eiu tem incididu ut labore, etdolore mag a…"
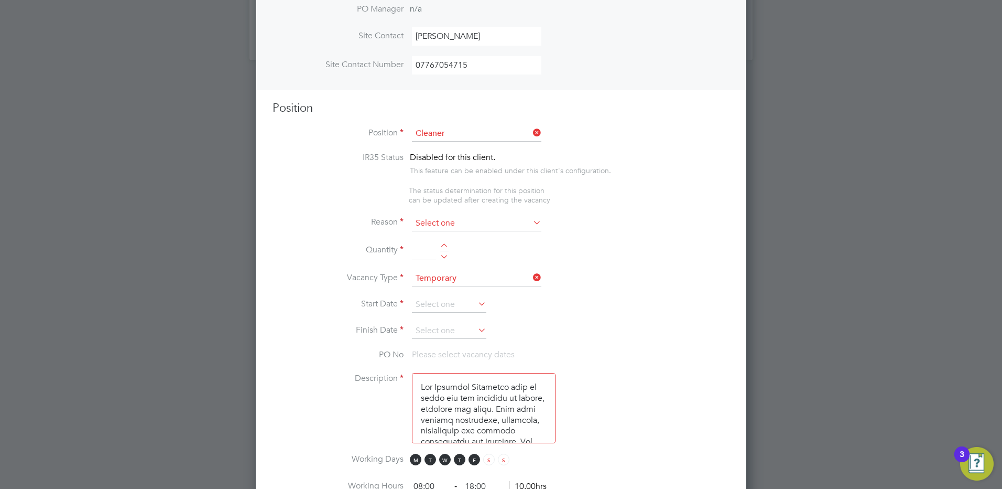
click at [446, 227] on input at bounding box center [476, 223] width 129 height 16
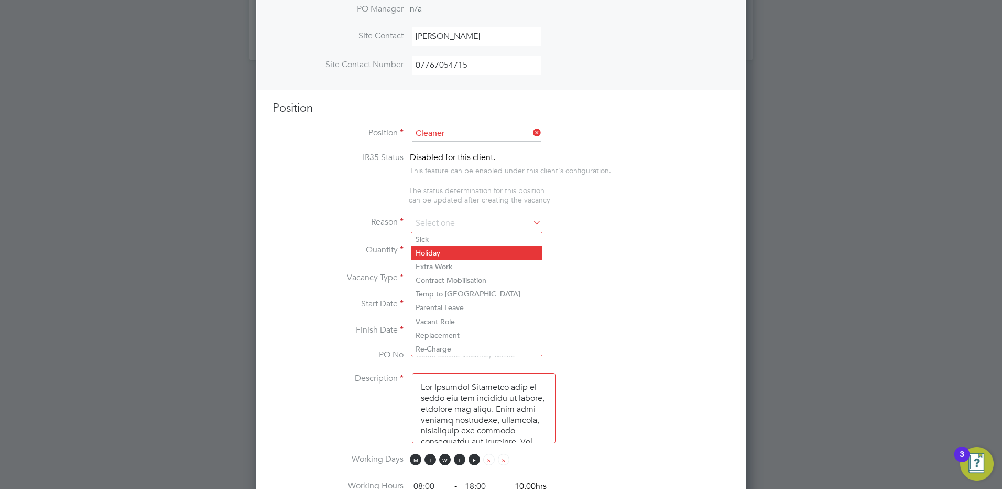
click at [429, 249] on li "Holiday" at bounding box center [477, 253] width 131 height 14
type input "Holiday"
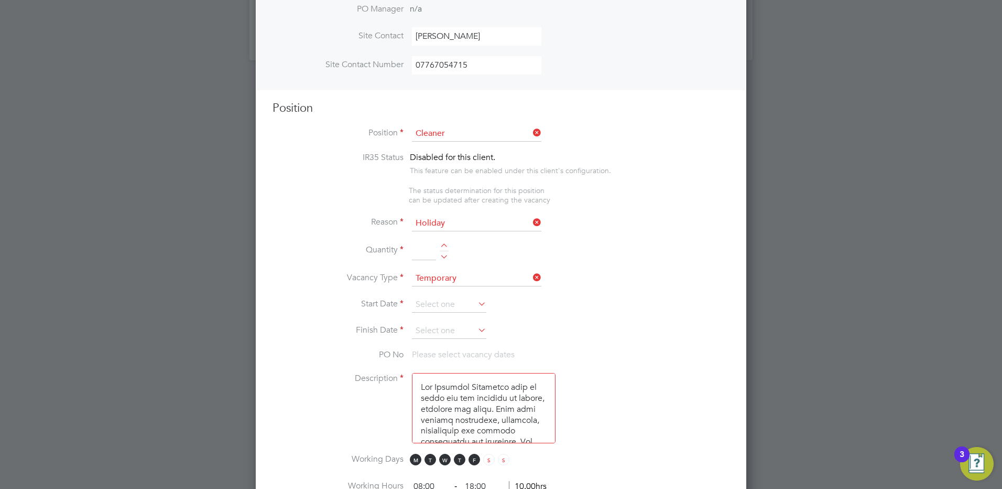
click at [425, 252] on input at bounding box center [424, 251] width 24 height 19
type input "1"
click at [440, 305] on input at bounding box center [449, 305] width 74 height 16
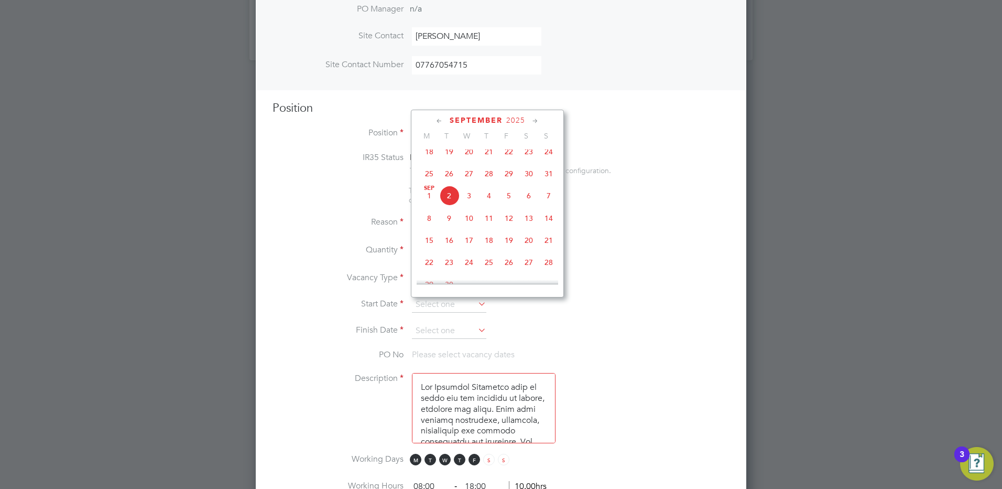
click at [535, 121] on icon at bounding box center [536, 121] width 10 height 12
click at [509, 157] on span "3" at bounding box center [509, 148] width 20 height 20
type input "[DATE]"
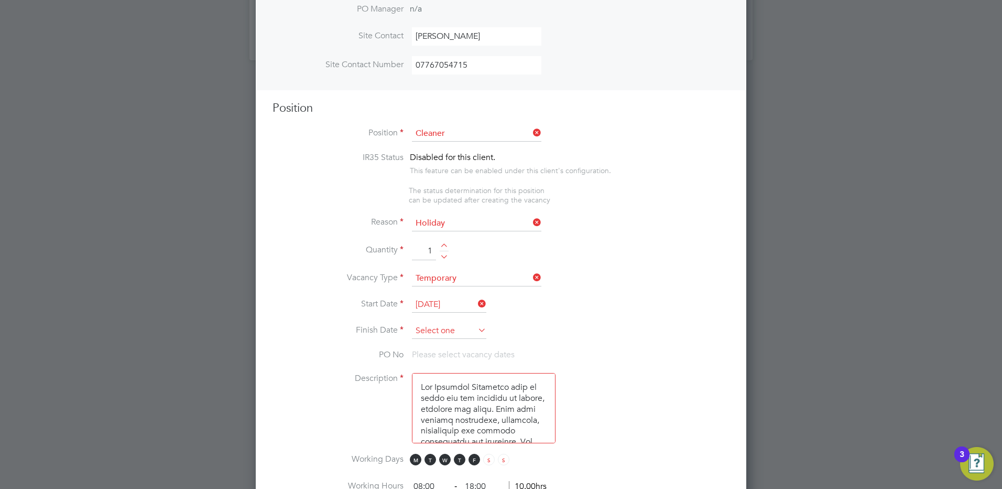
click at [435, 331] on input at bounding box center [449, 331] width 74 height 16
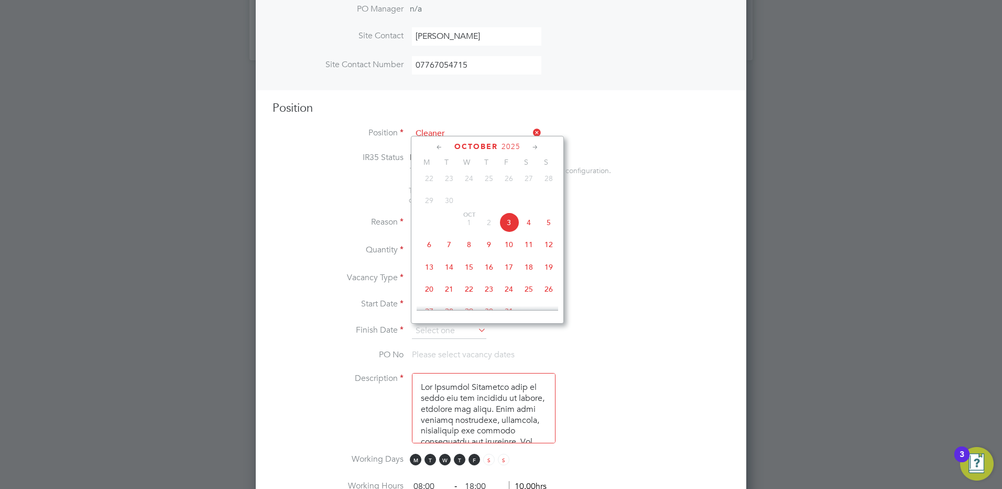
click at [539, 144] on icon at bounding box center [536, 148] width 10 height 12
click at [537, 145] on icon at bounding box center [536, 148] width 10 height 12
click at [507, 226] on span "19" at bounding box center [509, 217] width 20 height 20
type input "19 Dec 2025"
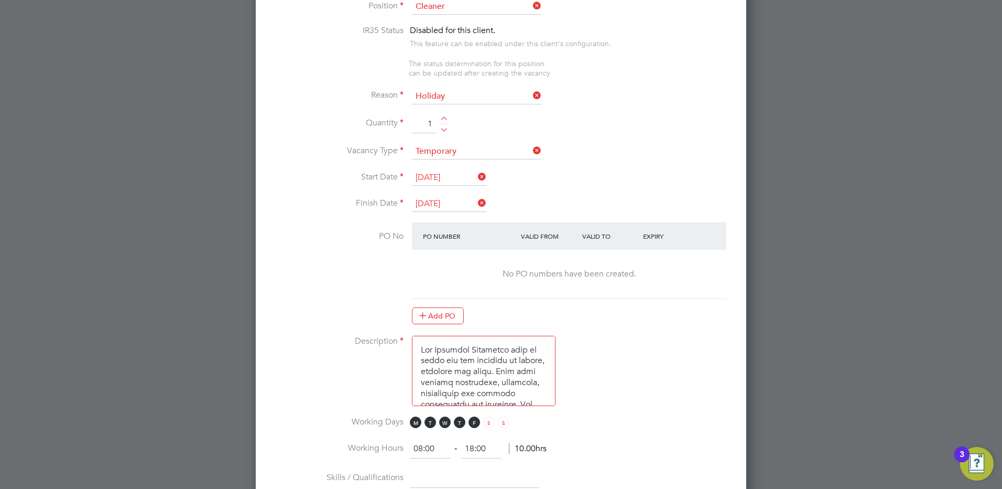
scroll to position [506, 0]
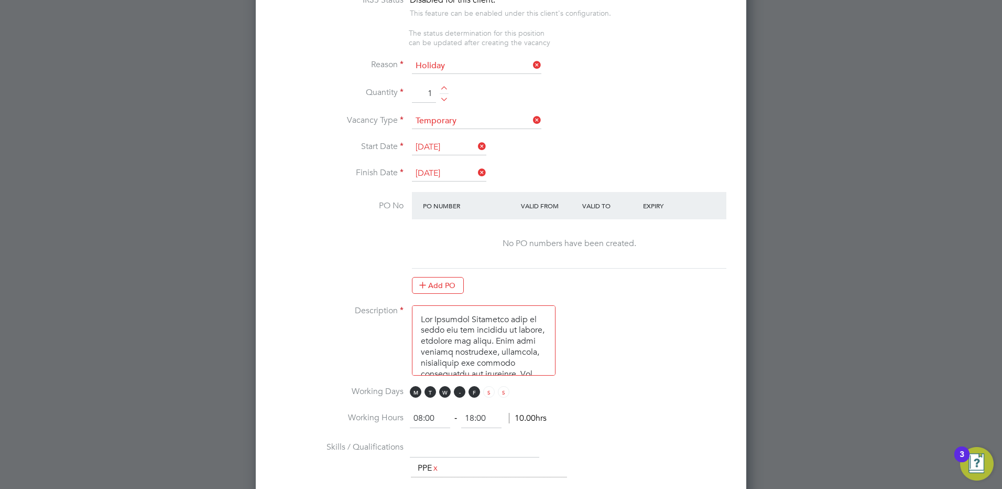
click at [458, 394] on span "T" at bounding box center [460, 392] width 12 height 12
click at [447, 393] on span "W" at bounding box center [445, 392] width 12 height 12
click at [430, 393] on span "T" at bounding box center [431, 392] width 12 height 12
click at [415, 393] on span "M" at bounding box center [416, 392] width 12 height 12
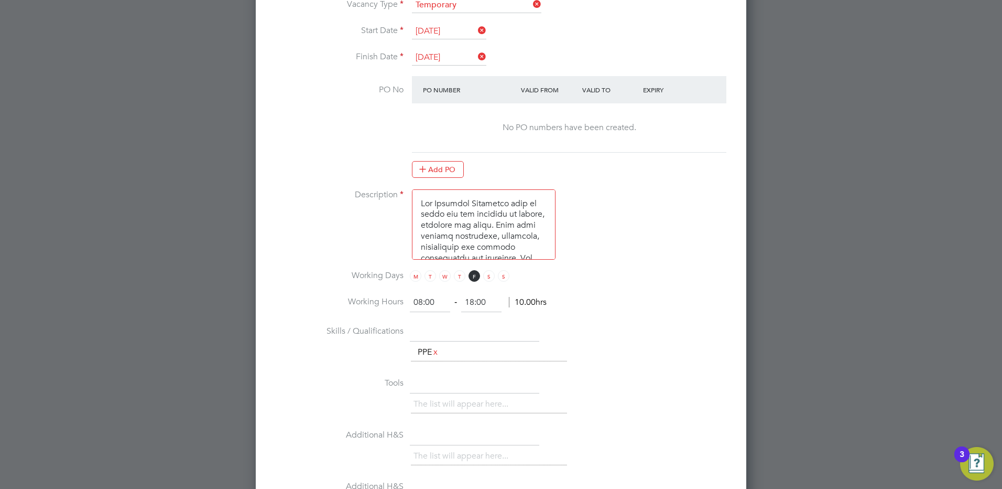
scroll to position [664, 0]
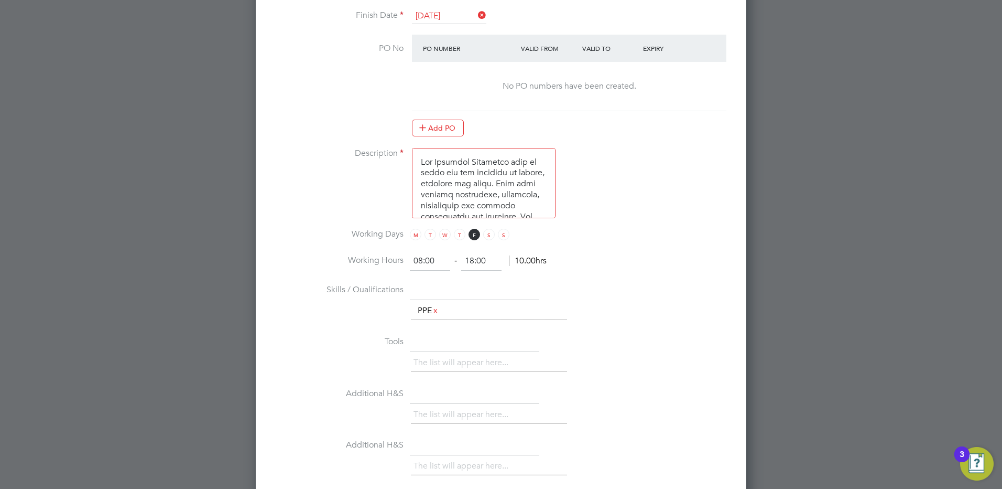
click at [422, 261] on input "08:00" at bounding box center [430, 261] width 40 height 19
click at [436, 261] on input "08:00" at bounding box center [430, 261] width 40 height 19
type input "0"
type input "12:45"
click at [484, 262] on input "18:00" at bounding box center [481, 261] width 40 height 19
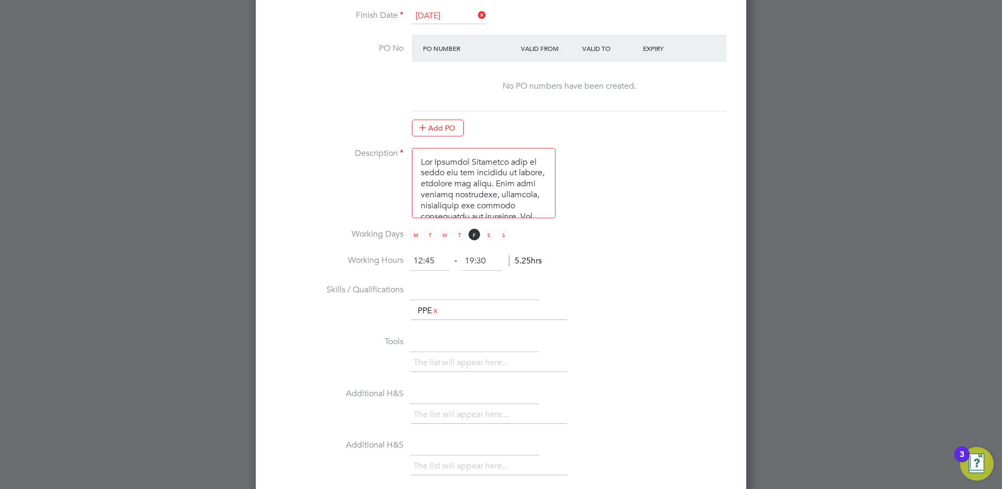
type input "19:30"
click at [640, 284] on li "Skills / Qualifications The list will appear here... PPE x" at bounding box center [501, 307] width 457 height 52
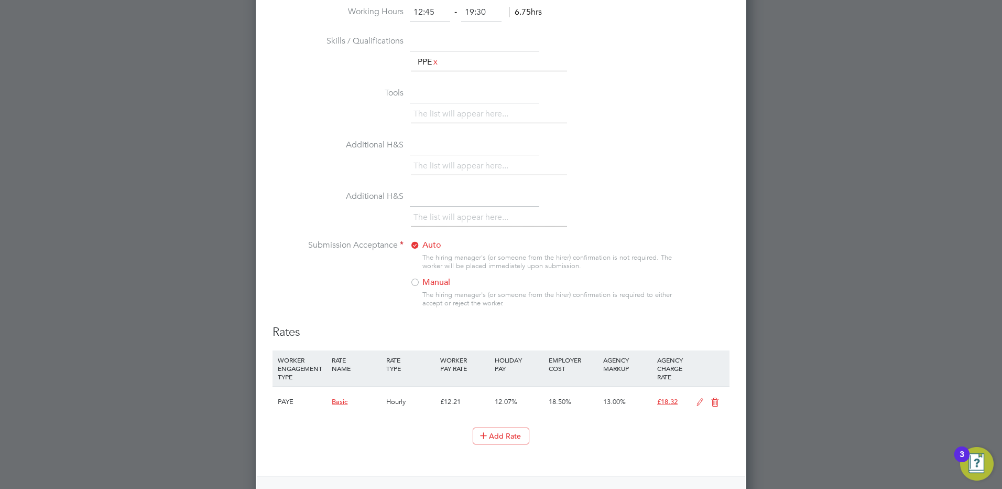
scroll to position [926, 0]
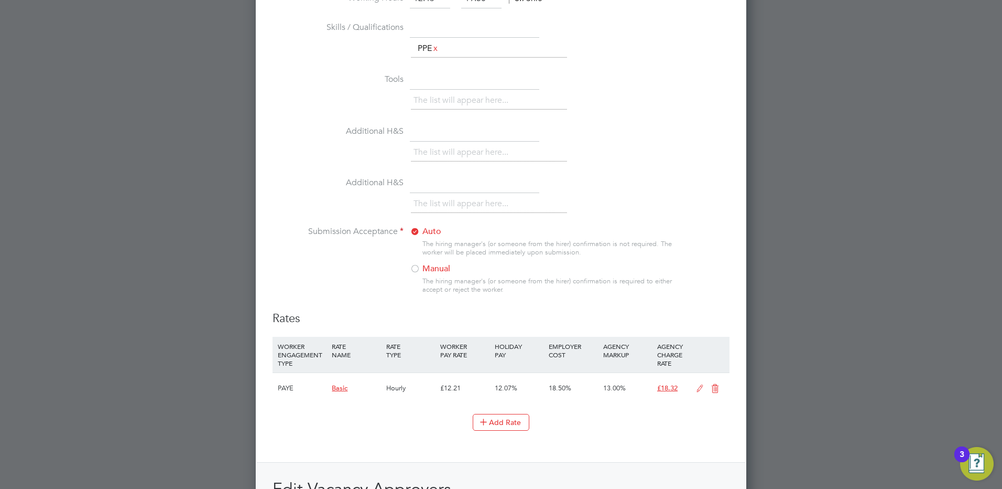
click at [415, 269] on div at bounding box center [415, 269] width 10 height 10
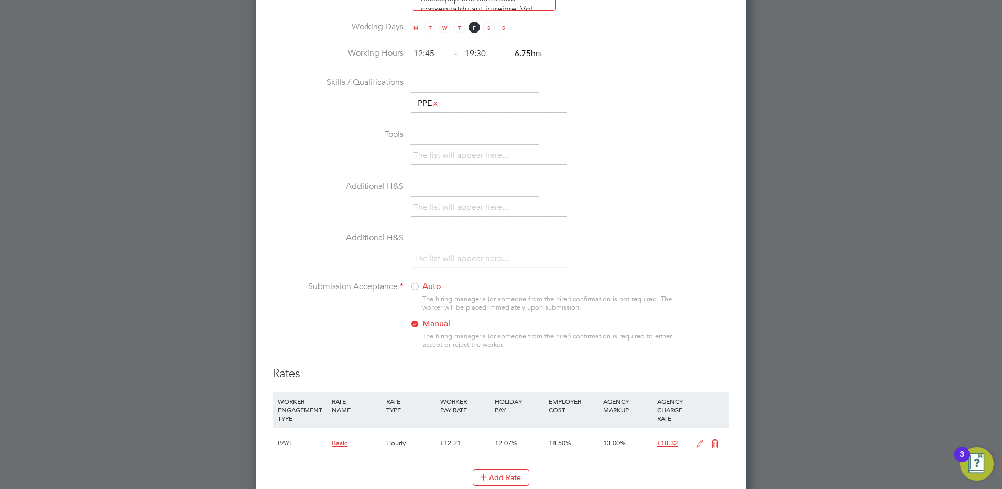
scroll to position [1133, 0]
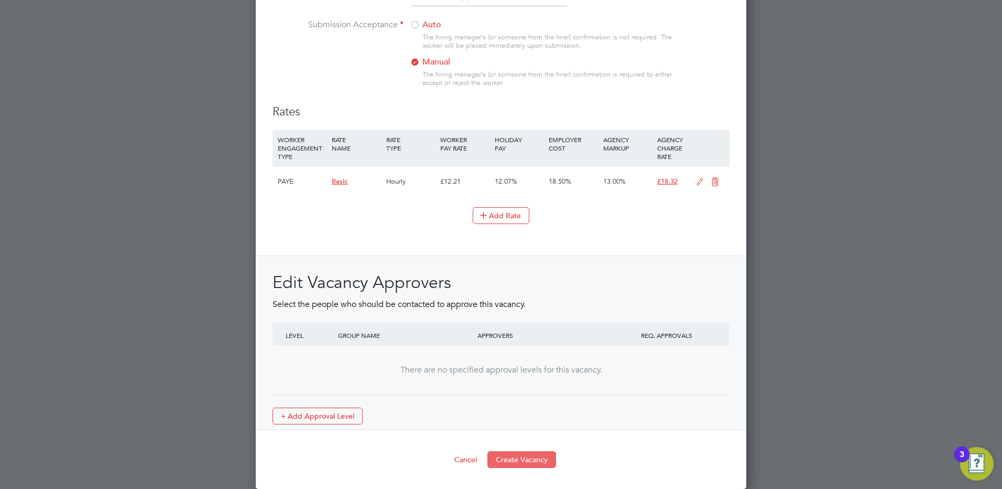
click at [531, 462] on button "Create Vacancy" at bounding box center [522, 459] width 69 height 17
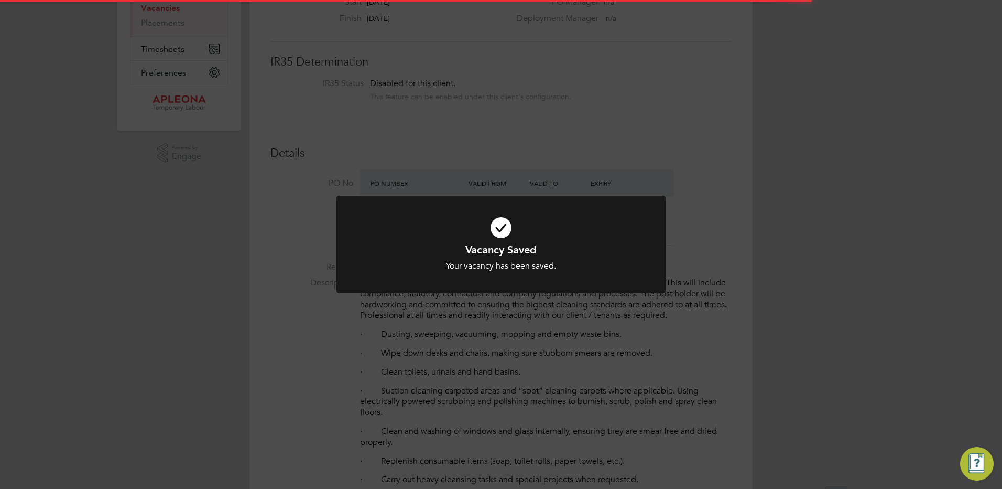
scroll to position [5, 5]
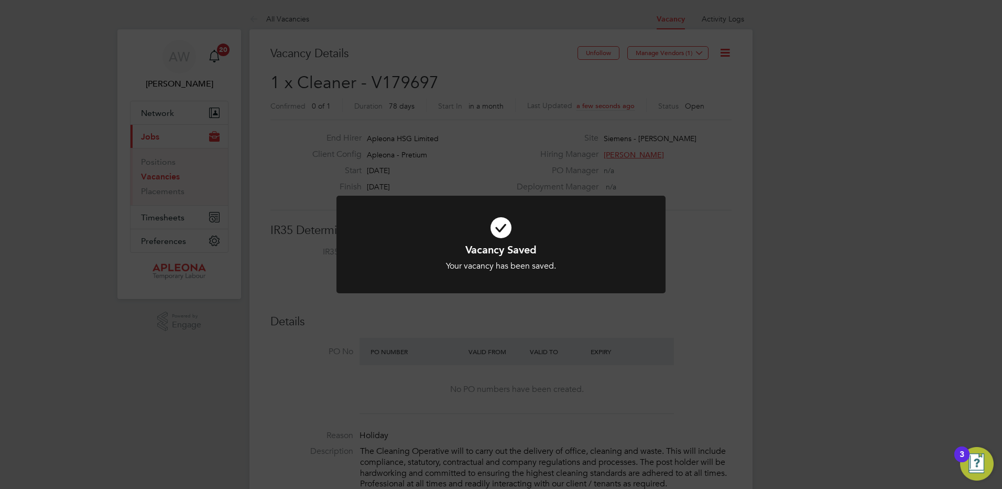
click at [709, 267] on div "Vacancy Saved Your vacancy has been saved. Cancel Okay" at bounding box center [501, 244] width 1002 height 489
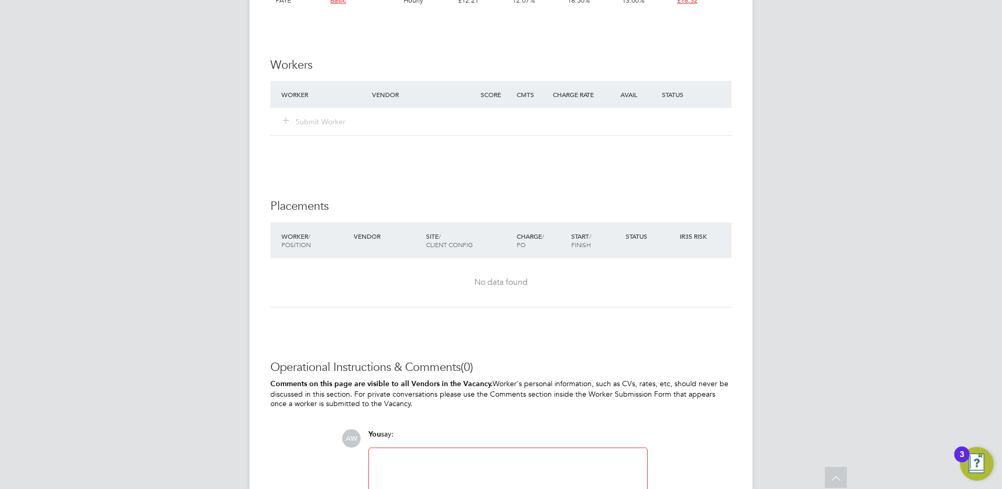
scroll to position [1096, 0]
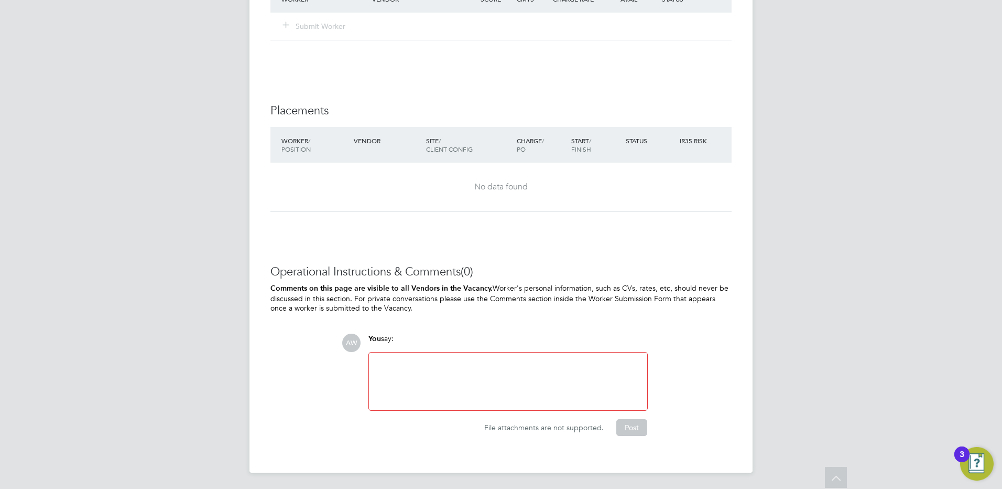
click at [395, 364] on div at bounding box center [508, 381] width 266 height 45
drag, startPoint x: 486, startPoint y: 362, endPoint x: 438, endPoint y: 362, distance: 48.8
click at [438, 362] on div "This vacancy is for FRIDAYS ONLY" at bounding box center [508, 381] width 266 height 45
click at [552, 391] on div "This vacancy is for FRIDAYS ONLY" at bounding box center [508, 381] width 266 height 45
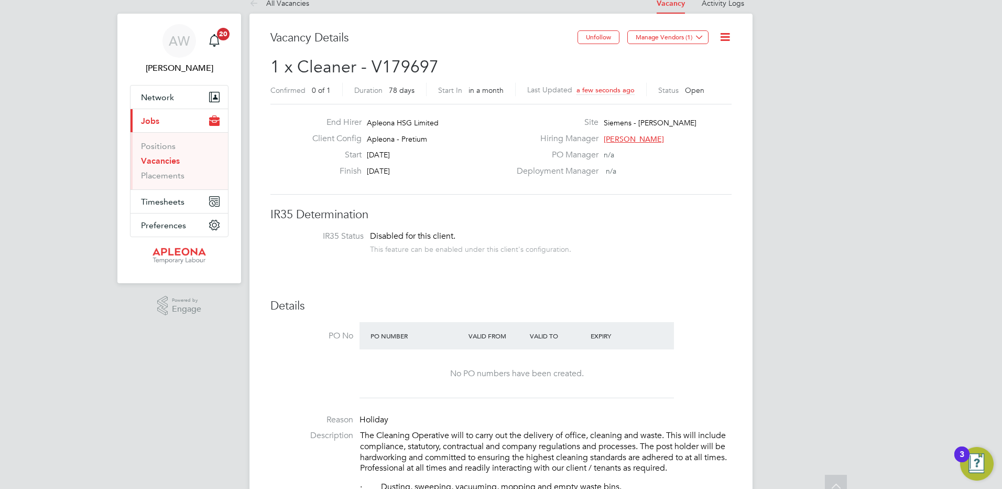
scroll to position [0, 0]
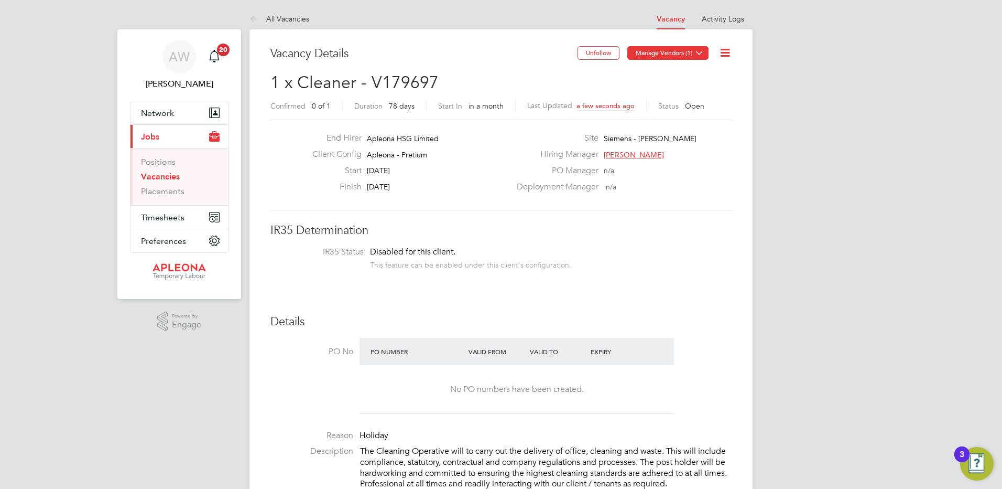
click at [703, 56] on icon at bounding box center [700, 53] width 8 height 8
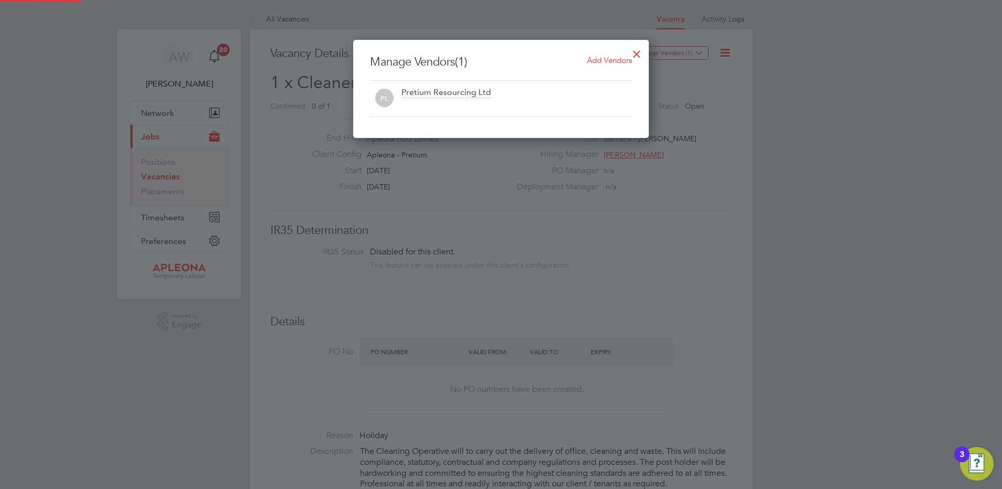
scroll to position [98, 296]
click at [591, 60] on span "Add Vendors" at bounding box center [609, 60] width 45 height 10
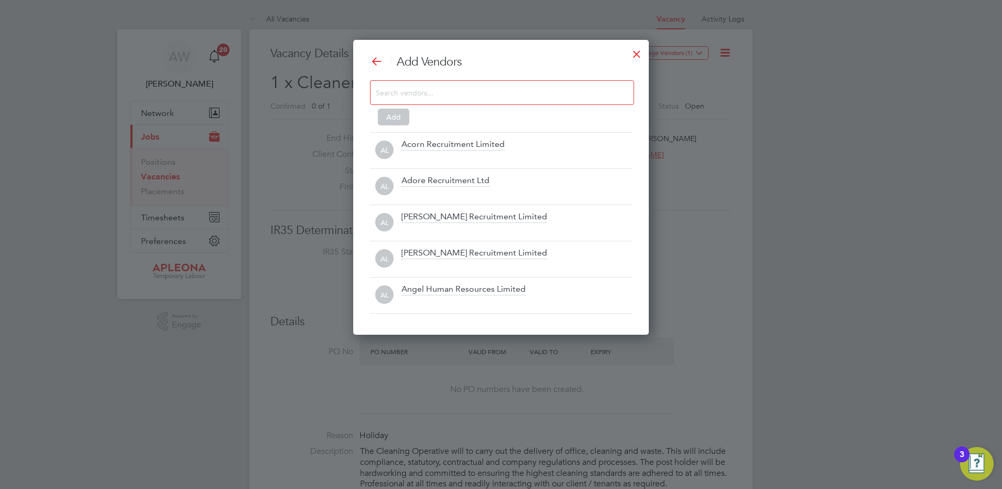
scroll to position [295, 296]
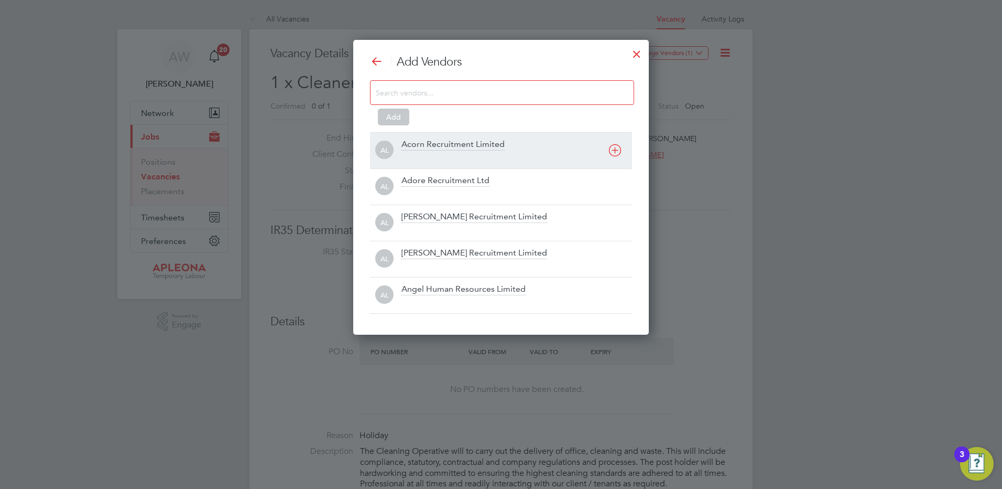
click at [411, 145] on div "Acorn Recruitment Limited" at bounding box center [453, 145] width 103 height 12
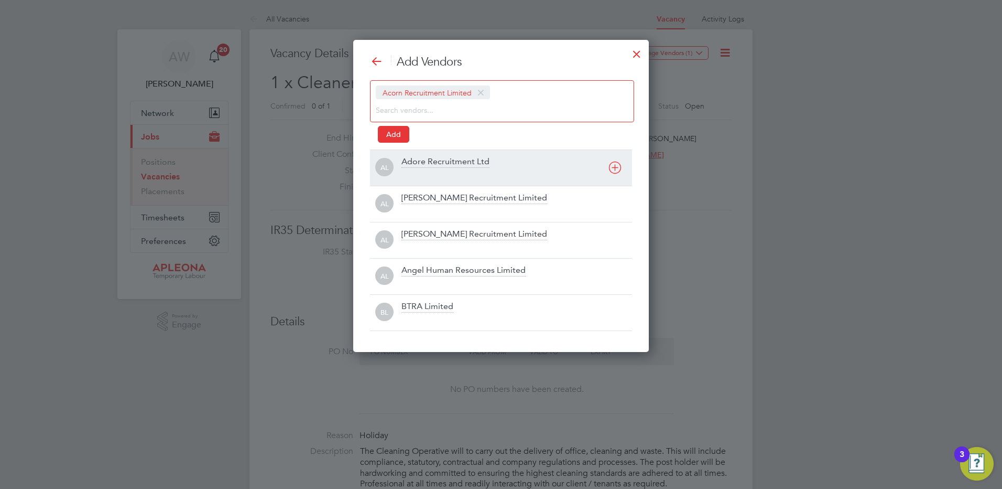
scroll to position [312, 296]
click at [410, 160] on div "Adore Recruitment Ltd" at bounding box center [446, 162] width 88 height 12
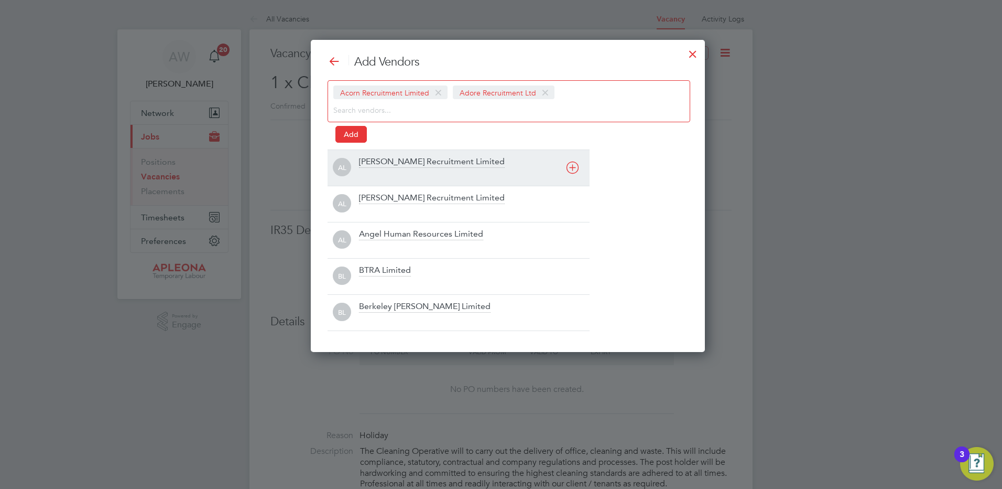
scroll to position [312, 381]
click at [410, 160] on div "[PERSON_NAME] Recruitment Limited" at bounding box center [432, 162] width 146 height 12
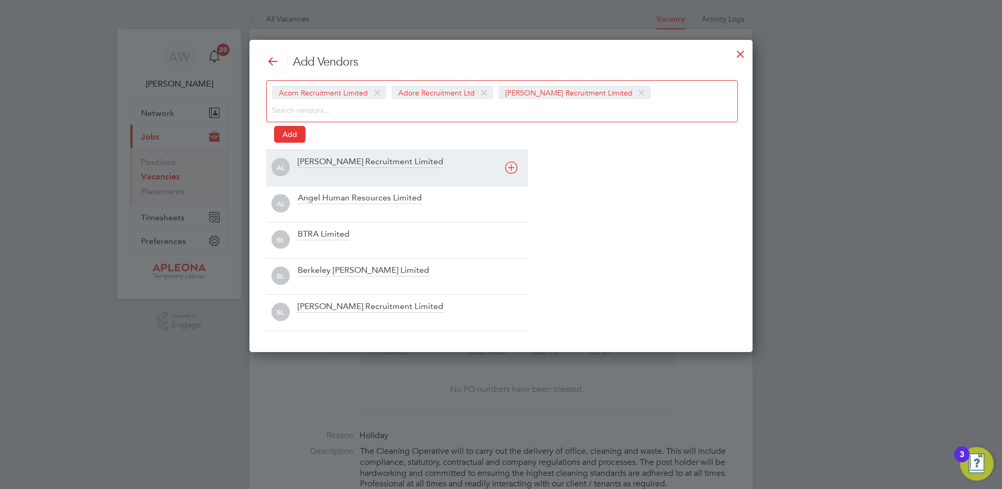
click at [410, 160] on div "[PERSON_NAME] Recruitment Limited" at bounding box center [371, 162] width 146 height 12
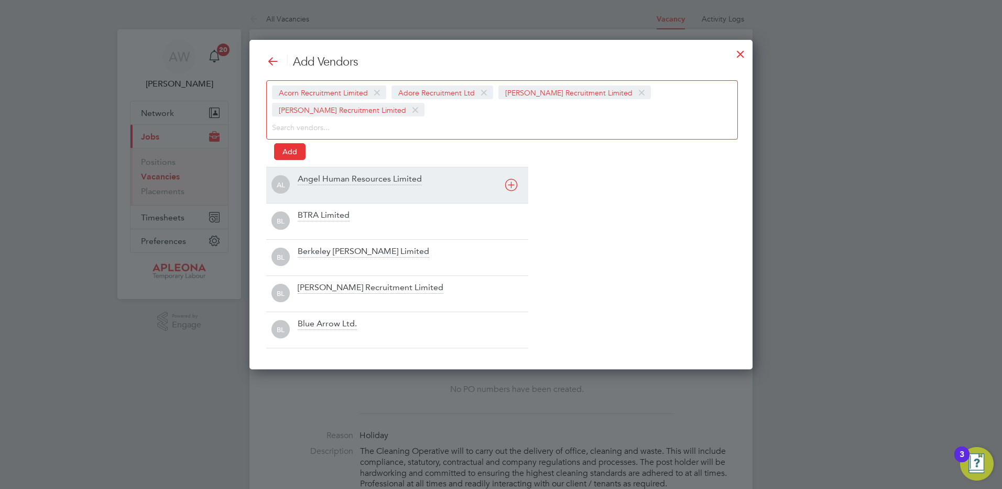
click at [382, 181] on div "Angel Human Resources Limited" at bounding box center [360, 180] width 124 height 12
click at [327, 185] on div "BTRA Limited" at bounding box center [324, 180] width 52 height 12
click at [327, 185] on div "Berkeley [PERSON_NAME] Limited" at bounding box center [364, 180] width 132 height 12
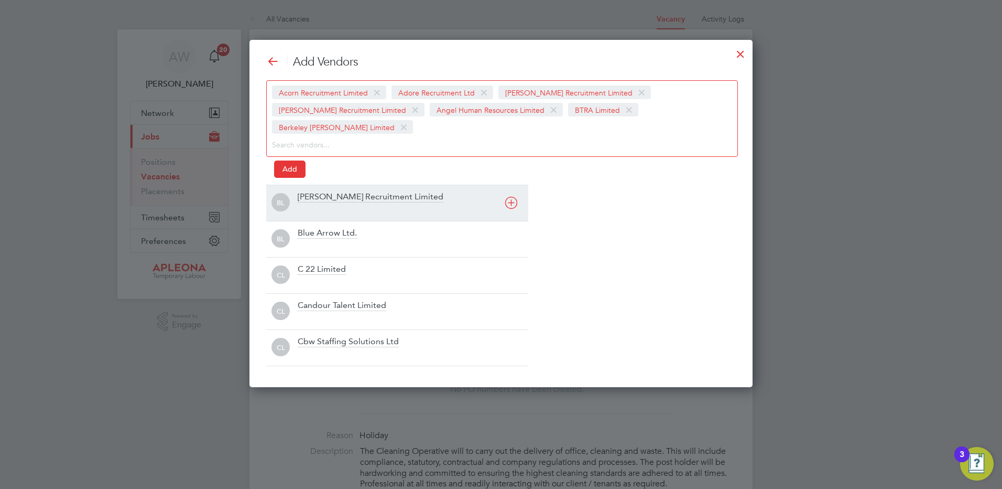
click at [327, 191] on div "[PERSON_NAME] Recruitment Limited" at bounding box center [371, 197] width 146 height 12
click at [327, 185] on div "BL Blue Arrow Ltd." at bounding box center [397, 203] width 262 height 36
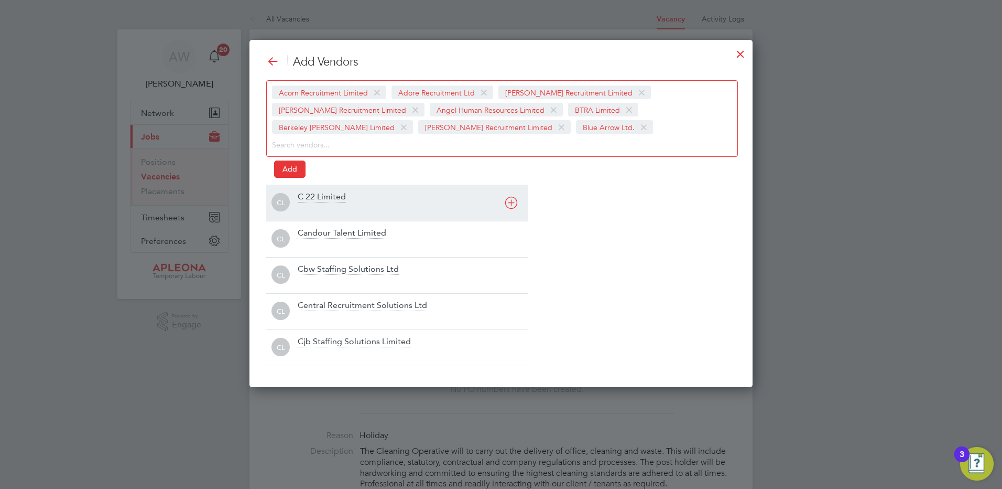
click at [325, 195] on div "C 22 Limited" at bounding box center [322, 197] width 48 height 12
click at [325, 200] on div "Candour Talent Limited" at bounding box center [342, 197] width 89 height 12
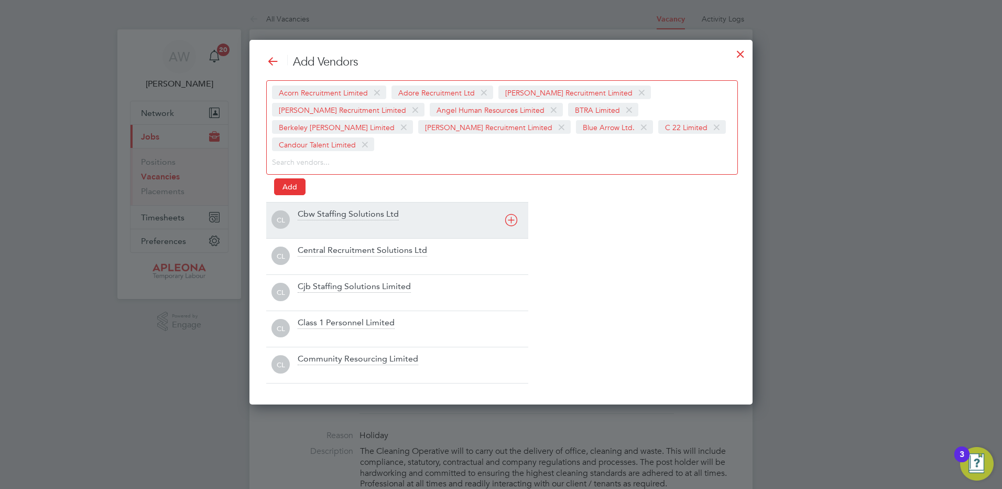
click at [325, 209] on div "Cbw Staffing Solutions Ltd" at bounding box center [348, 215] width 101 height 12
click at [325, 202] on div "CL Central Recruitment Solutions Ltd" at bounding box center [397, 220] width 262 height 36
click at [326, 217] on div "Cjb Staffing Solutions Limited" at bounding box center [354, 215] width 113 height 12
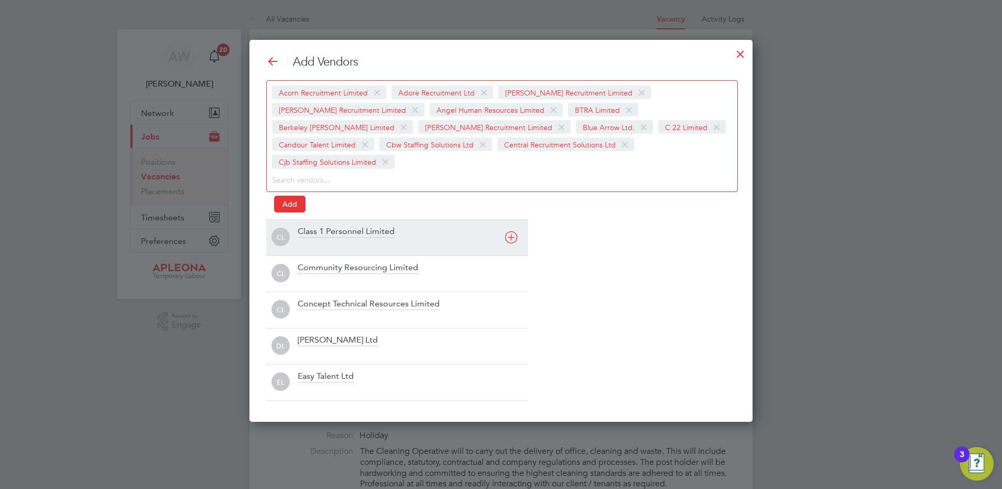
click at [328, 239] on div at bounding box center [413, 244] width 231 height 10
click at [328, 243] on div at bounding box center [413, 244] width 231 height 10
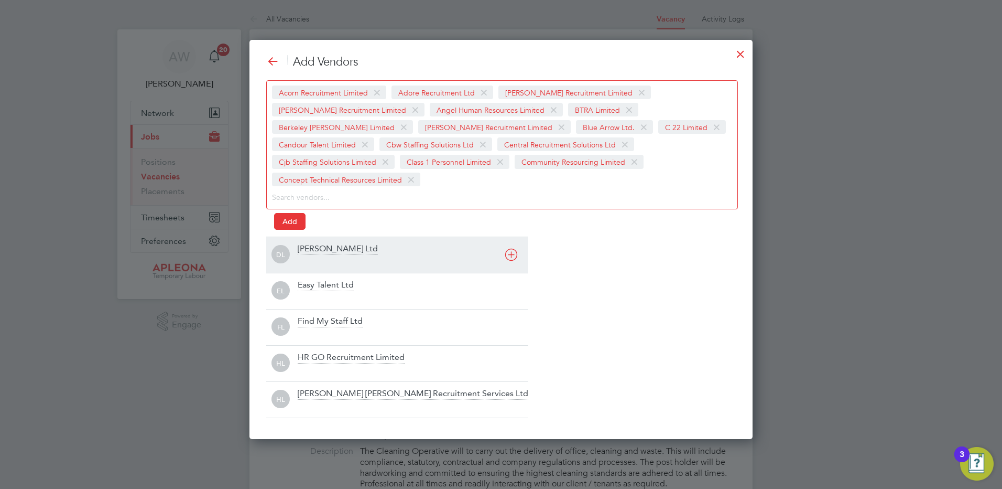
click at [328, 256] on div at bounding box center [413, 261] width 231 height 10
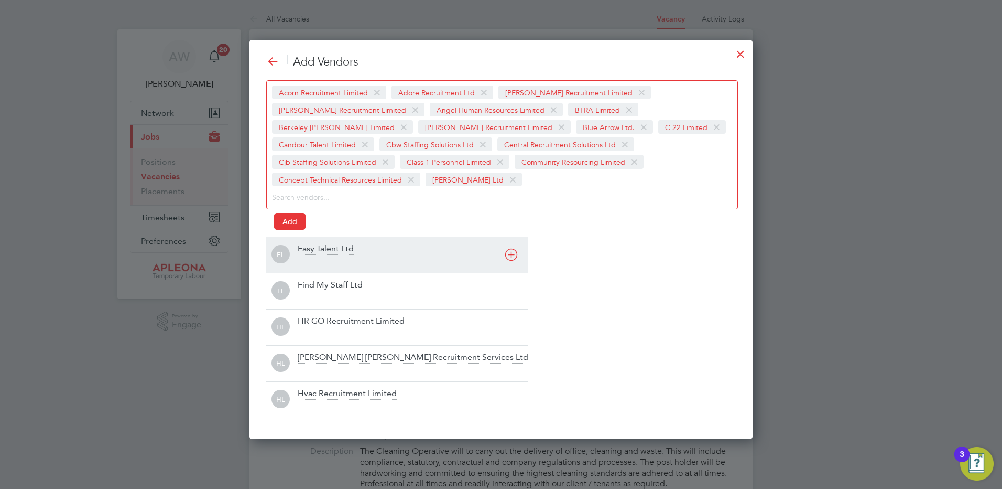
click at [328, 243] on div "Easy Talent Ltd" at bounding box center [326, 249] width 56 height 12
click at [328, 243] on div "Find My Staff Ltd" at bounding box center [330, 249] width 65 height 12
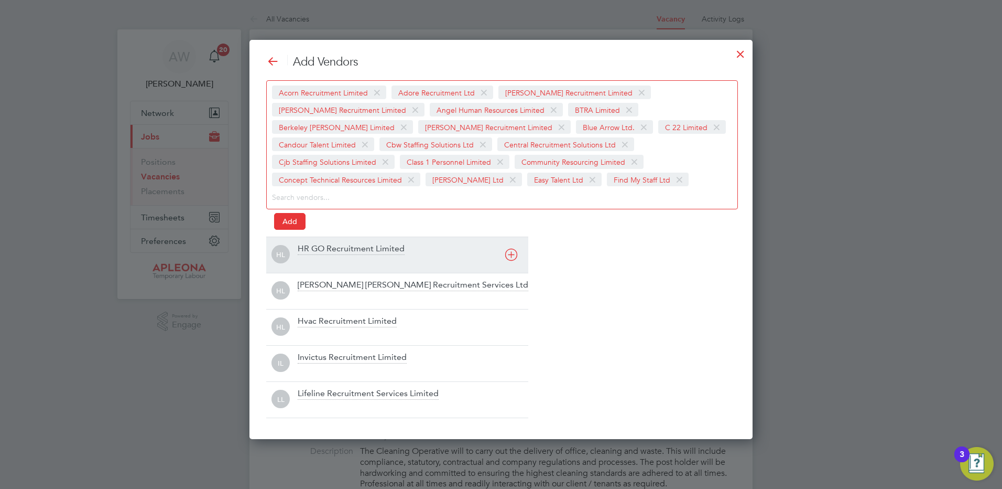
click at [328, 252] on div "HR GO Recruitment Limited" at bounding box center [351, 249] width 107 height 12
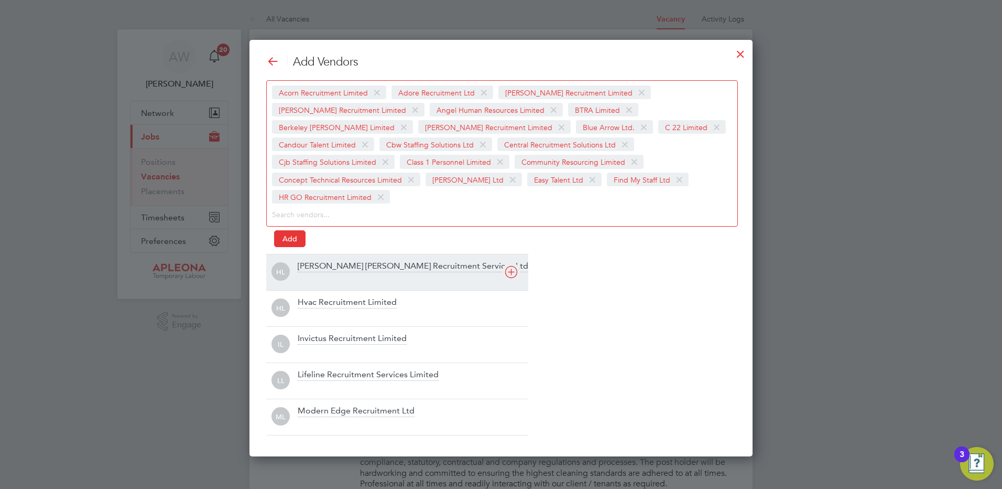
click at [328, 261] on div "[PERSON_NAME] [PERSON_NAME] Recruitment Services Ltd" at bounding box center [413, 267] width 231 height 12
drag, startPoint x: 328, startPoint y: 256, endPoint x: 327, endPoint y: 269, distance: 13.1
click at [328, 257] on div "HL Hvac Recruitment Limited" at bounding box center [397, 272] width 262 height 36
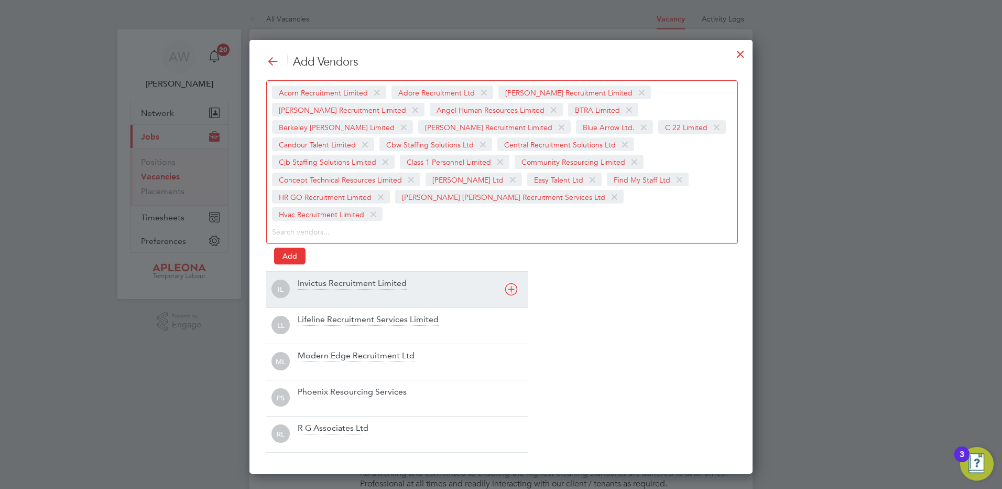
click at [327, 278] on div "Invictus Recruitment Limited" at bounding box center [352, 284] width 109 height 12
drag, startPoint x: 327, startPoint y: 270, endPoint x: 327, endPoint y: 278, distance: 7.9
click at [327, 278] on div "Invictus Recruitment Limited" at bounding box center [413, 289] width 231 height 23
click at [327, 283] on div "Modern Edge Recruitment Ltd" at bounding box center [356, 284] width 117 height 12
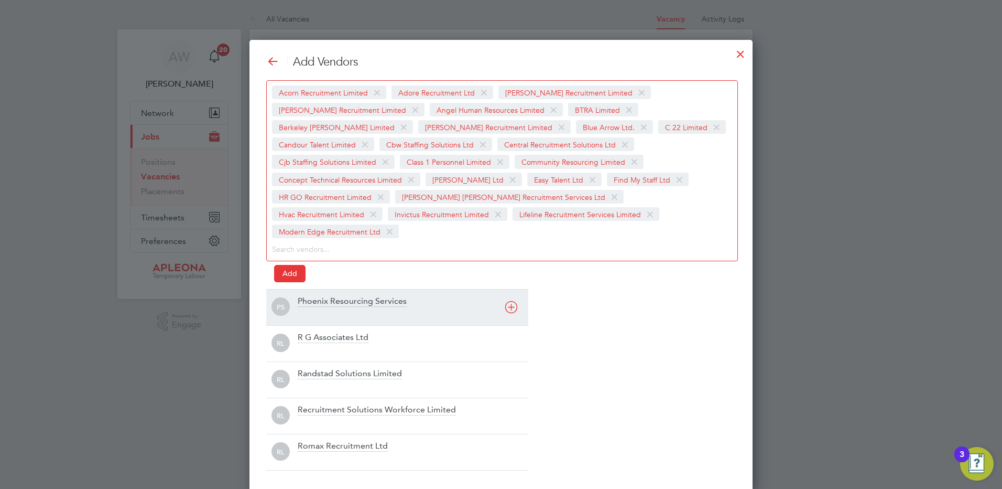
click at [327, 296] on div "Phoenix Resourcing Services" at bounding box center [352, 302] width 109 height 12
click at [327, 296] on div "R G Associates Ltd" at bounding box center [413, 307] width 231 height 23
click at [327, 297] on div "RL Randstad Solutions Limited" at bounding box center [397, 307] width 262 height 36
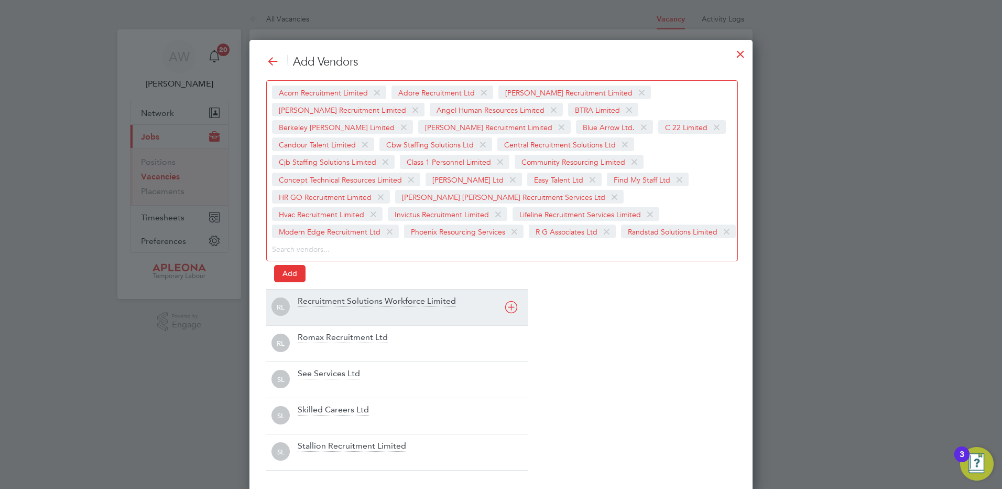
click at [327, 305] on div "Recruitment Solutions Workforce Limited" at bounding box center [377, 302] width 158 height 12
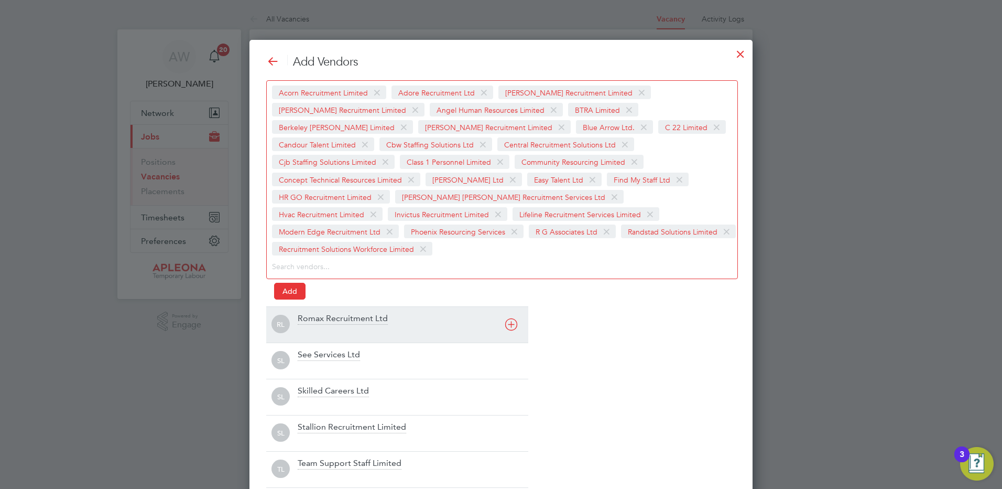
click at [326, 313] on div "Romax Recruitment Ltd" at bounding box center [413, 324] width 231 height 23
drag, startPoint x: 326, startPoint y: 311, endPoint x: 325, endPoint y: 318, distance: 6.9
click at [325, 318] on div "SL See Services Ltd" at bounding box center [397, 324] width 262 height 36
click at [323, 321] on div "Skilled Careers Ltd" at bounding box center [333, 319] width 71 height 12
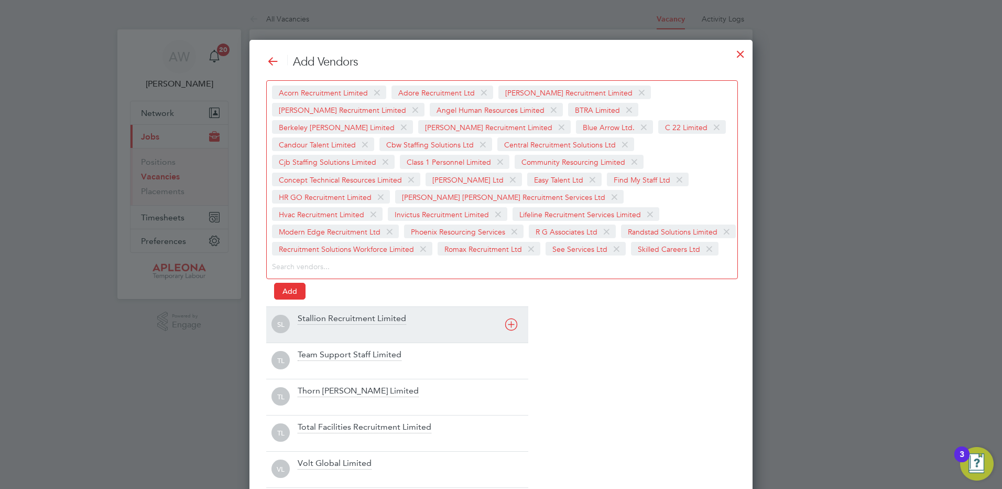
drag, startPoint x: 322, startPoint y: 323, endPoint x: 322, endPoint y: 330, distance: 6.3
click at [322, 329] on div "Stallion Recruitment Limited" at bounding box center [413, 324] width 231 height 23
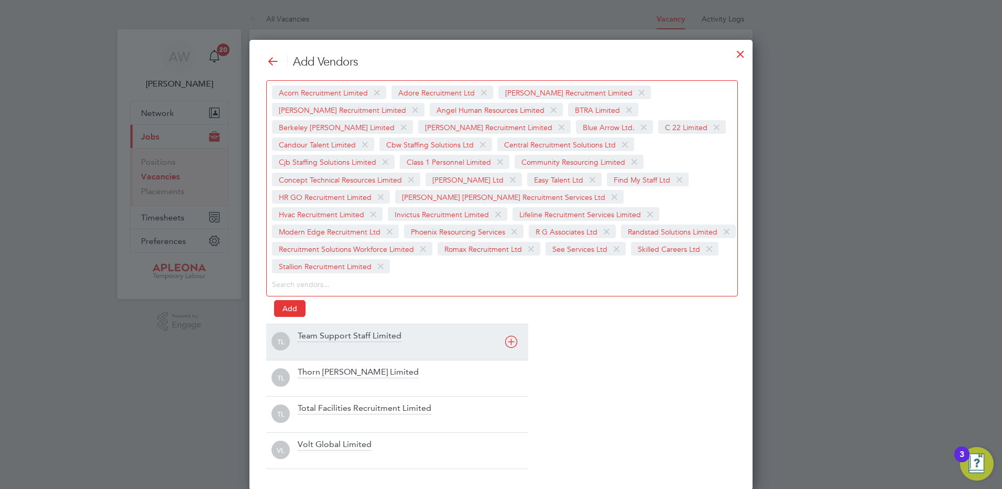
drag, startPoint x: 322, startPoint y: 331, endPoint x: 322, endPoint y: 338, distance: 6.3
click at [322, 338] on div "TL Team Support Staff Limited" at bounding box center [397, 341] width 262 height 36
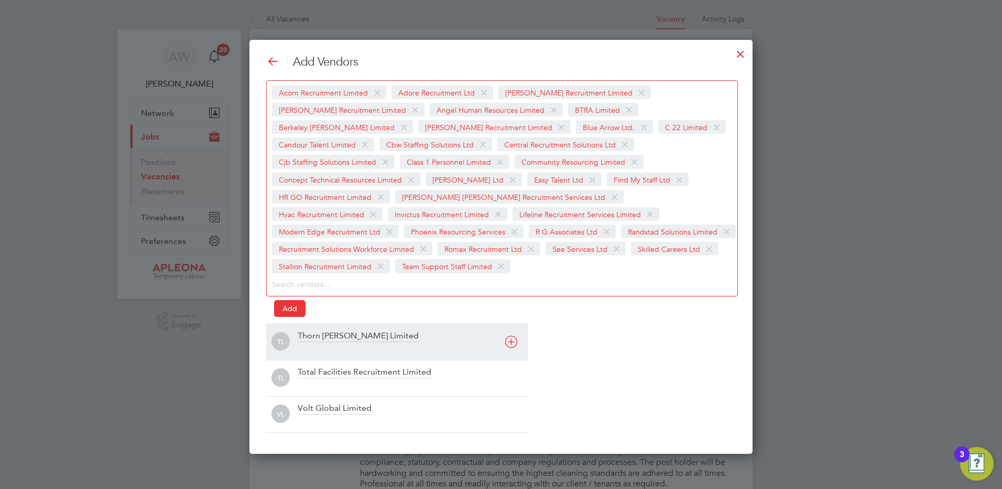
click at [323, 340] on div "Thorn [PERSON_NAME] Limited" at bounding box center [358, 336] width 121 height 12
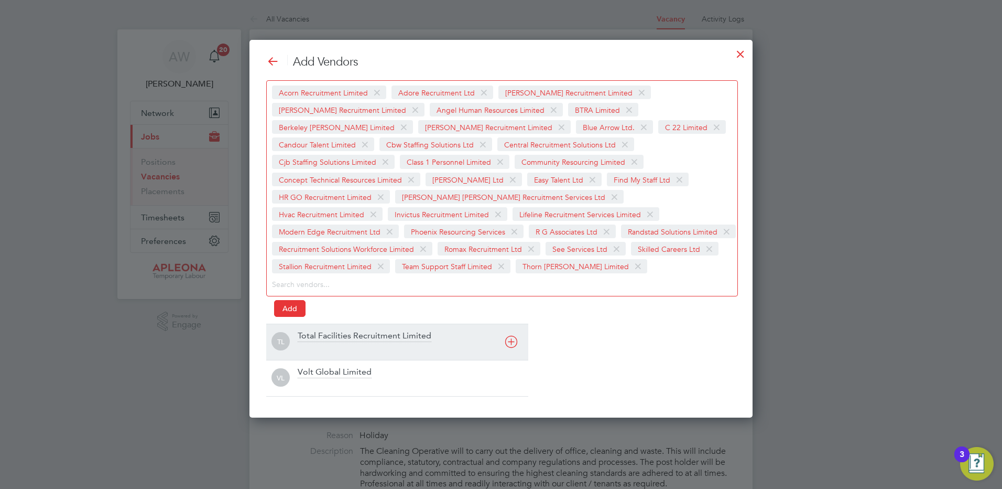
click at [323, 346] on div at bounding box center [413, 348] width 231 height 10
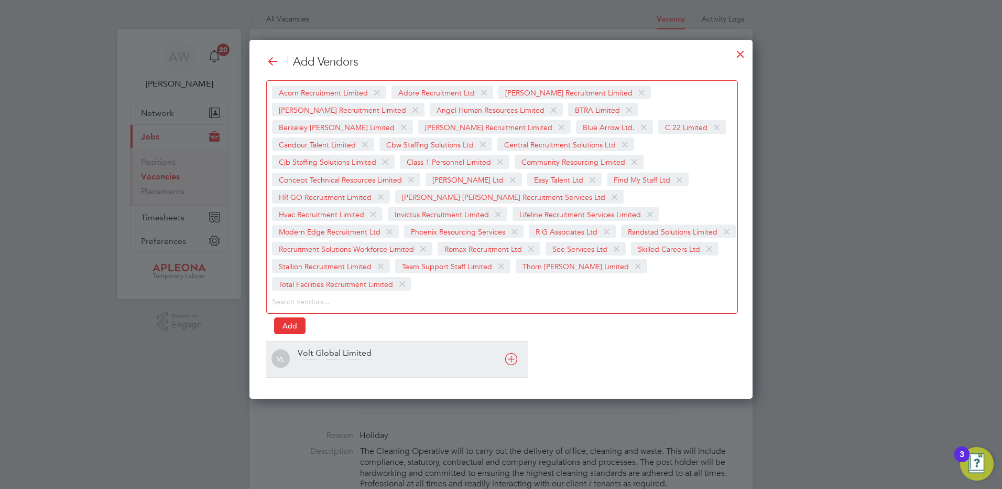
click at [323, 361] on div at bounding box center [413, 366] width 231 height 10
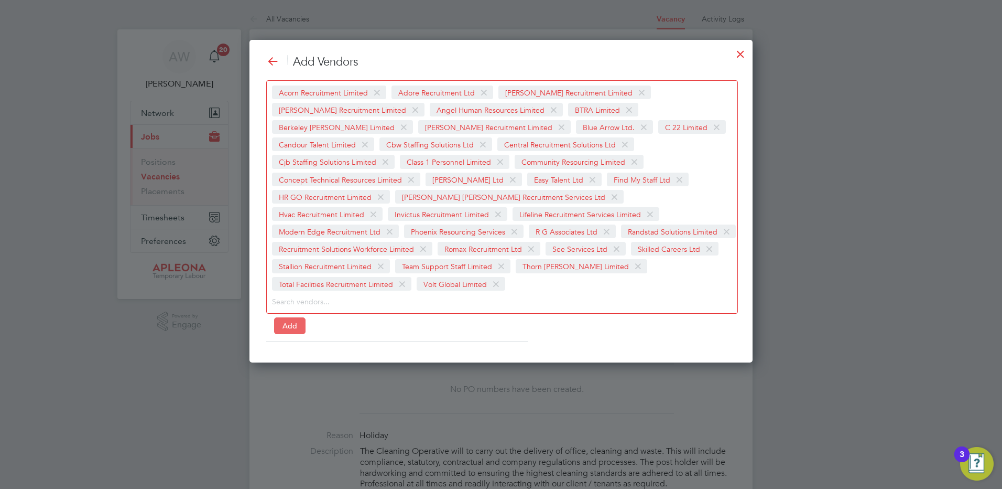
click at [293, 317] on button "Add" at bounding box center [289, 325] width 31 height 17
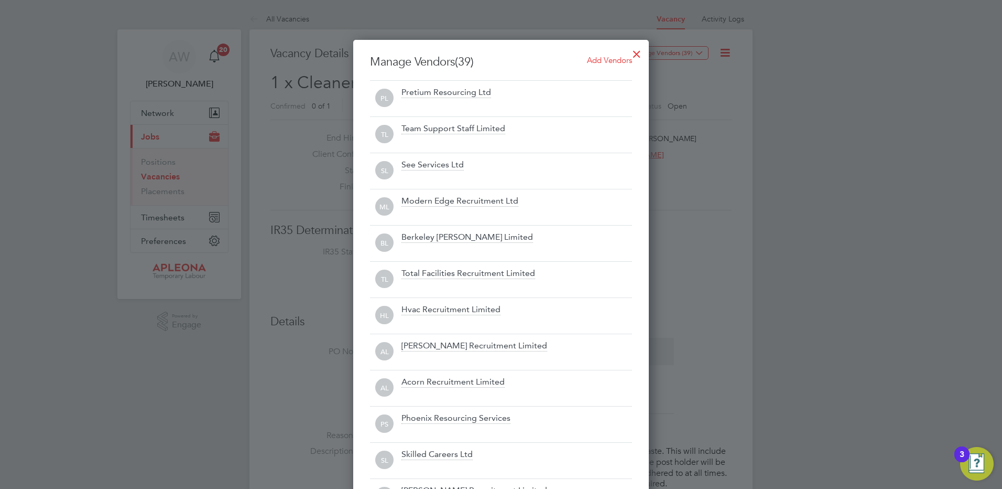
click at [636, 51] on div at bounding box center [637, 51] width 19 height 19
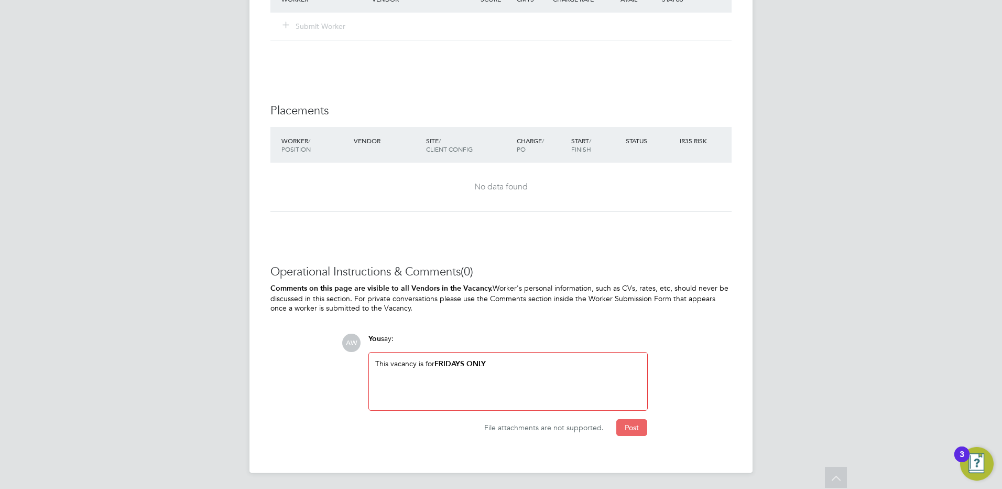
click at [630, 427] on button "Post" at bounding box center [631, 427] width 31 height 17
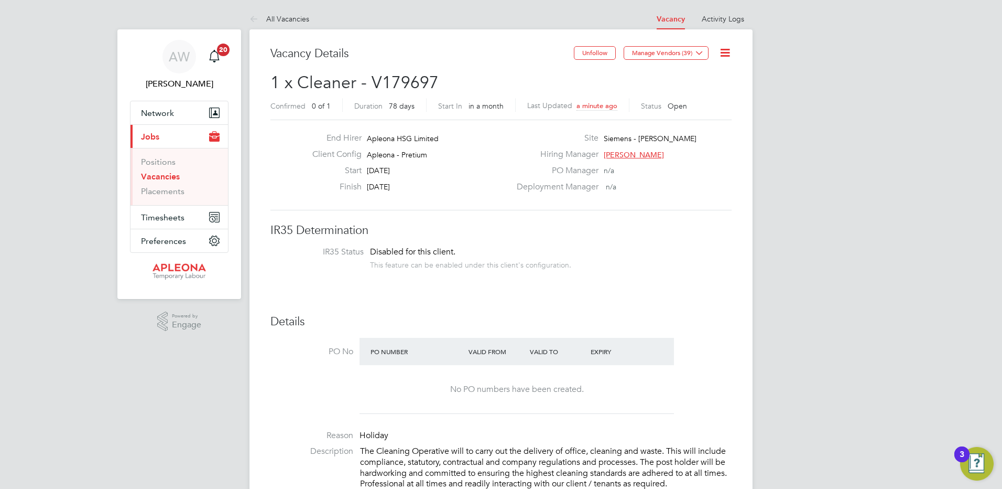
click at [171, 176] on link "Vacancies" at bounding box center [160, 176] width 39 height 10
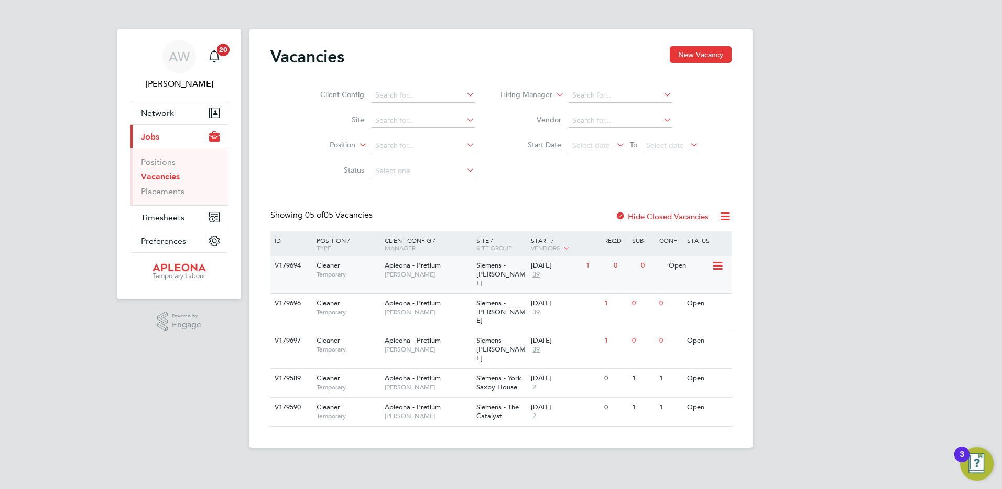
click at [407, 272] on span "[PERSON_NAME]" at bounding box center [428, 274] width 86 height 8
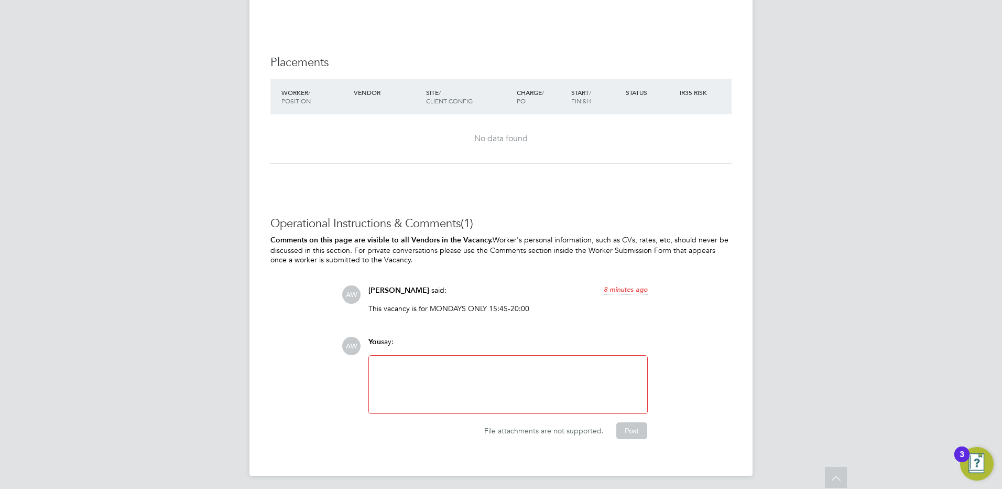
scroll to position [1148, 0]
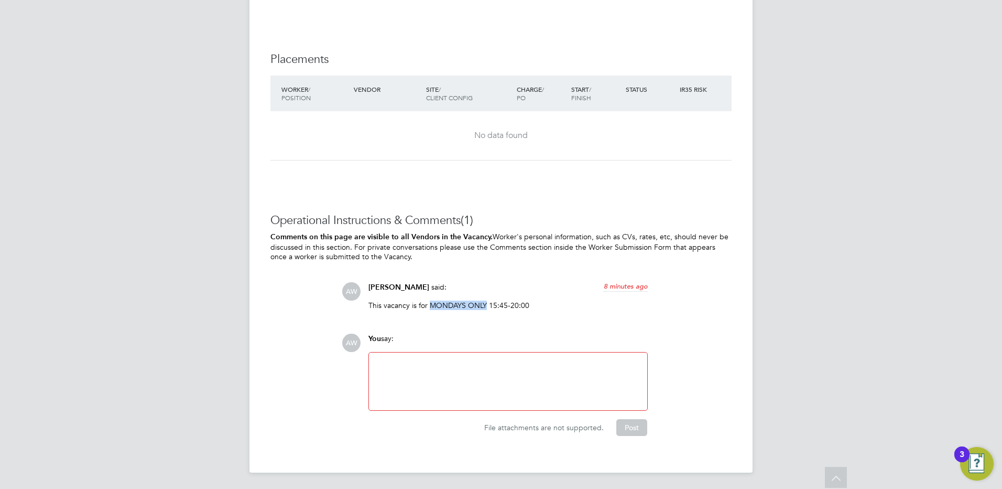
drag, startPoint x: 487, startPoint y: 303, endPoint x: 432, endPoint y: 303, distance: 55.0
click at [432, 303] on p "This vacancy is for MONDAYS ONLY 15:45-20:00" at bounding box center [508, 304] width 279 height 9
click at [495, 318] on div "Operational Instructions & Comments (1) Comments on this page are visible to al…" at bounding box center [501, 324] width 461 height 223
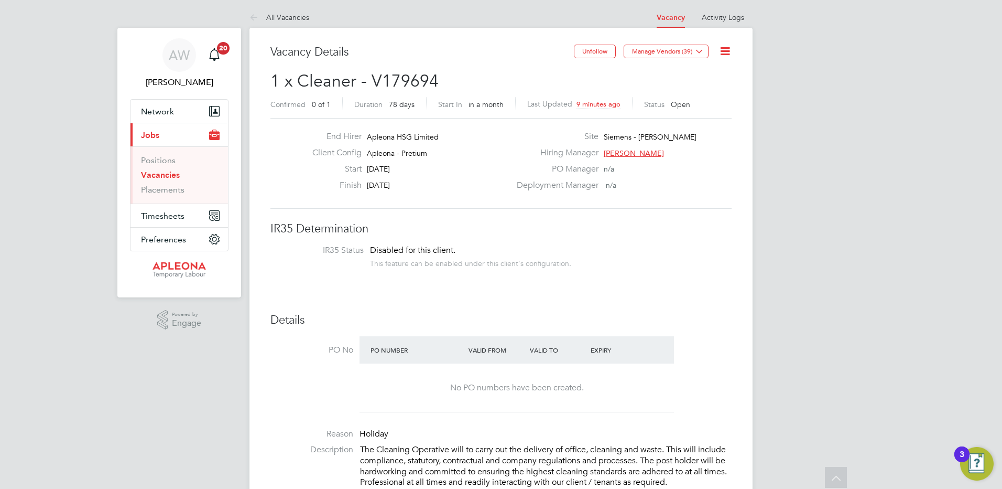
scroll to position [0, 0]
click at [155, 174] on link "Vacancies" at bounding box center [160, 176] width 39 height 10
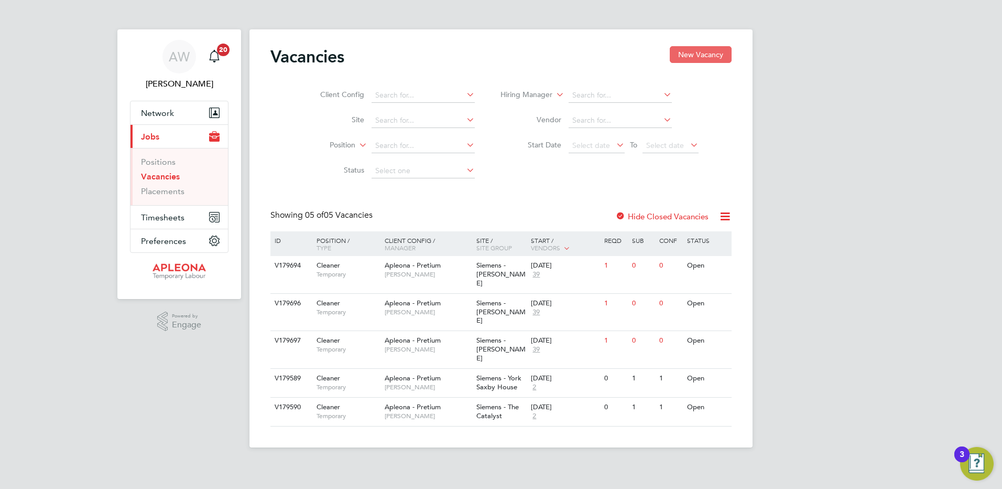
click at [704, 52] on button "New Vacancy" at bounding box center [701, 54] width 62 height 17
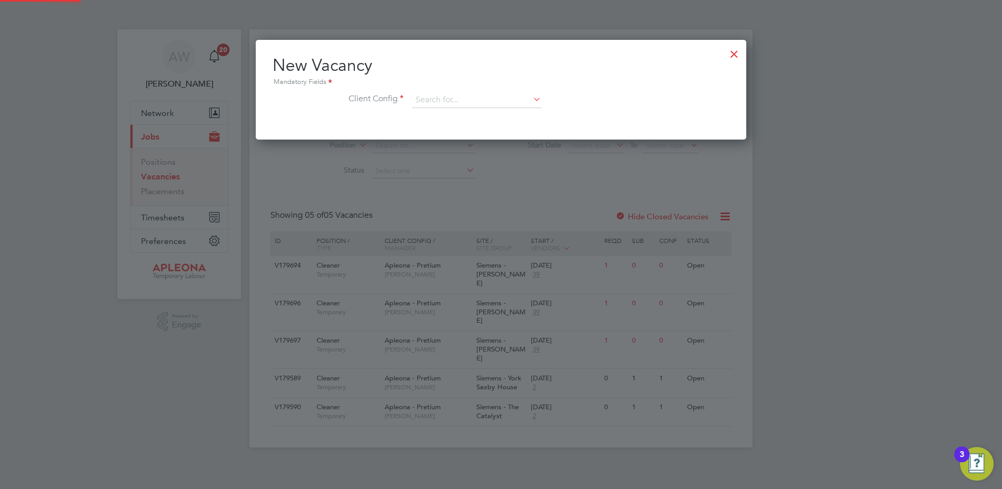
scroll to position [100, 491]
click at [415, 97] on input at bounding box center [476, 100] width 129 height 16
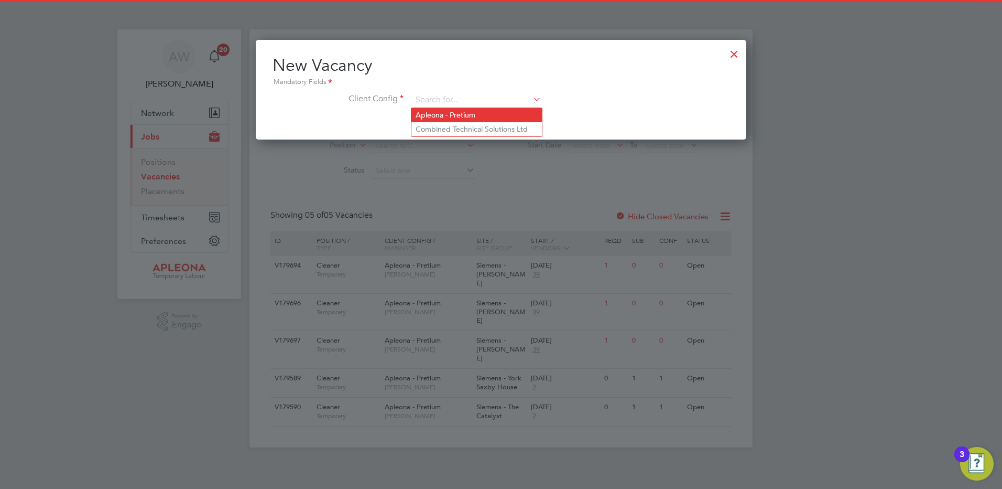
click at [425, 111] on li "Apleona - Pretium" at bounding box center [477, 115] width 131 height 14
type input "Apleona - Pretium"
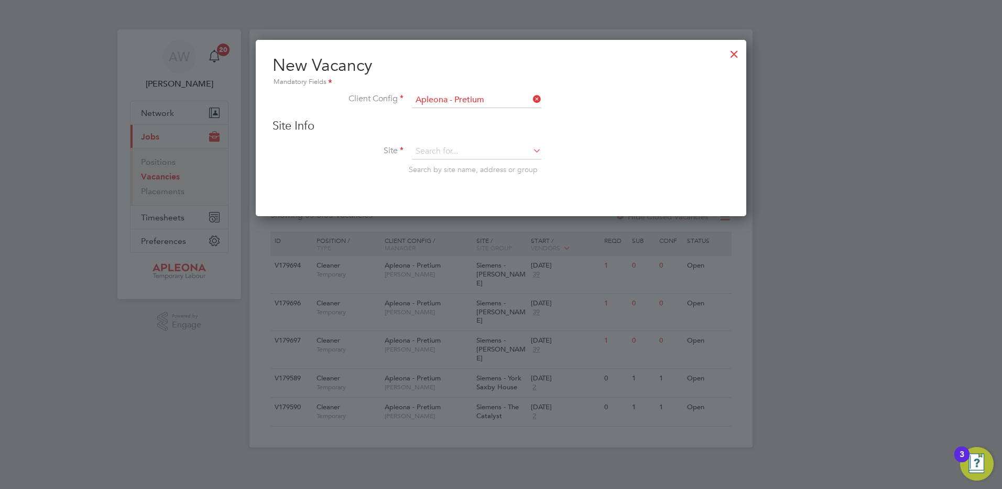
scroll to position [177, 491]
click at [432, 150] on input at bounding box center [476, 152] width 129 height 16
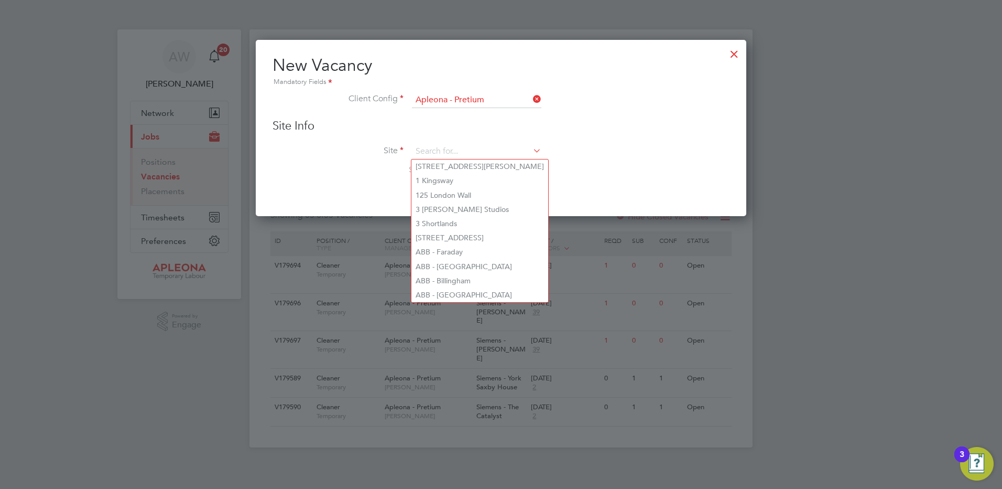
click at [735, 51] on div at bounding box center [734, 51] width 19 height 19
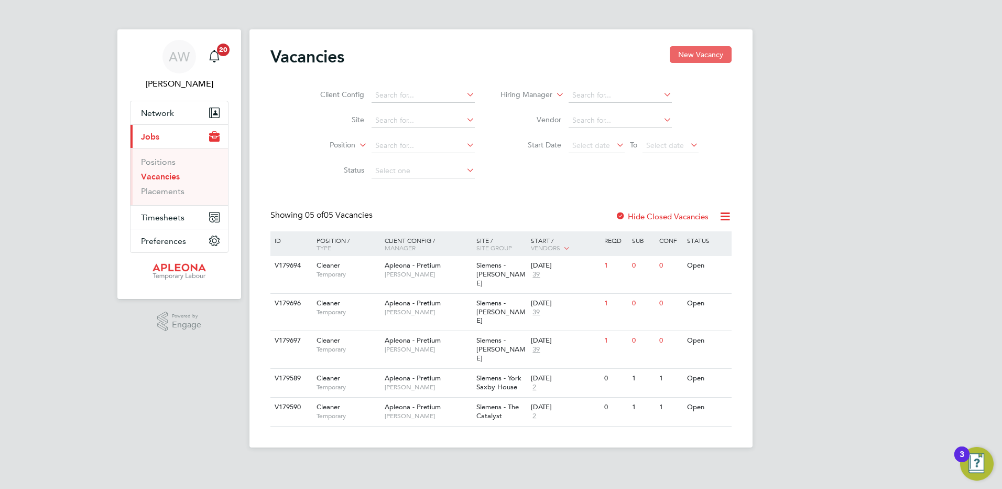
click at [691, 54] on button "New Vacancy" at bounding box center [701, 54] width 62 height 17
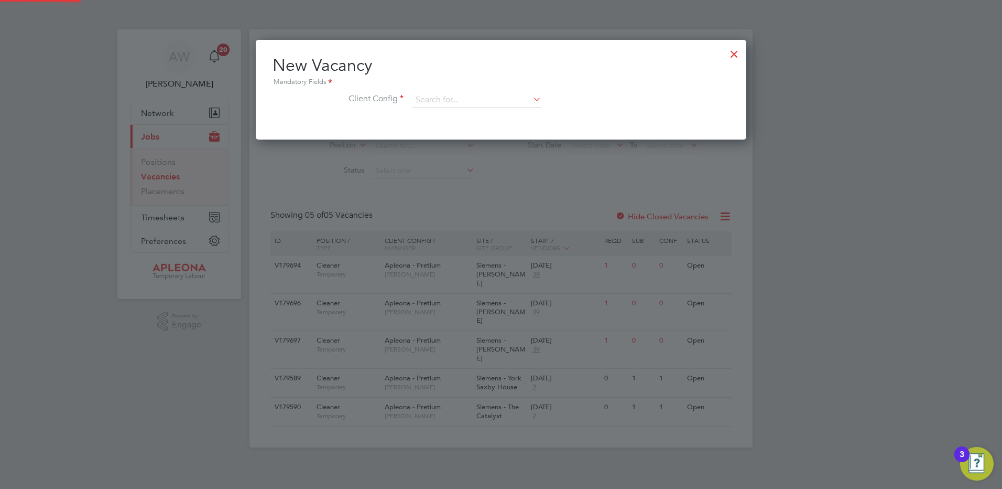
scroll to position [100, 491]
click at [427, 99] on input at bounding box center [476, 100] width 129 height 16
click at [430, 113] on li "Apleona - Pretium" at bounding box center [477, 115] width 131 height 14
type input "Apleona - Pretium"
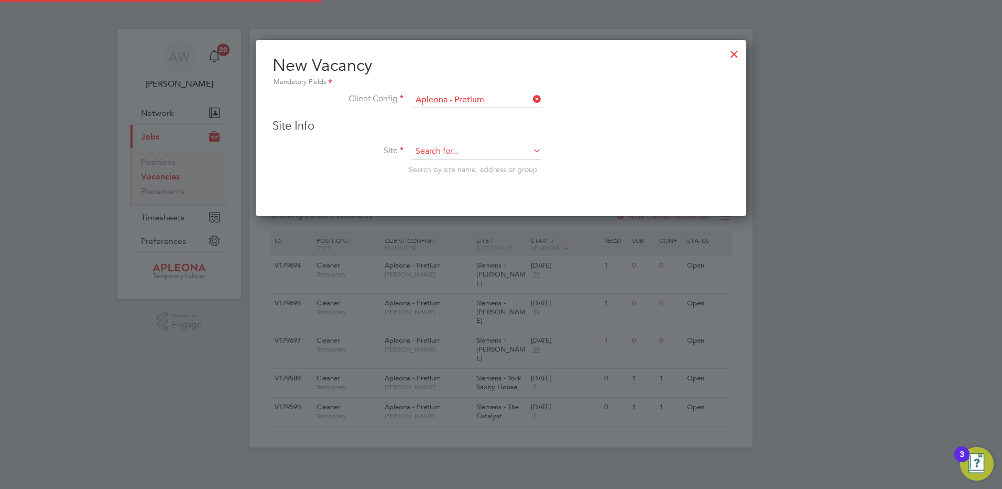
click at [421, 153] on input at bounding box center [476, 152] width 129 height 16
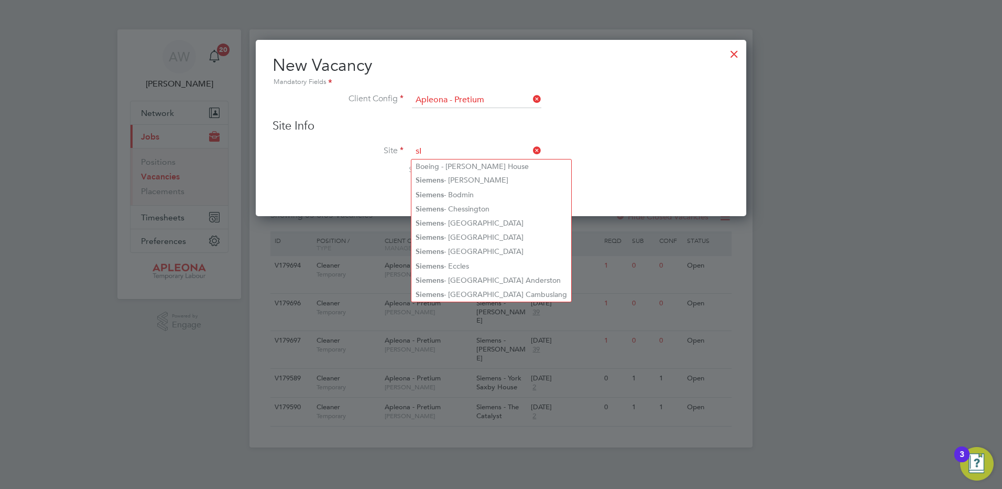
type input "s"
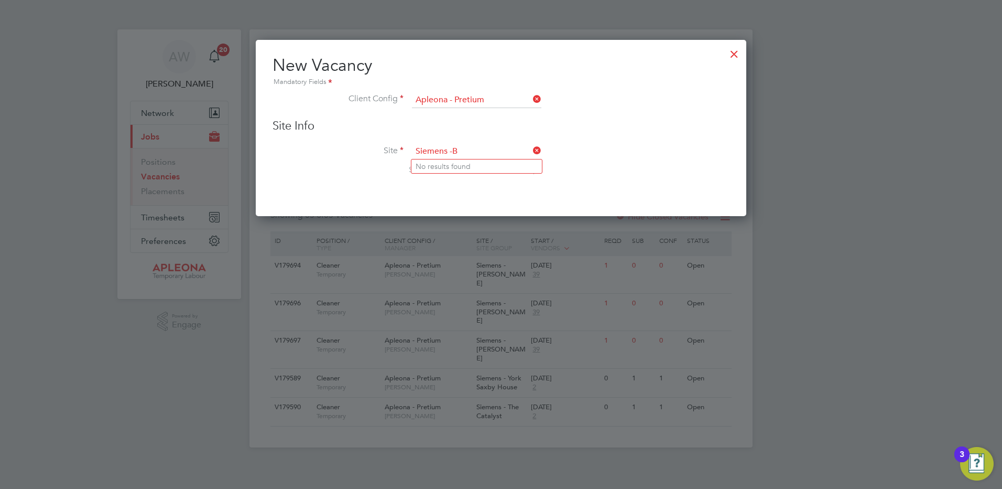
click at [453, 150] on input "Siemens -B" at bounding box center [476, 152] width 129 height 16
click at [457, 175] on li "Siemens B irmingham" at bounding box center [477, 181] width 131 height 14
type input "Siemens Birmingham"
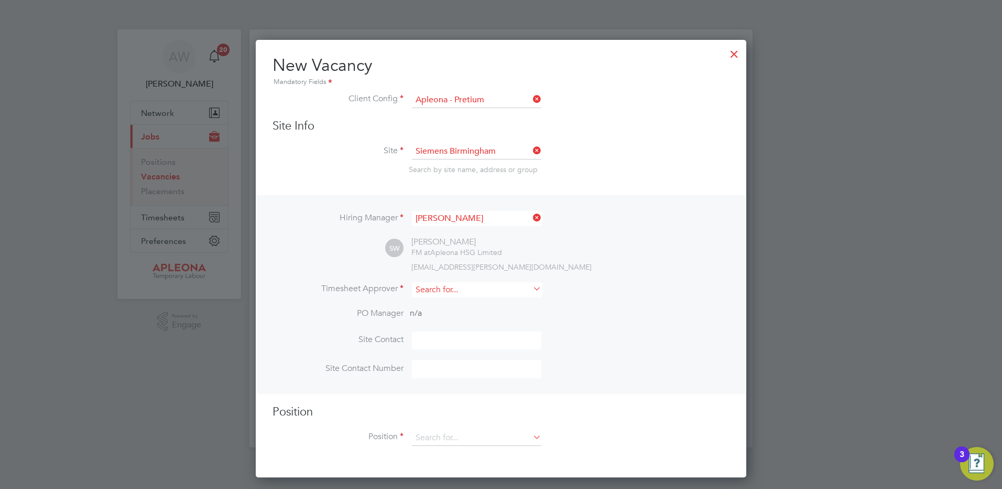
click at [451, 288] on input at bounding box center [476, 289] width 129 height 15
click at [452, 308] on li "[PERSON_NAME]" at bounding box center [477, 305] width 131 height 14
type input "[PERSON_NAME]"
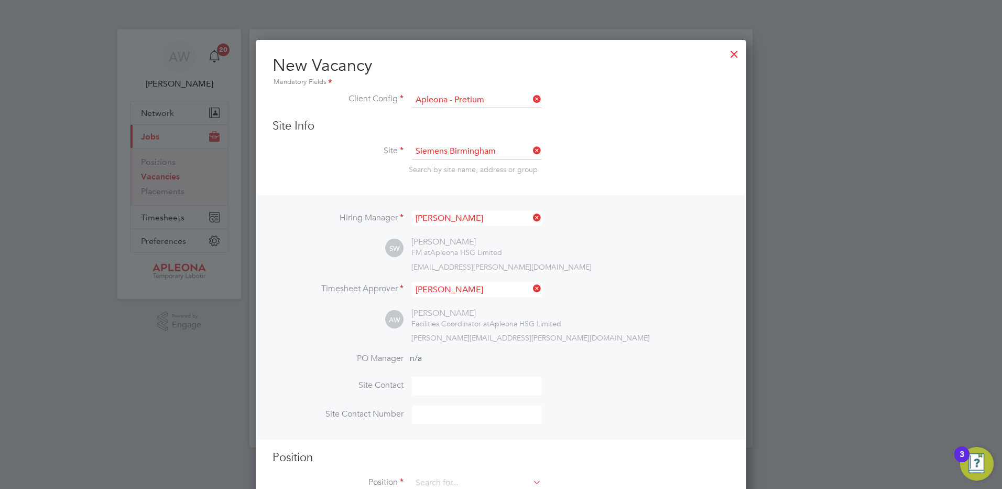
click at [449, 387] on input at bounding box center [476, 385] width 129 height 18
type input "[PERSON_NAME]"
type input "07767054715"
type input "Cleaner"
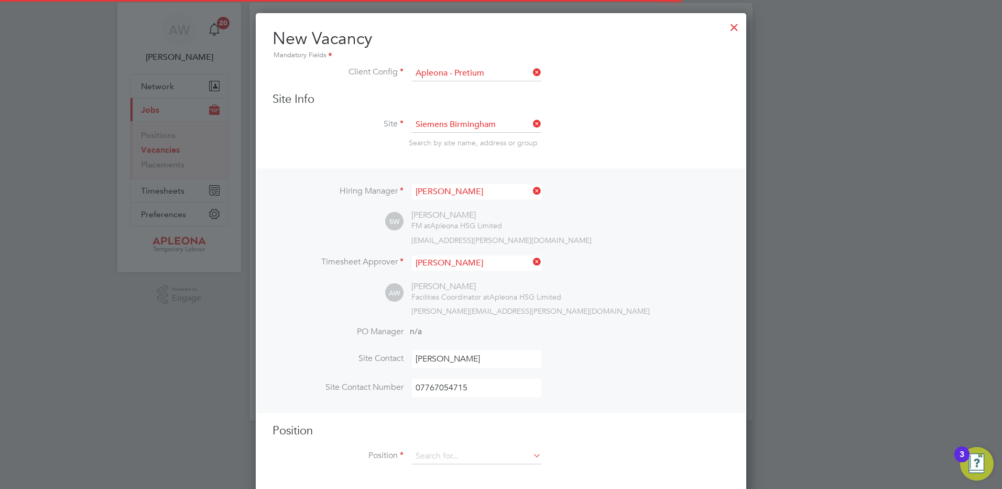
scroll to position [35, 0]
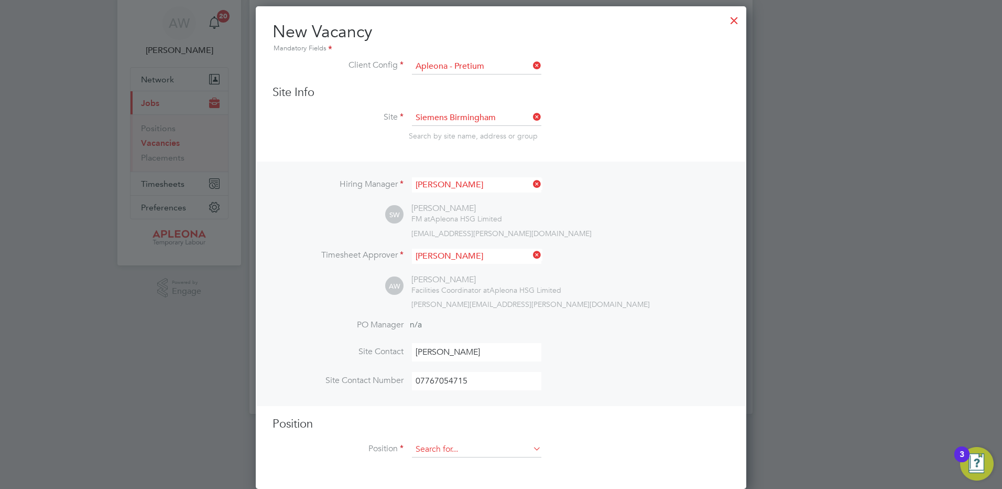
click at [420, 448] on input at bounding box center [476, 449] width 129 height 16
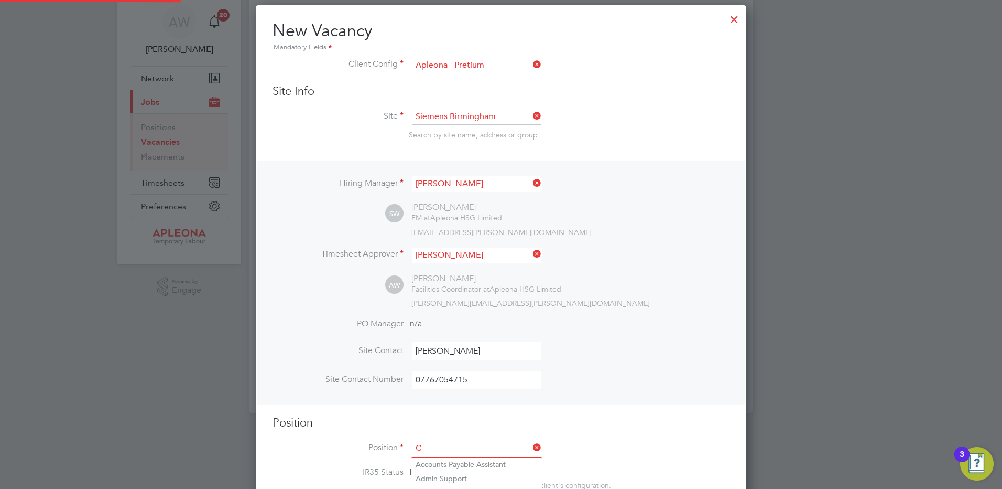
scroll to position [1511, 491]
type input "Cleaner"
click at [435, 463] on b "Cleaner" at bounding box center [429, 464] width 27 height 9
type textarea "Lor Ipsumdol Sitametco adip el seddo eiu tem incididu ut labore, etdolore mag a…"
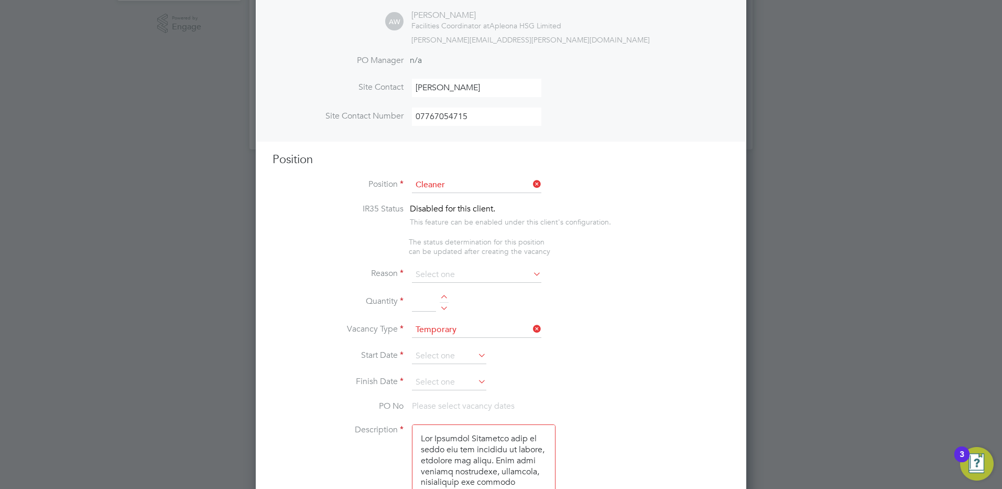
scroll to position [349, 0]
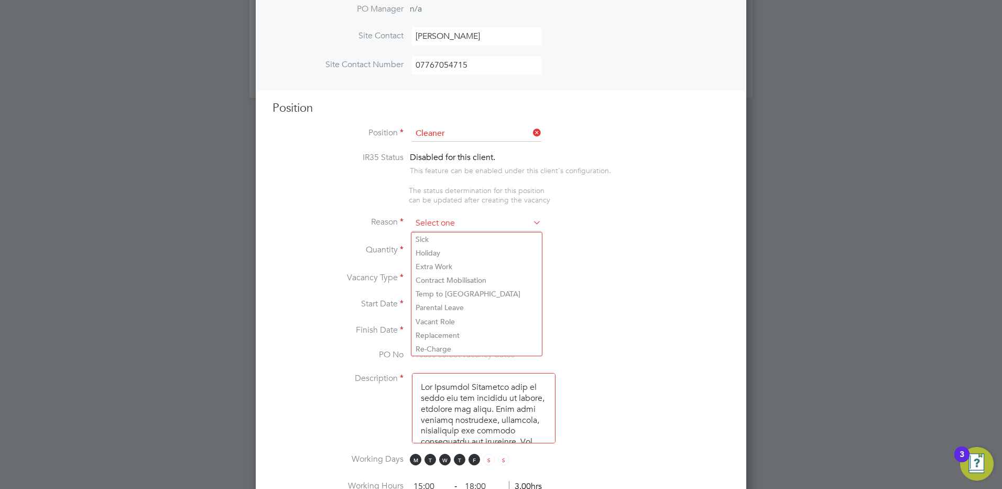
click at [429, 223] on input at bounding box center [476, 223] width 129 height 16
click at [432, 248] on li "Holiday" at bounding box center [477, 253] width 131 height 14
type input "Holiday"
click at [422, 251] on input at bounding box center [424, 251] width 24 height 19
type input "1"
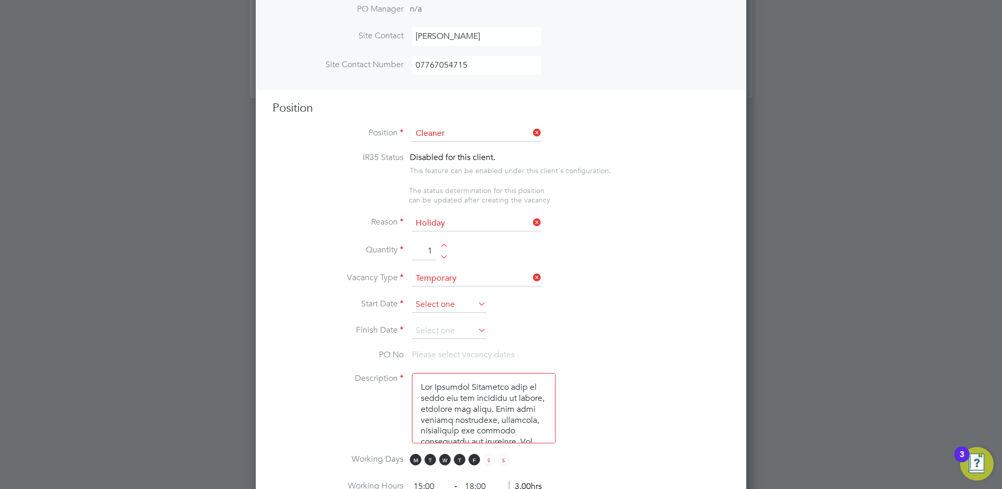
click at [437, 304] on input at bounding box center [449, 305] width 74 height 16
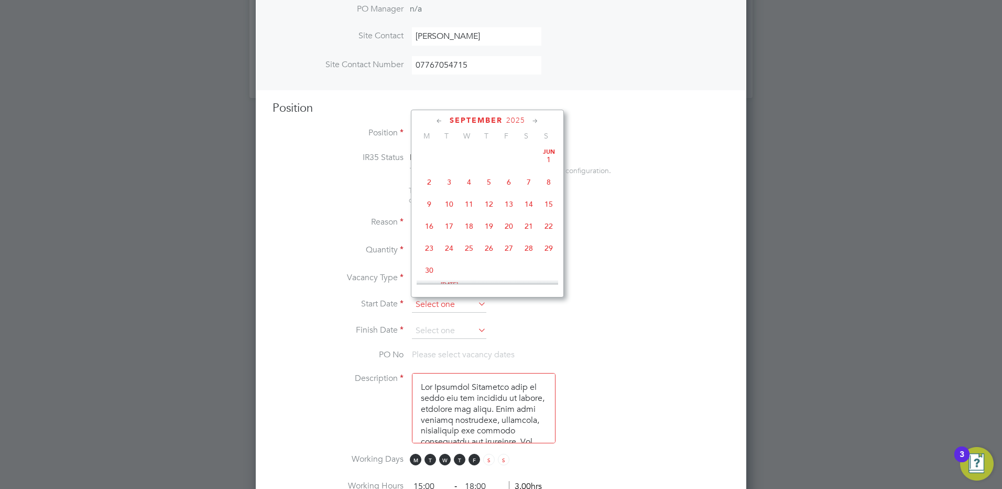
scroll to position [318, 0]
click at [451, 202] on span "2" at bounding box center [449, 196] width 20 height 20
type input "[DATE]"
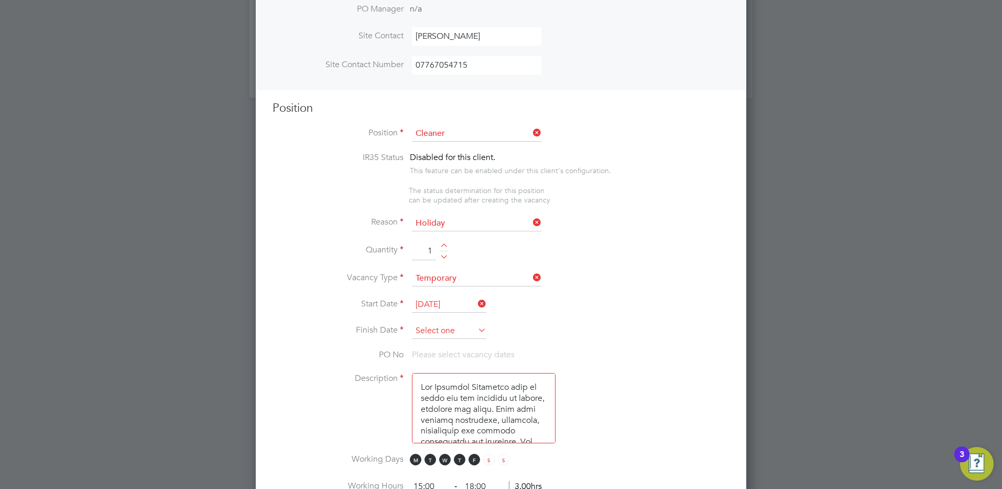
click at [441, 330] on input at bounding box center [449, 331] width 74 height 16
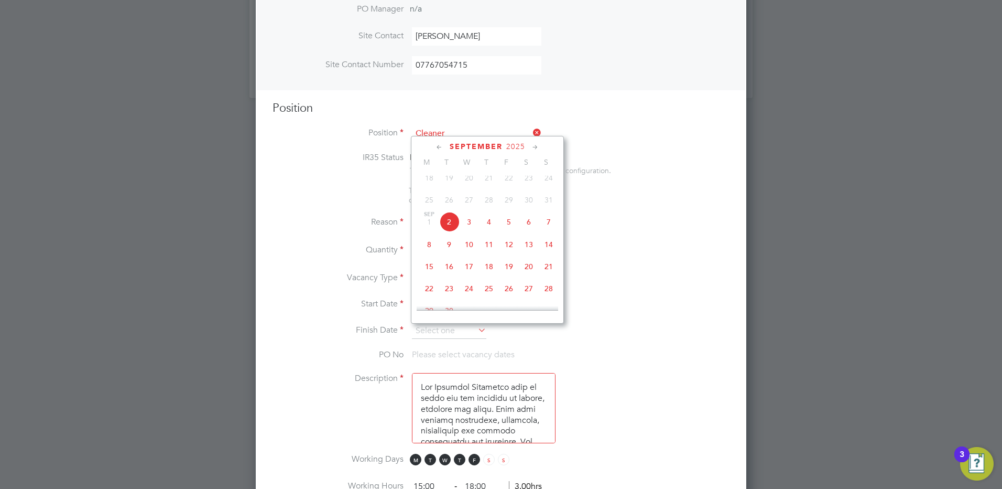
click at [512, 254] on span "12" at bounding box center [509, 244] width 20 height 20
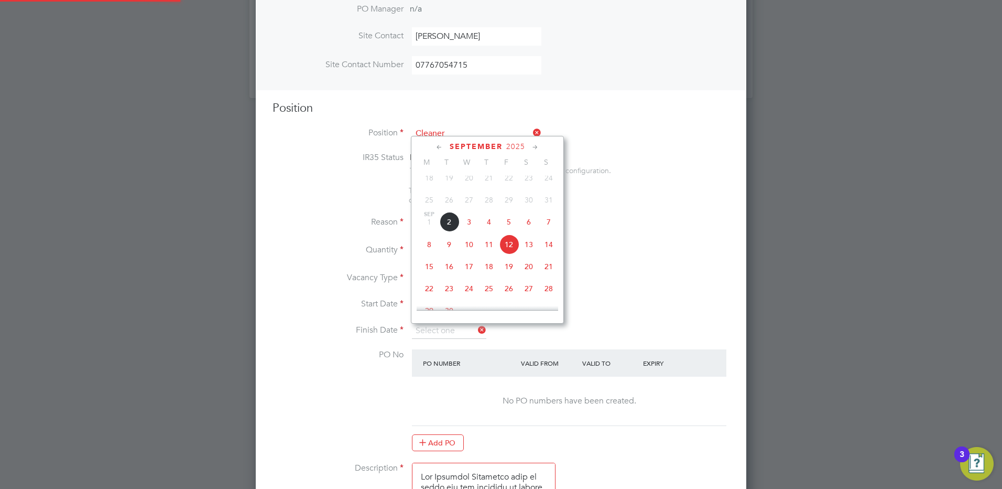
type input "[DATE]"
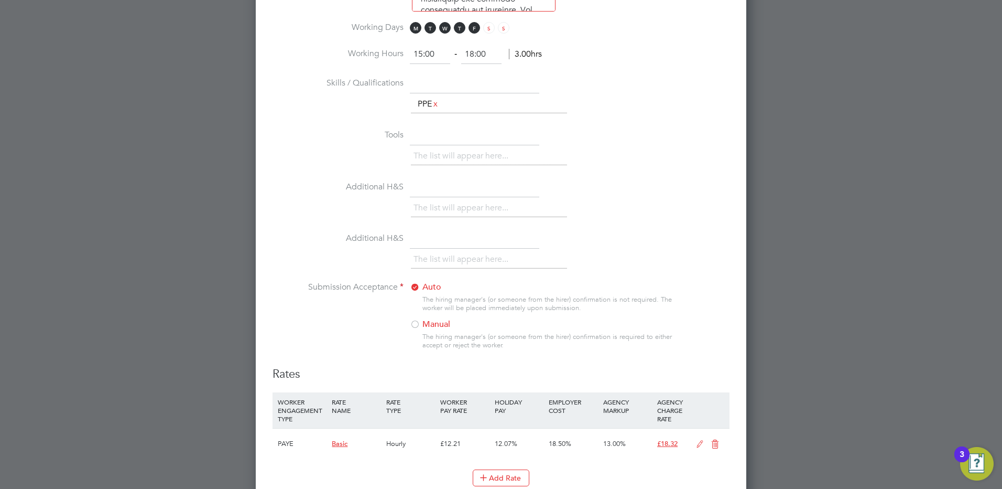
scroll to position [873, 0]
click at [416, 322] on div at bounding box center [415, 322] width 10 height 10
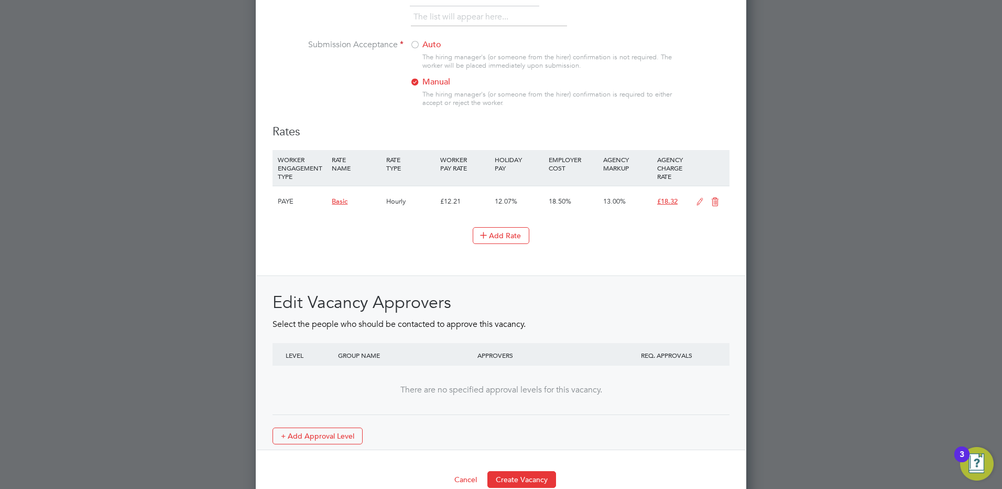
scroll to position [1133, 0]
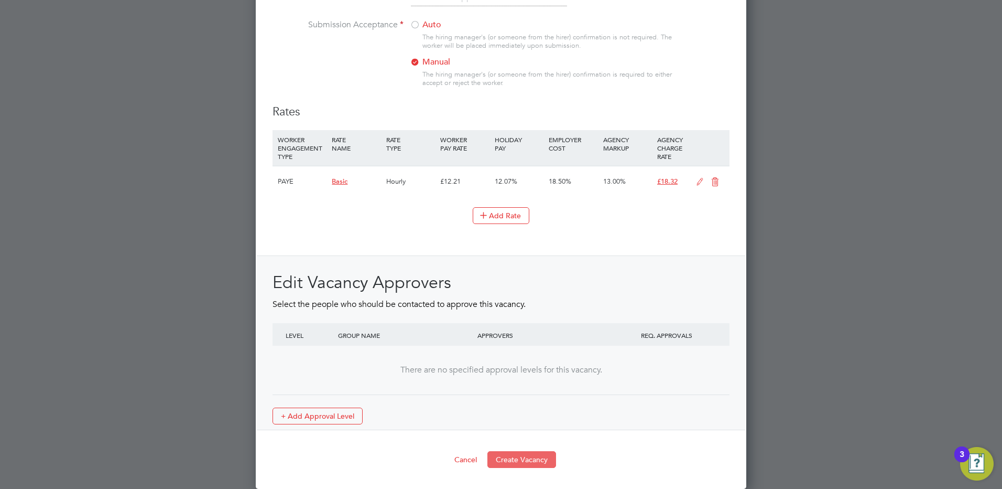
click at [507, 459] on button "Create Vacancy" at bounding box center [522, 459] width 69 height 17
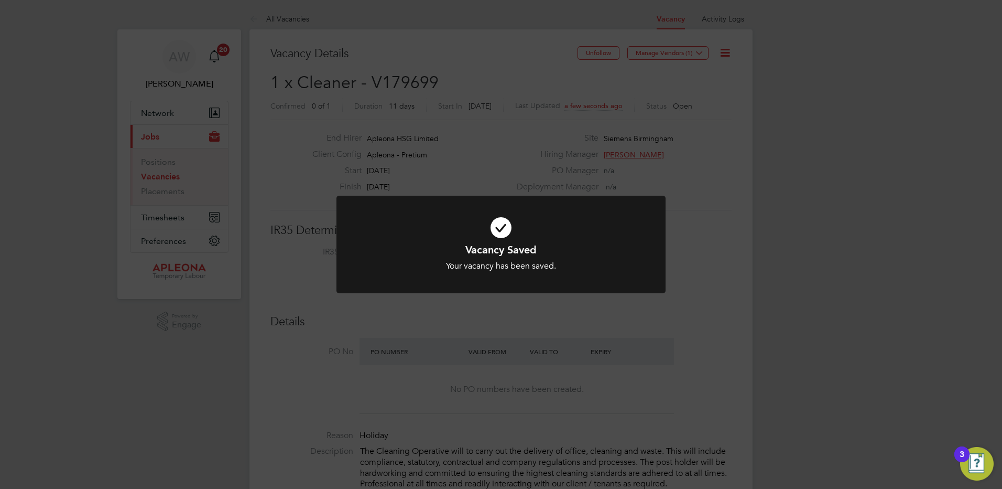
click at [656, 51] on div "Vacancy Saved Your vacancy has been saved. Cancel Okay" at bounding box center [501, 244] width 1002 height 489
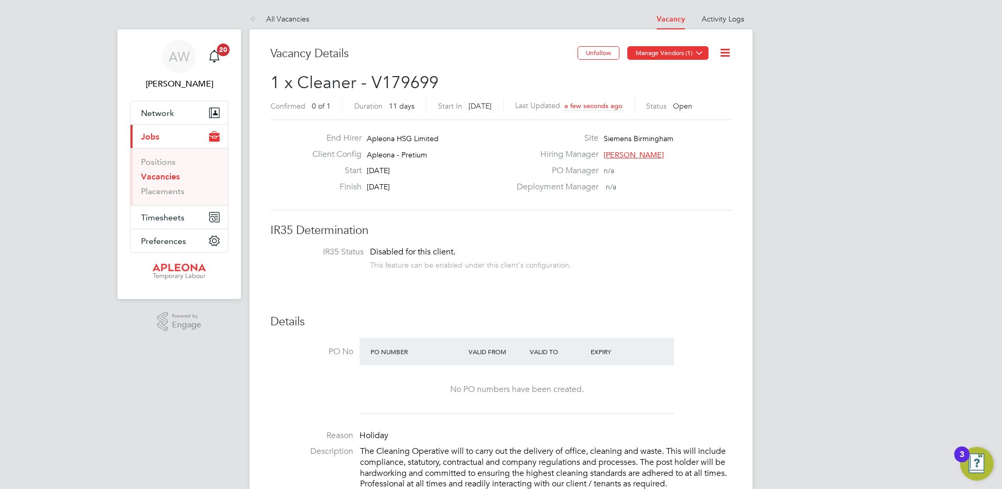
click at [675, 53] on button "Manage Vendors (1)" at bounding box center [668, 53] width 81 height 14
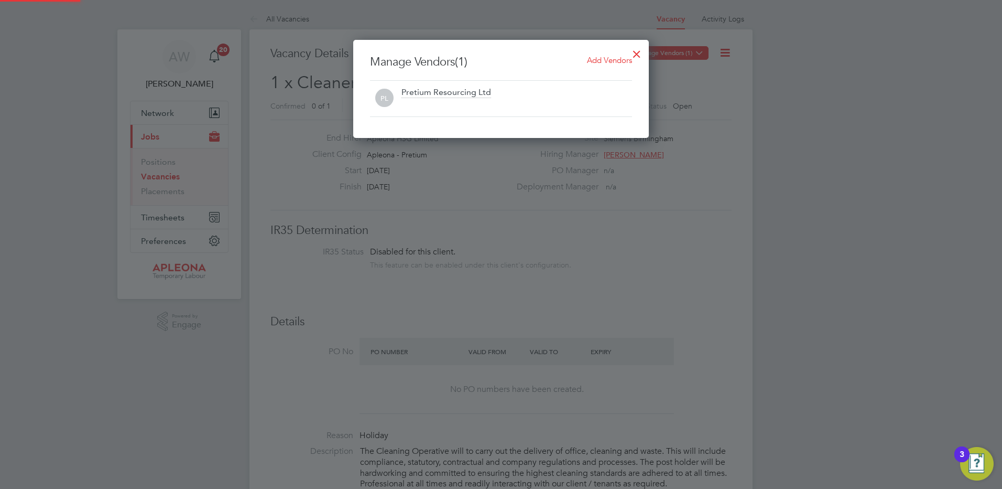
scroll to position [98, 296]
click at [593, 61] on span "Add Vendors" at bounding box center [609, 60] width 45 height 10
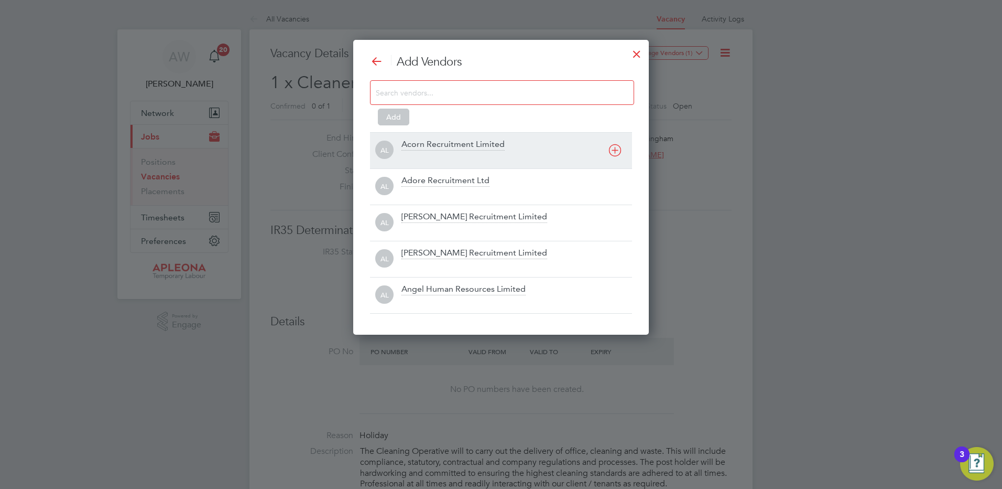
click at [452, 146] on div "Acorn Recruitment Limited" at bounding box center [453, 145] width 103 height 12
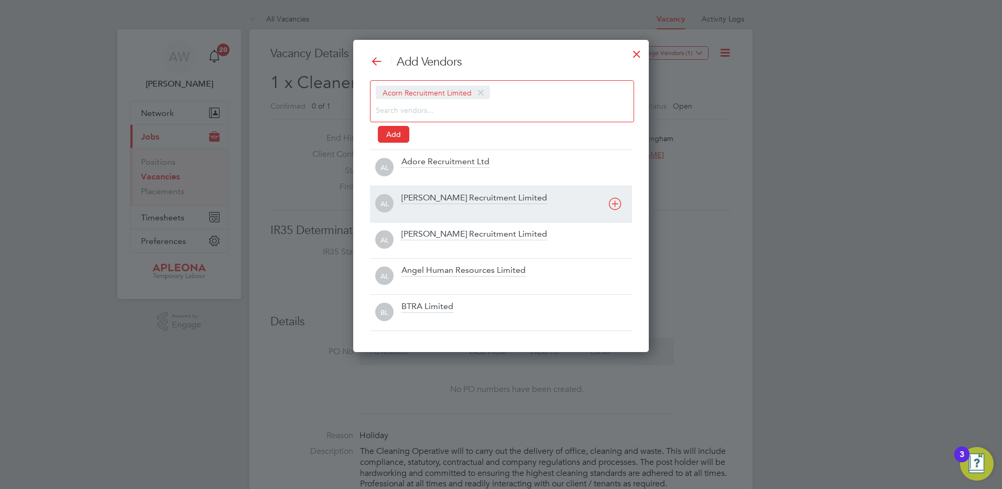
click at [442, 203] on div "[PERSON_NAME] Recruitment Limited" at bounding box center [475, 198] width 146 height 12
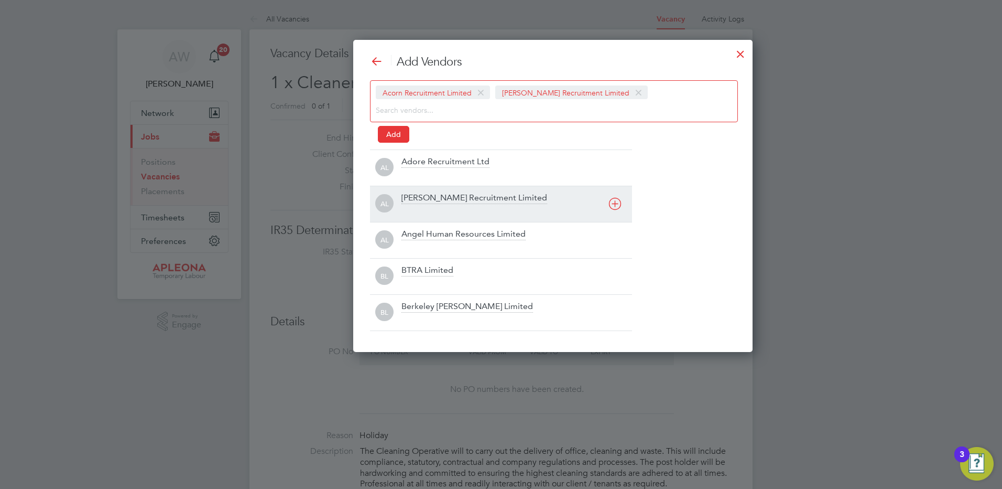
scroll to position [312, 411]
click at [442, 203] on div "[PERSON_NAME] Recruitment Limited" at bounding box center [475, 198] width 146 height 12
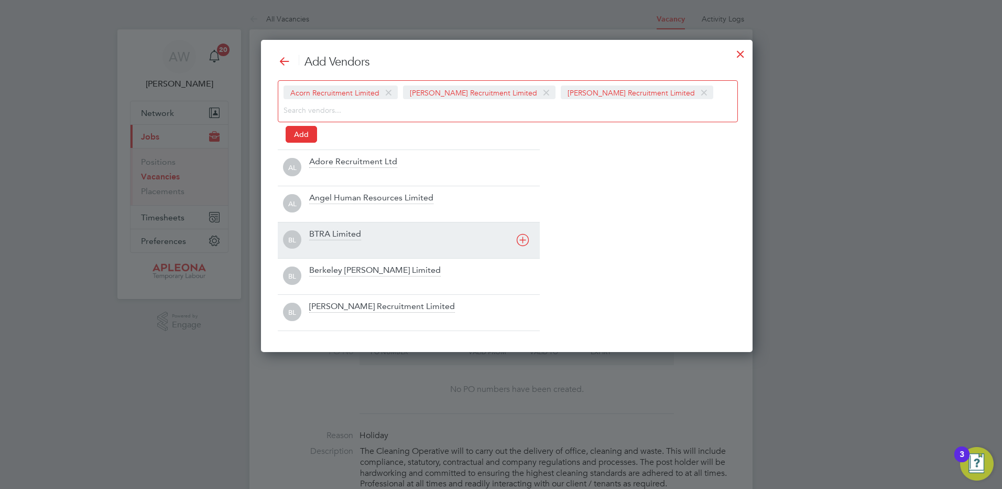
scroll to position [312, 504]
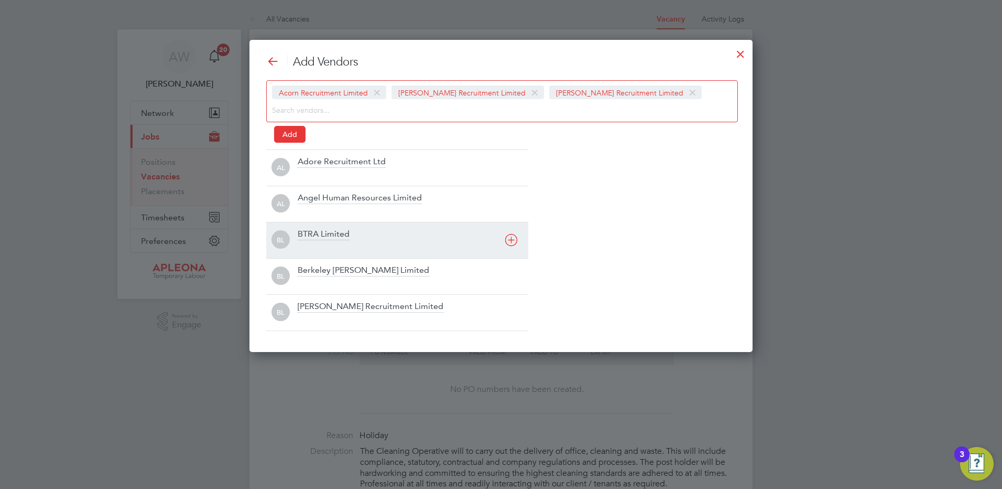
click at [370, 246] on div at bounding box center [413, 247] width 231 height 10
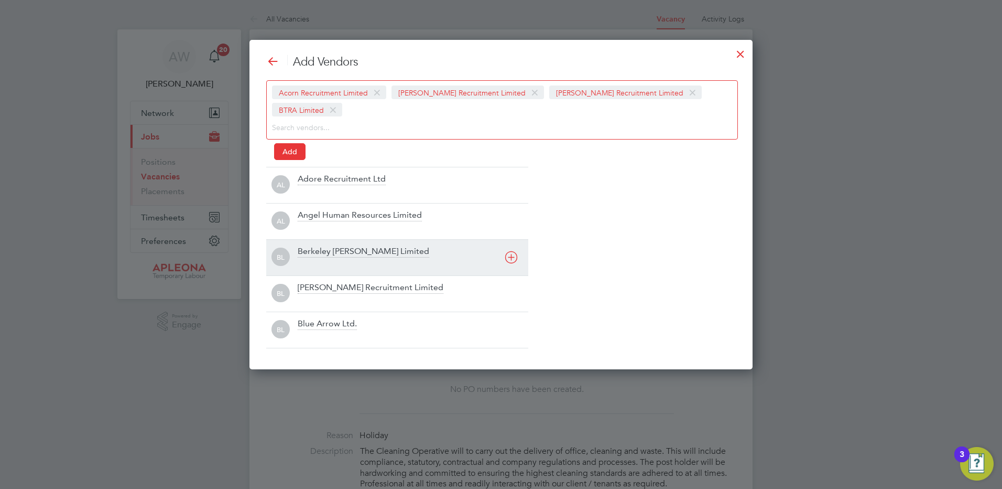
drag, startPoint x: 361, startPoint y: 246, endPoint x: 345, endPoint y: 244, distance: 16.3
click at [348, 259] on div at bounding box center [413, 264] width 231 height 10
click at [338, 244] on div "BL Berkeley [PERSON_NAME] Limited" at bounding box center [397, 257] width 262 height 36
click at [337, 244] on div "BL Blue Arrow Ltd." at bounding box center [397, 257] width 262 height 36
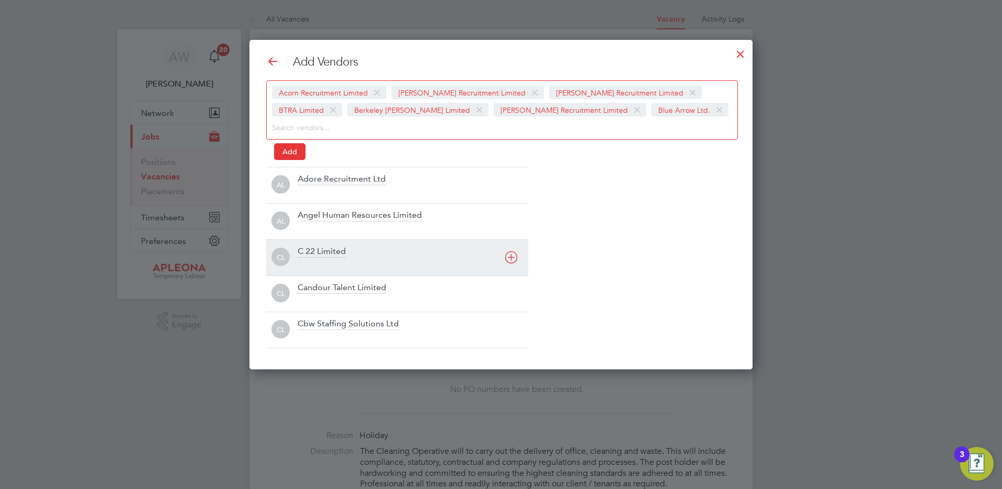
click at [333, 244] on div "CL C 22 Limited" at bounding box center [397, 257] width 262 height 36
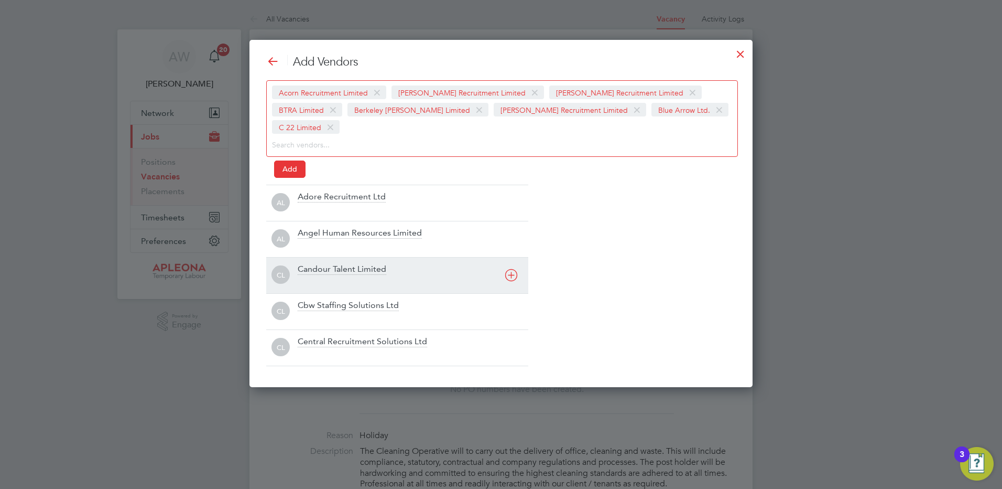
click at [331, 257] on div "CL Candour Talent Limited" at bounding box center [397, 275] width 262 height 36
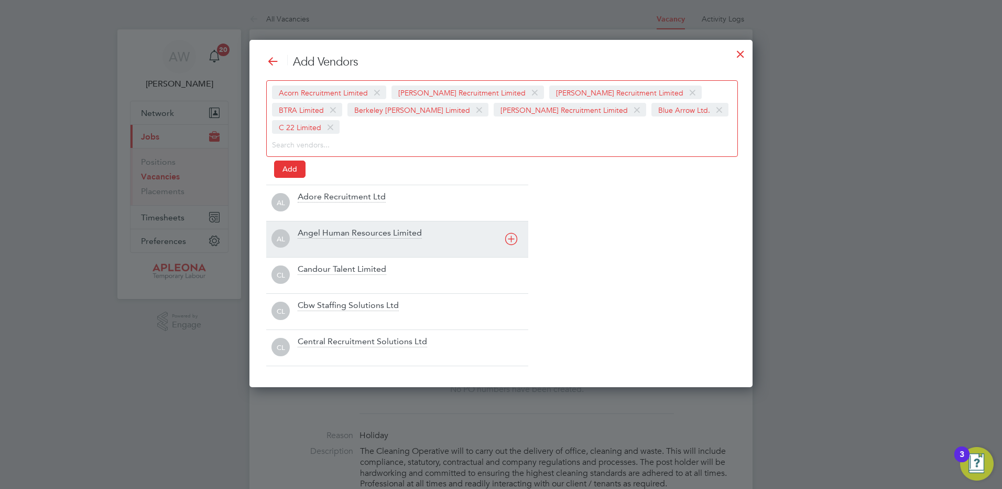
scroll to position [347, 504]
click at [330, 245] on div at bounding box center [413, 245] width 231 height 10
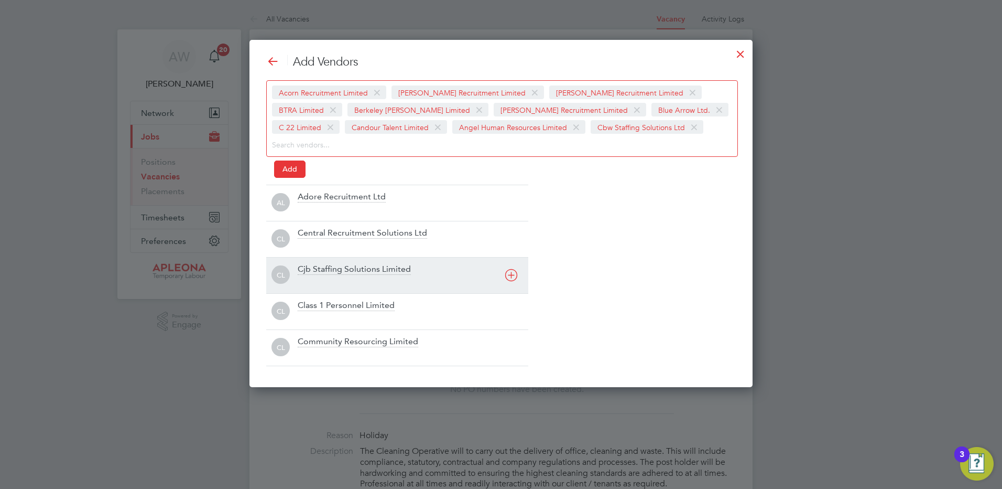
click at [326, 261] on div "AL Adore Recruitment Ltd CL Central Recruitment Solutions Ltd CL Cjb Staffing S…" at bounding box center [397, 275] width 262 height 181
click at [326, 261] on div "CL Cjb Staffing Solutions Limited" at bounding box center [397, 275] width 262 height 36
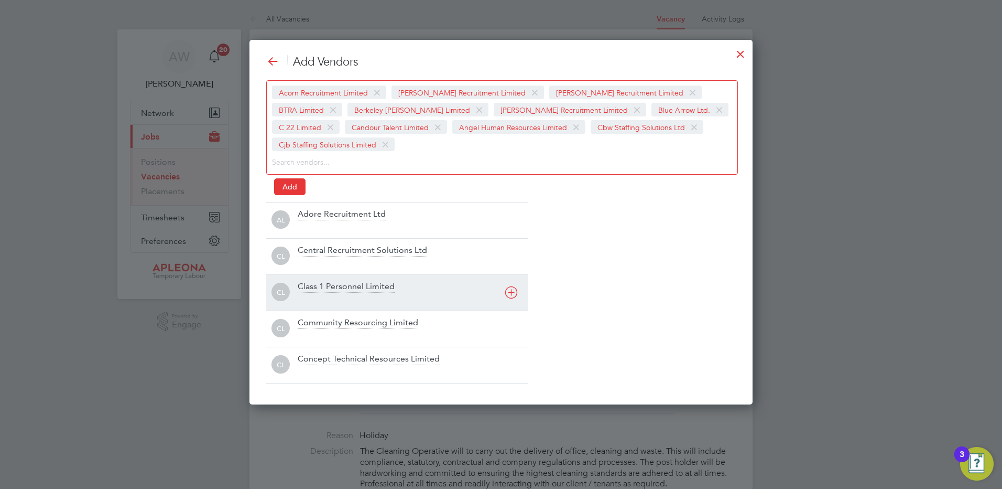
scroll to position [0, 0]
click at [326, 261] on div at bounding box center [413, 263] width 231 height 10
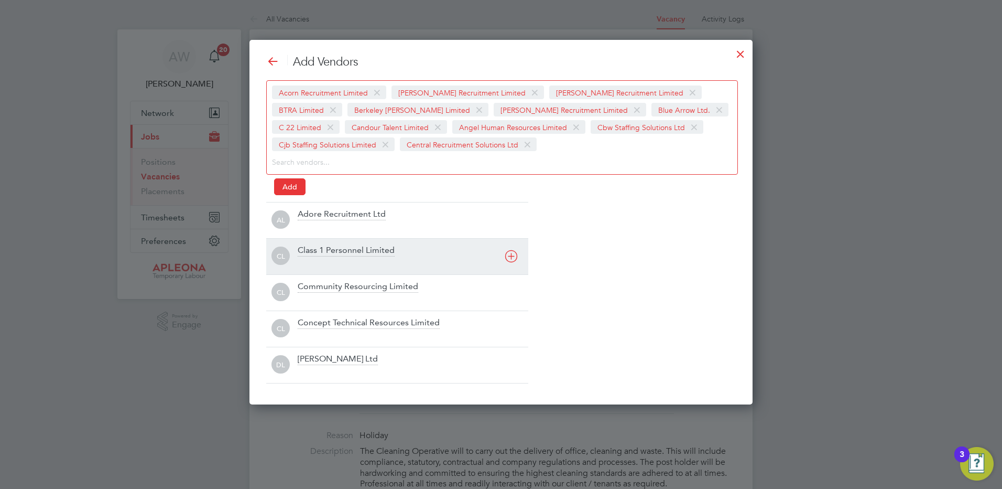
drag, startPoint x: 326, startPoint y: 261, endPoint x: 325, endPoint y: 269, distance: 7.9
click at [325, 268] on div "CL Class 1 Personnel Limited" at bounding box center [397, 256] width 262 height 36
click at [325, 269] on div "CL Community Resourcing Limited" at bounding box center [397, 256] width 262 height 36
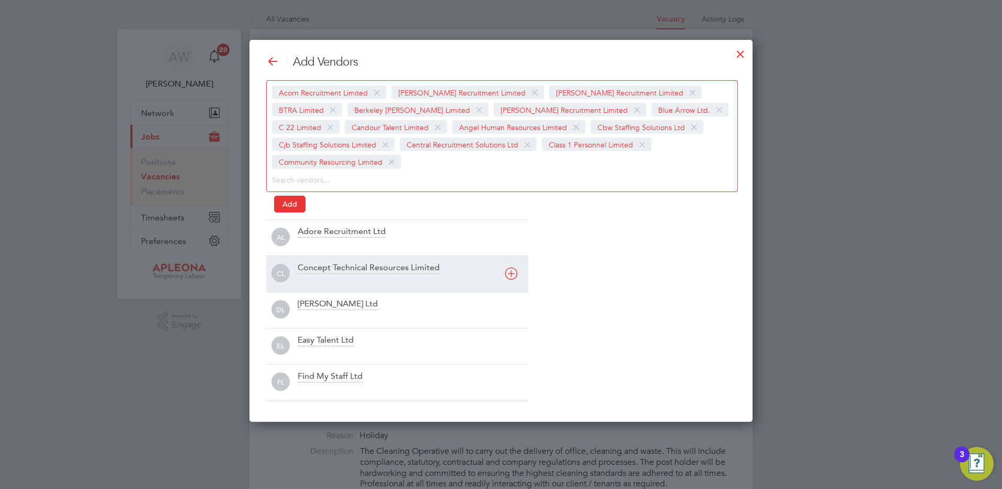
click at [325, 269] on div "Concept Technical Resources Limited" at bounding box center [369, 268] width 142 height 12
drag, startPoint x: 325, startPoint y: 269, endPoint x: 322, endPoint y: 279, distance: 9.7
click at [324, 273] on div "[PERSON_NAME] Ltd" at bounding box center [338, 268] width 80 height 12
click at [322, 285] on div at bounding box center [413, 280] width 231 height 10
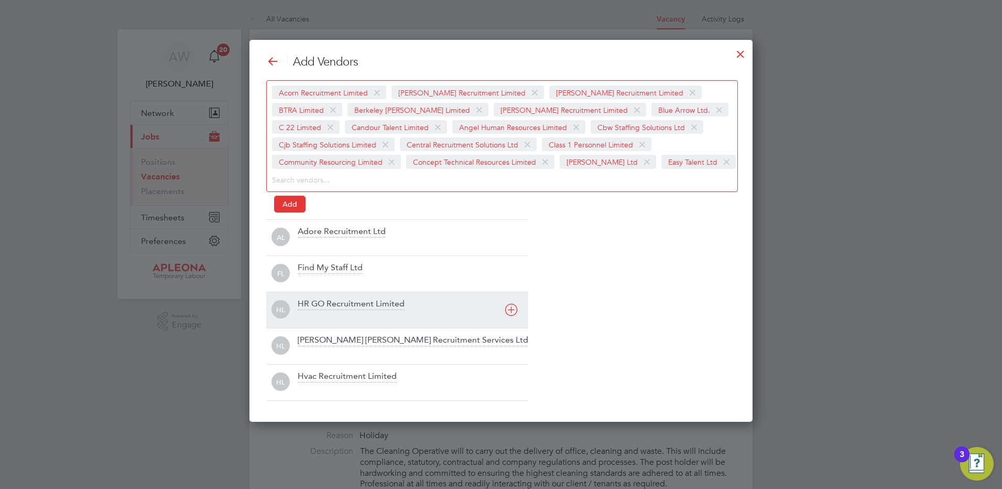
click at [322, 291] on div "AL Adore Recruitment Ltd FL Find My Staff Ltd HL HR GO Recruitment Limited [PER…" at bounding box center [397, 309] width 262 height 181
click at [322, 291] on div "HL HR GO Recruitment Limited" at bounding box center [397, 309] width 262 height 36
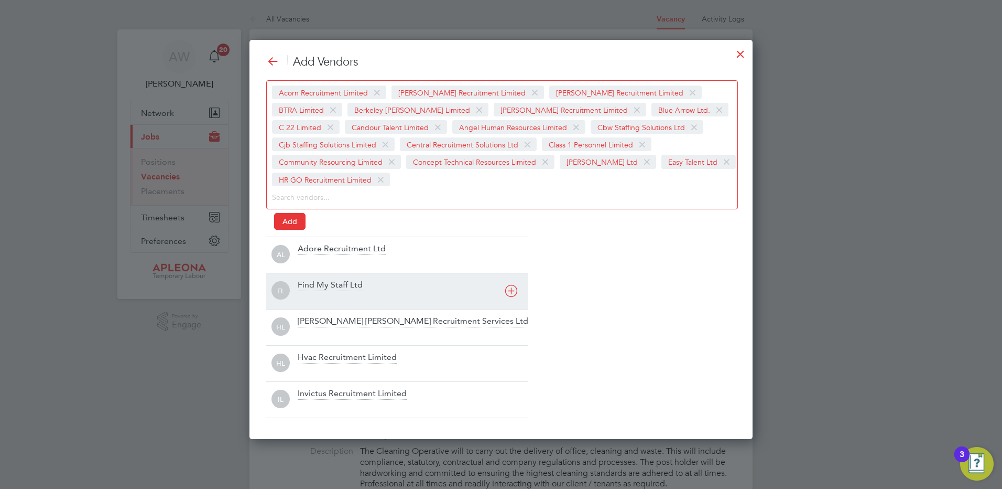
click at [321, 295] on div "Find My Staff Ltd" at bounding box center [413, 290] width 231 height 23
drag, startPoint x: 321, startPoint y: 295, endPoint x: 319, endPoint y: 306, distance: 10.7
click at [320, 298] on div at bounding box center [413, 298] width 231 height 10
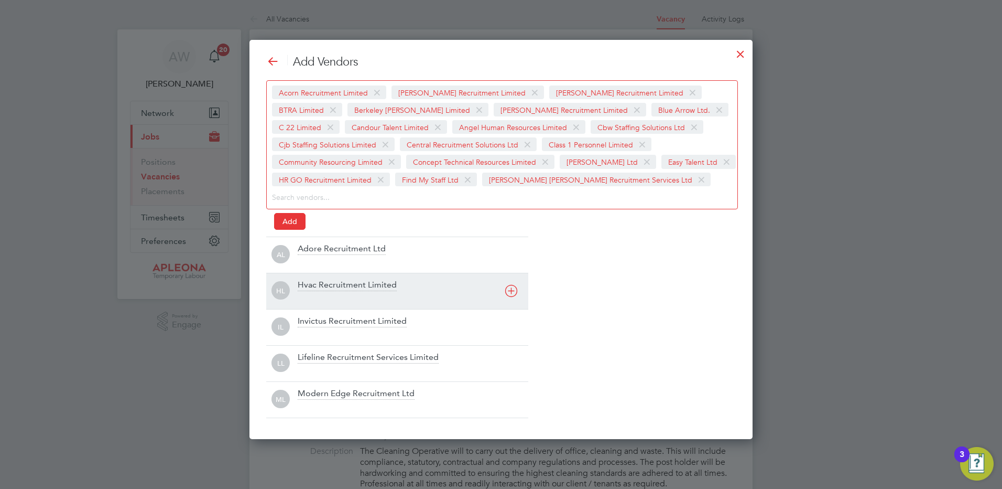
click at [319, 308] on div "HL Hvac Recruitment Limited" at bounding box center [397, 291] width 262 height 36
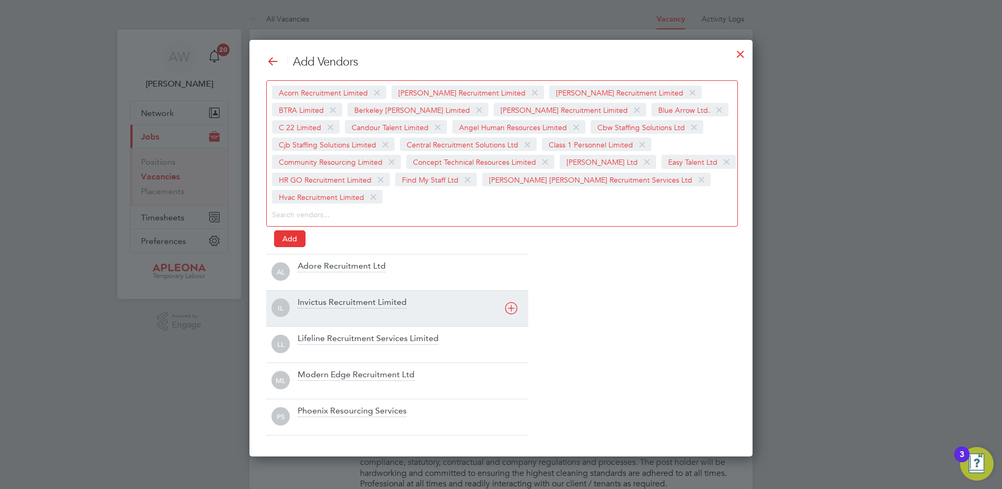
click at [318, 312] on div "Invictus Recruitment Limited" at bounding box center [413, 308] width 231 height 23
click at [318, 316] on div at bounding box center [413, 315] width 231 height 10
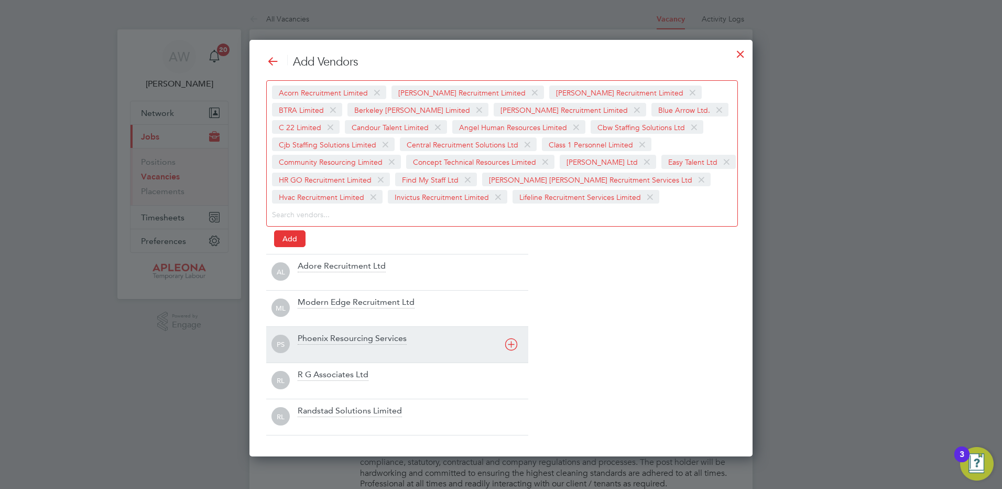
click at [318, 331] on div "PS Phoenix Resourcing Services" at bounding box center [397, 344] width 262 height 36
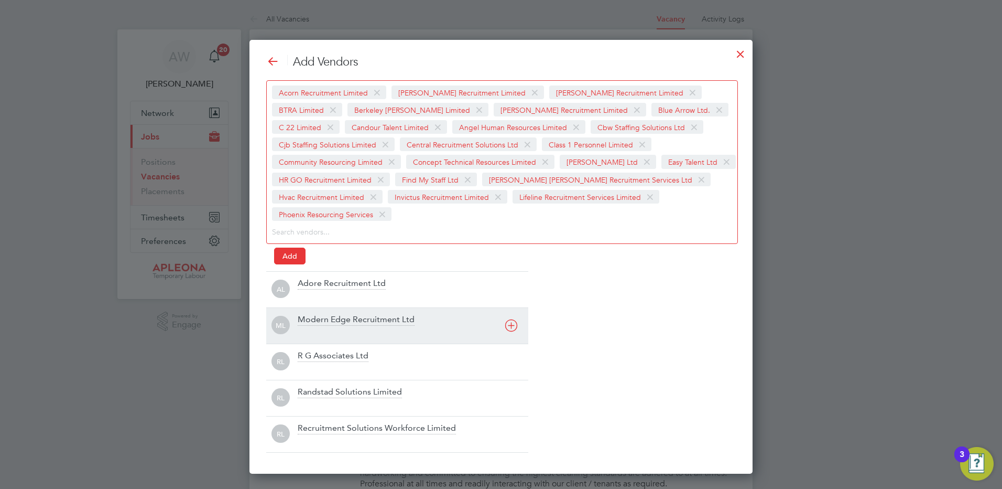
click at [318, 331] on div at bounding box center [413, 332] width 231 height 10
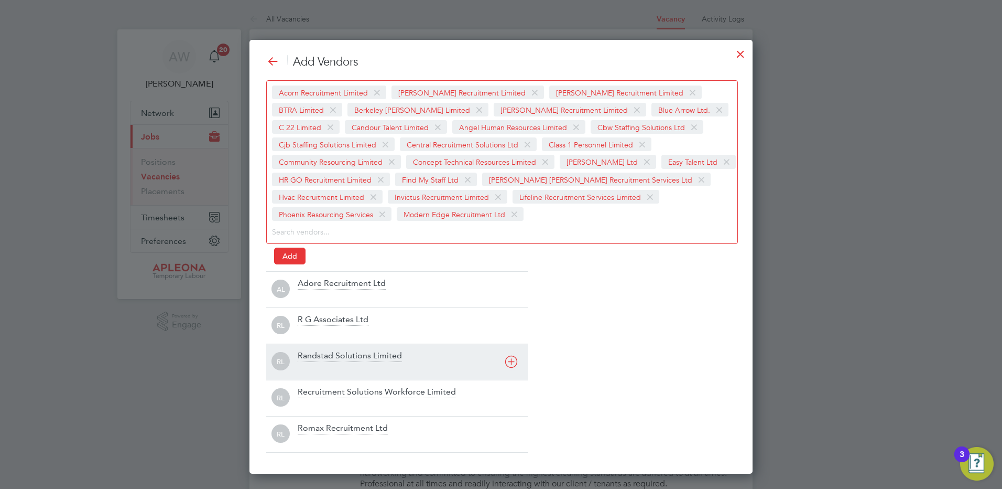
drag, startPoint x: 318, startPoint y: 331, endPoint x: 320, endPoint y: 358, distance: 26.8
click at [320, 358] on div "AL Adore Recruitment Ltd RL R G Associates Ltd RL Randstad Solutions Limited RL…" at bounding box center [397, 361] width 262 height 181
click at [321, 361] on div "Randstad Solutions Limited" at bounding box center [350, 356] width 104 height 12
click at [321, 364] on div "Recruitment Solutions Workforce Limited" at bounding box center [413, 361] width 231 height 23
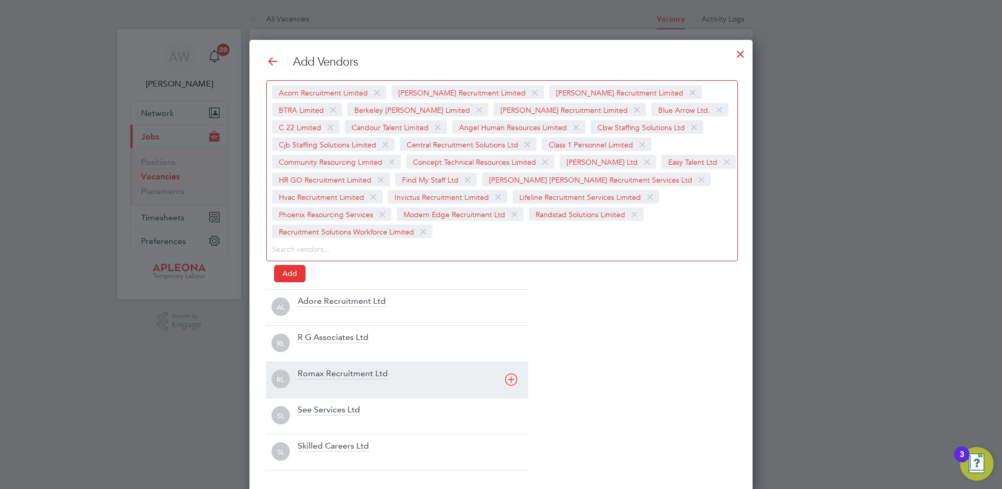
drag, startPoint x: 321, startPoint y: 365, endPoint x: 322, endPoint y: 371, distance: 6.3
click at [321, 365] on div "RL Romax Recruitment Ltd" at bounding box center [397, 379] width 262 height 36
click at [322, 375] on div "Romax Recruitment Ltd" at bounding box center [343, 374] width 90 height 12
click at [322, 379] on div "Skilled Careers Ltd" at bounding box center [333, 374] width 71 height 12
click at [322, 381] on div at bounding box center [413, 386] width 231 height 10
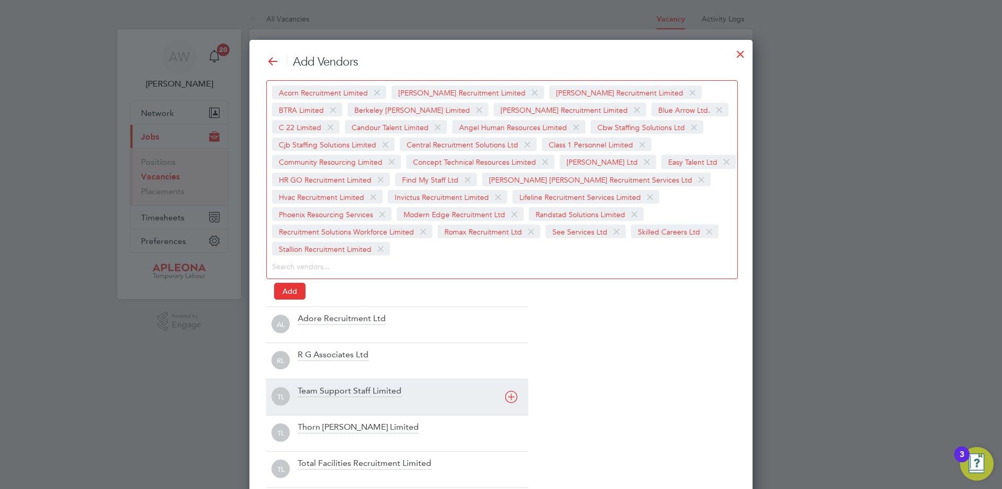
click at [322, 383] on div "TL Team Support Staff Limited" at bounding box center [397, 396] width 262 height 36
click at [322, 385] on div "[PERSON_NAME] Limited" at bounding box center [397, 396] width 262 height 36
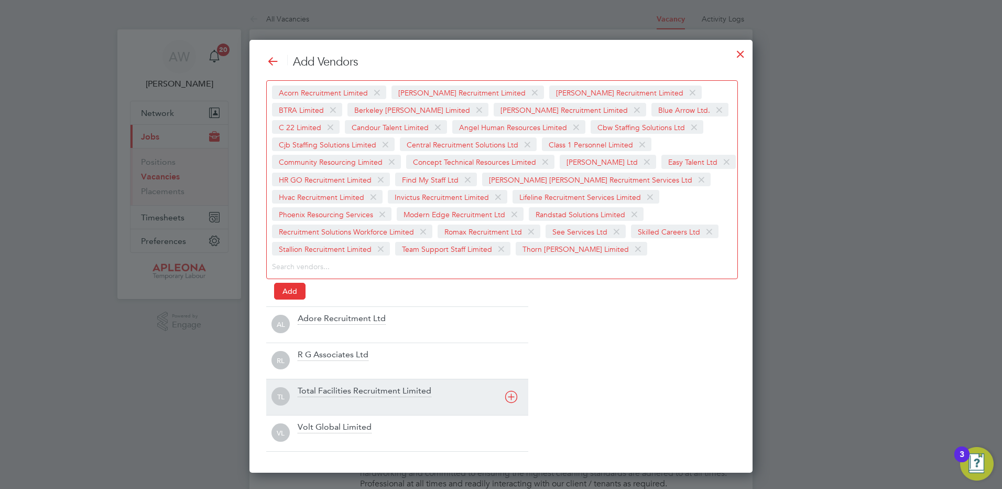
click at [322, 386] on div "Total Facilities Recruitment Limited" at bounding box center [365, 391] width 134 height 12
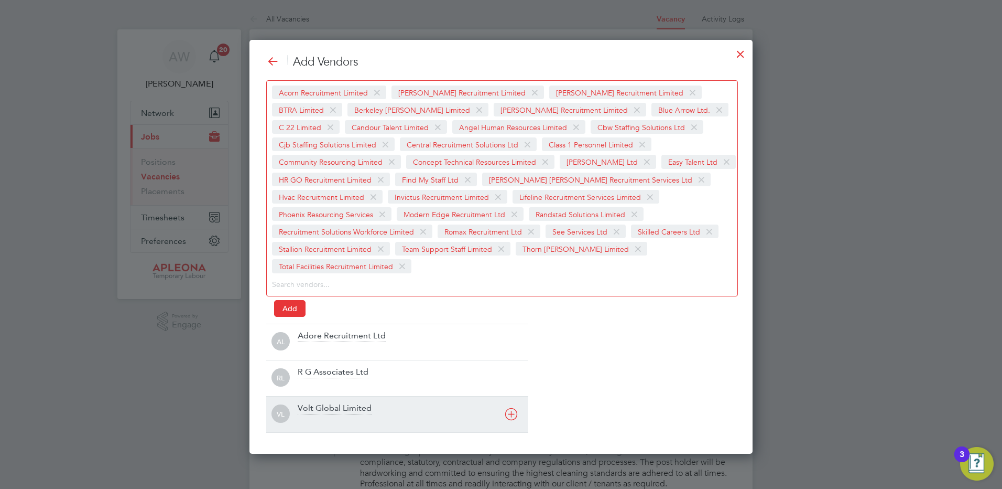
click at [322, 386] on div at bounding box center [413, 385] width 231 height 10
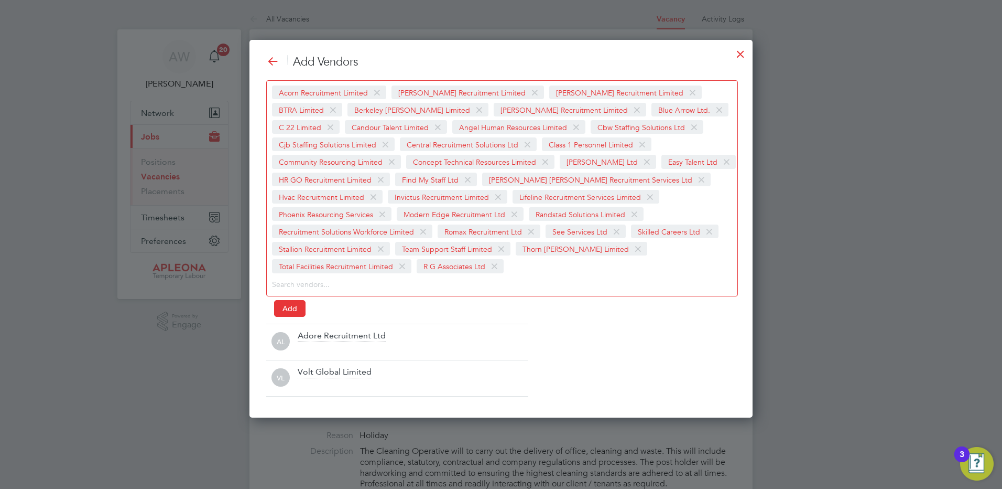
click at [322, 386] on div at bounding box center [413, 385] width 231 height 10
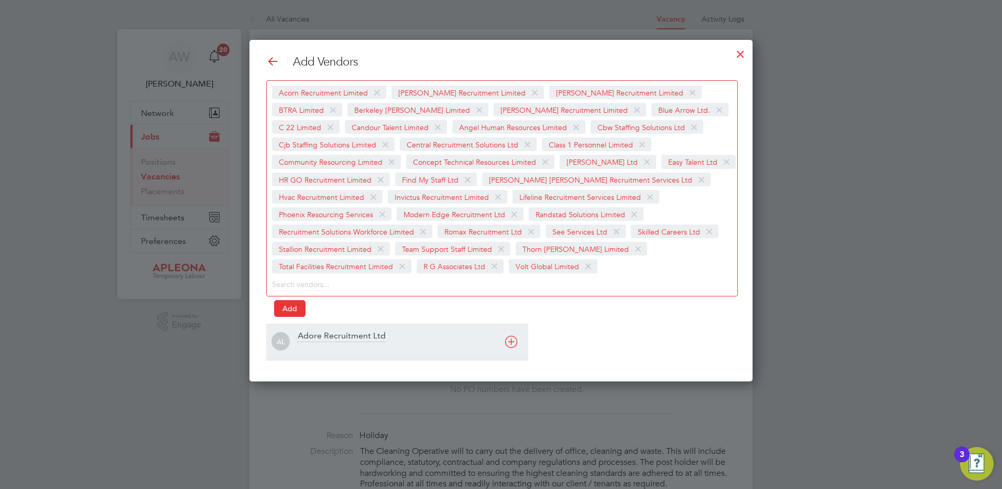
click at [323, 337] on div "Adore Recruitment Ltd" at bounding box center [342, 336] width 88 height 12
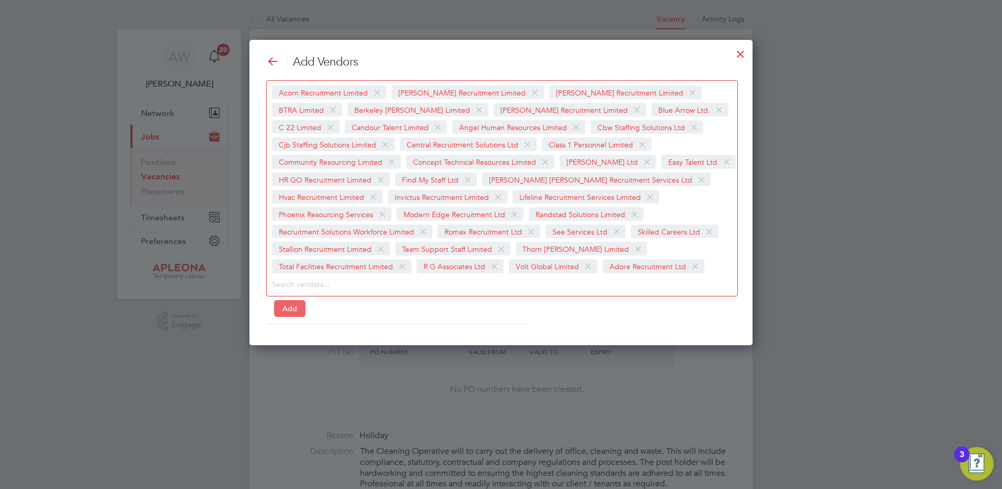
click at [287, 307] on button "Add" at bounding box center [289, 308] width 31 height 17
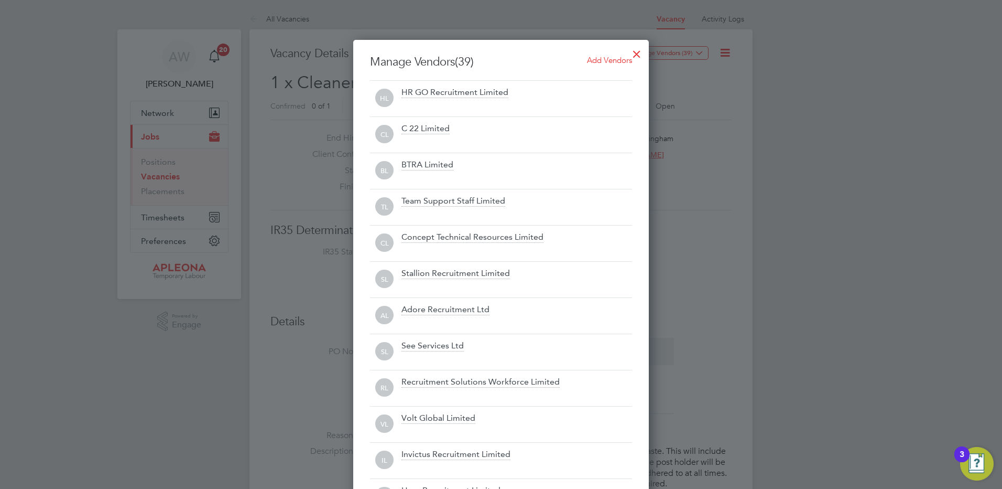
click at [636, 53] on div at bounding box center [637, 51] width 19 height 19
